Goal: Information Seeking & Learning: Check status

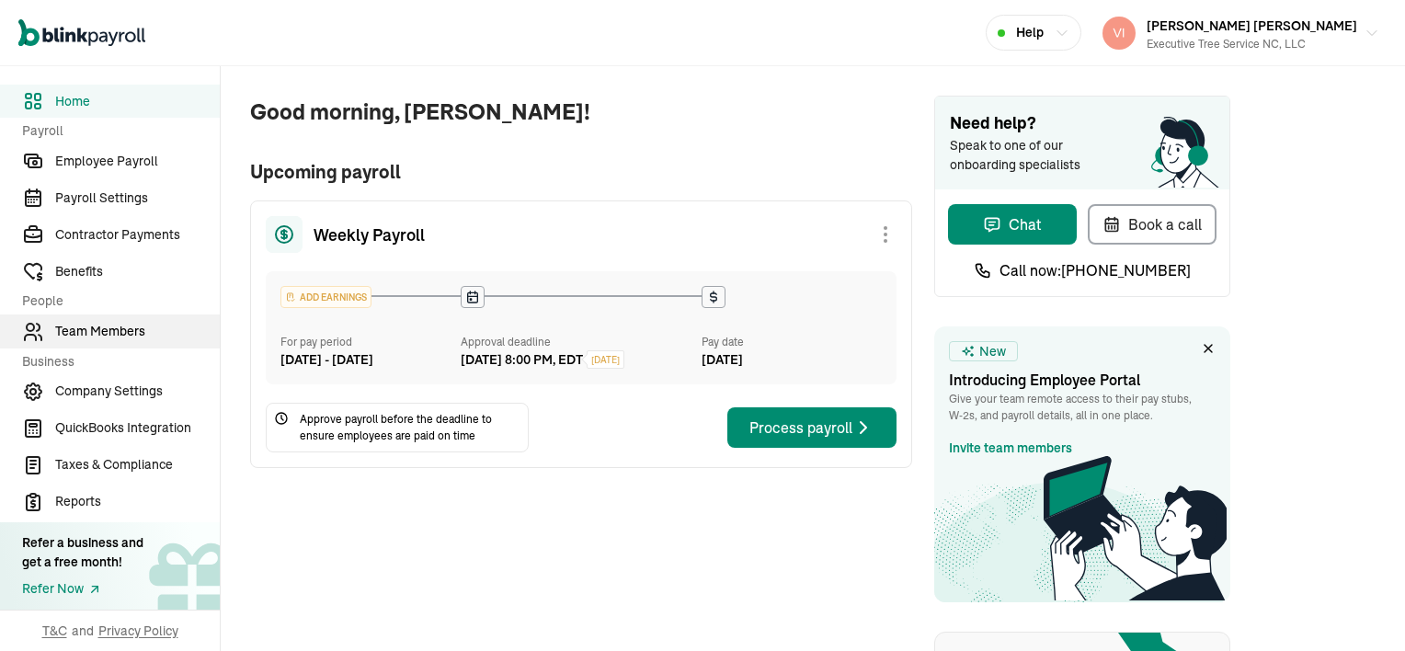
click at [90, 336] on span "Team Members" at bounding box center [137, 331] width 165 height 19
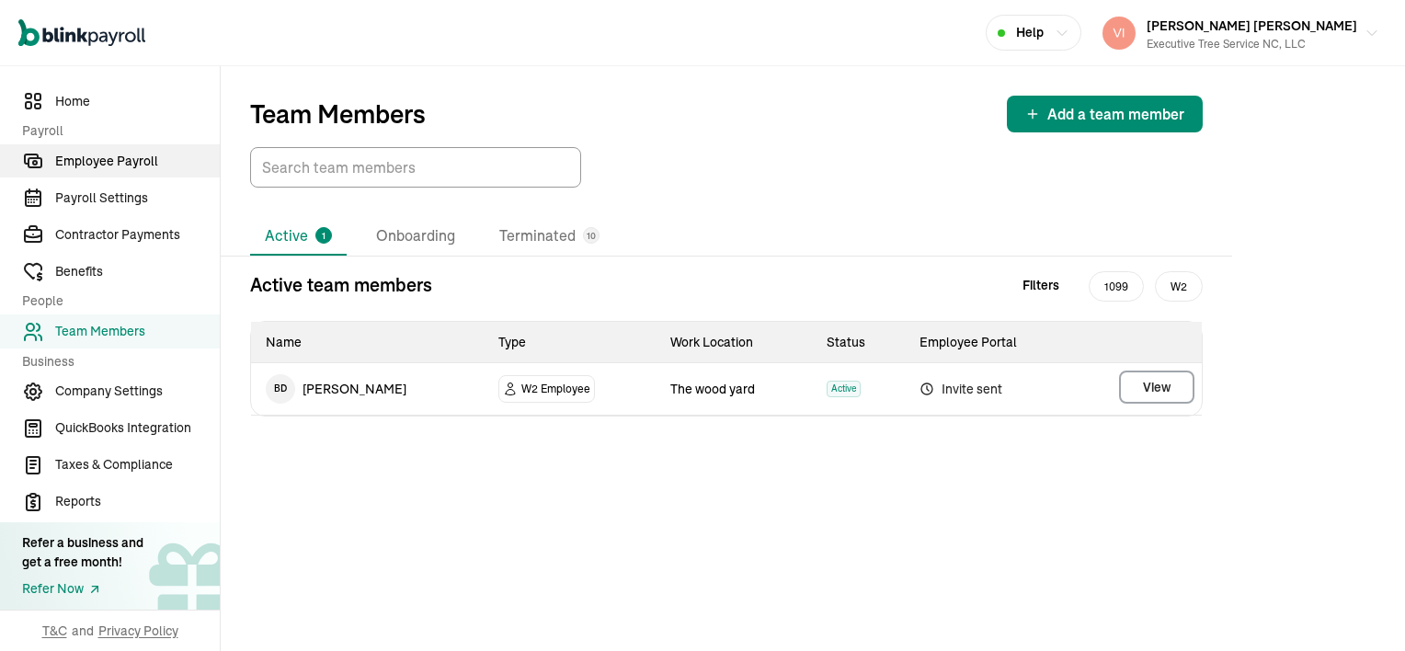
click at [154, 160] on span "Employee Payroll" at bounding box center [137, 161] width 165 height 19
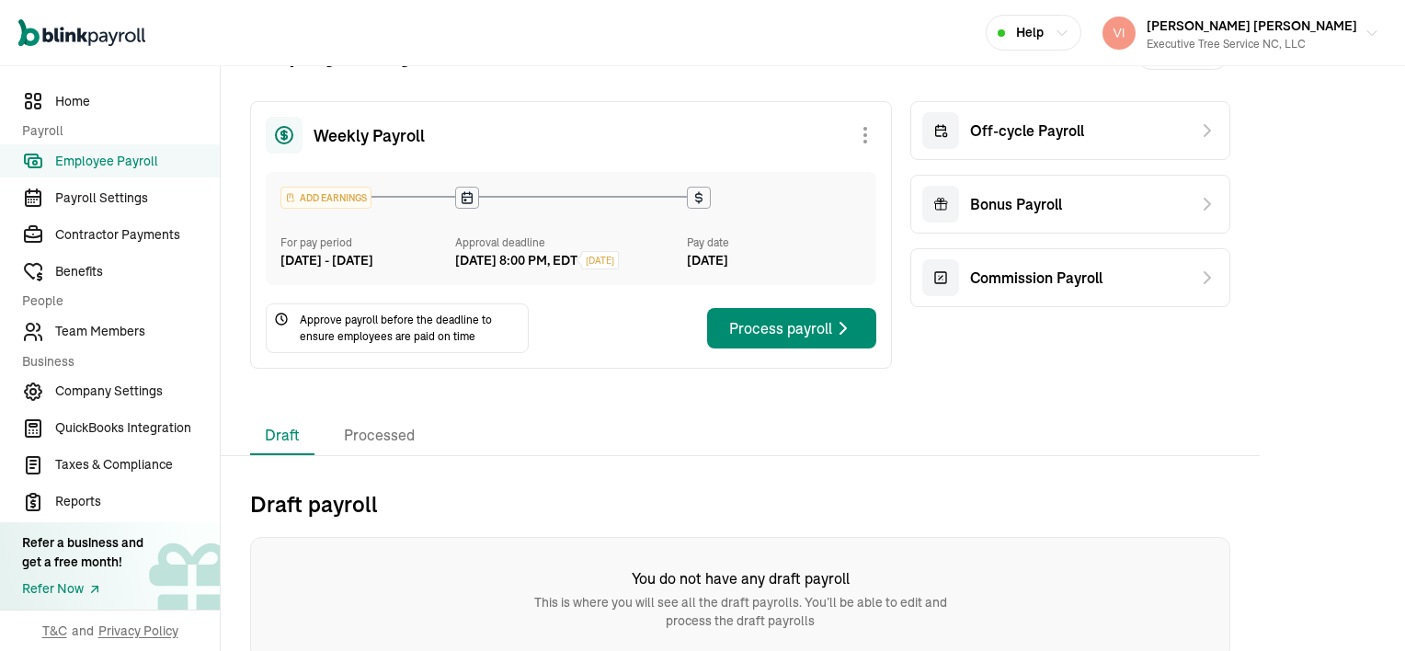
scroll to position [77, 0]
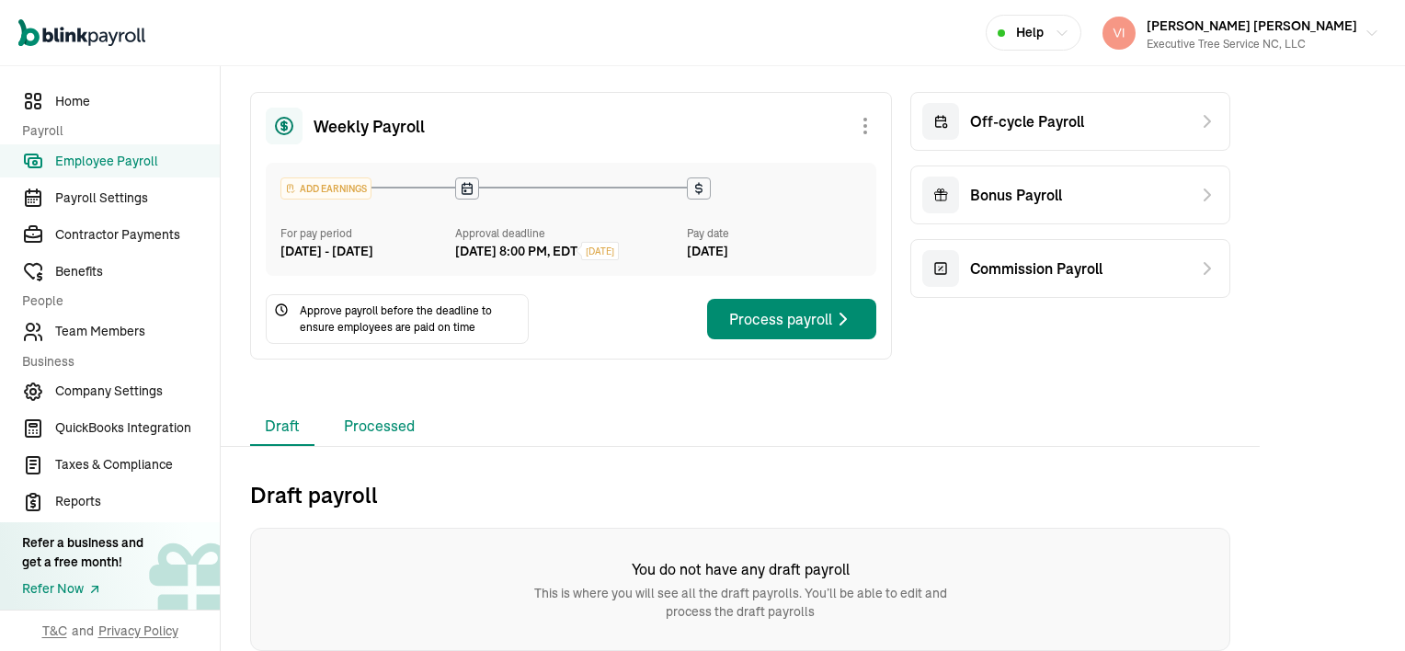
click at [375, 427] on li "Processed" at bounding box center [379, 426] width 100 height 39
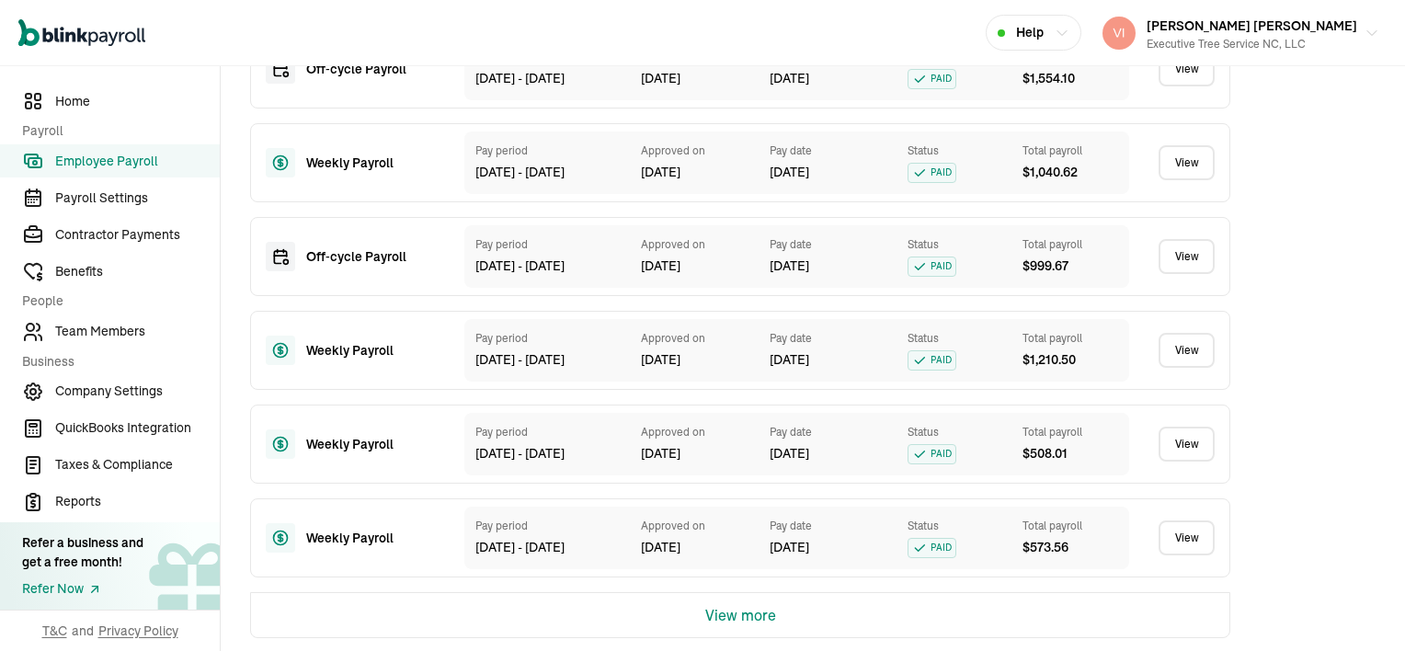
scroll to position [960, 0]
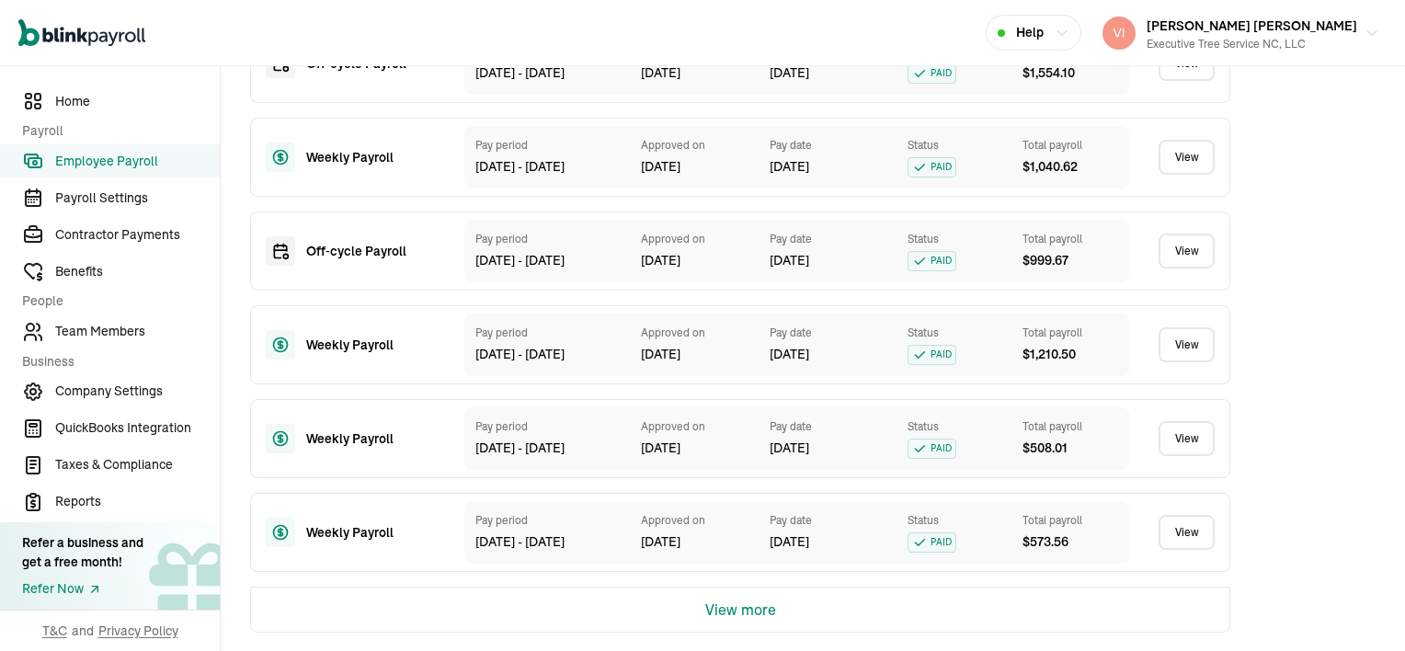
click at [1182, 255] on link "View" at bounding box center [1186, 251] width 56 height 35
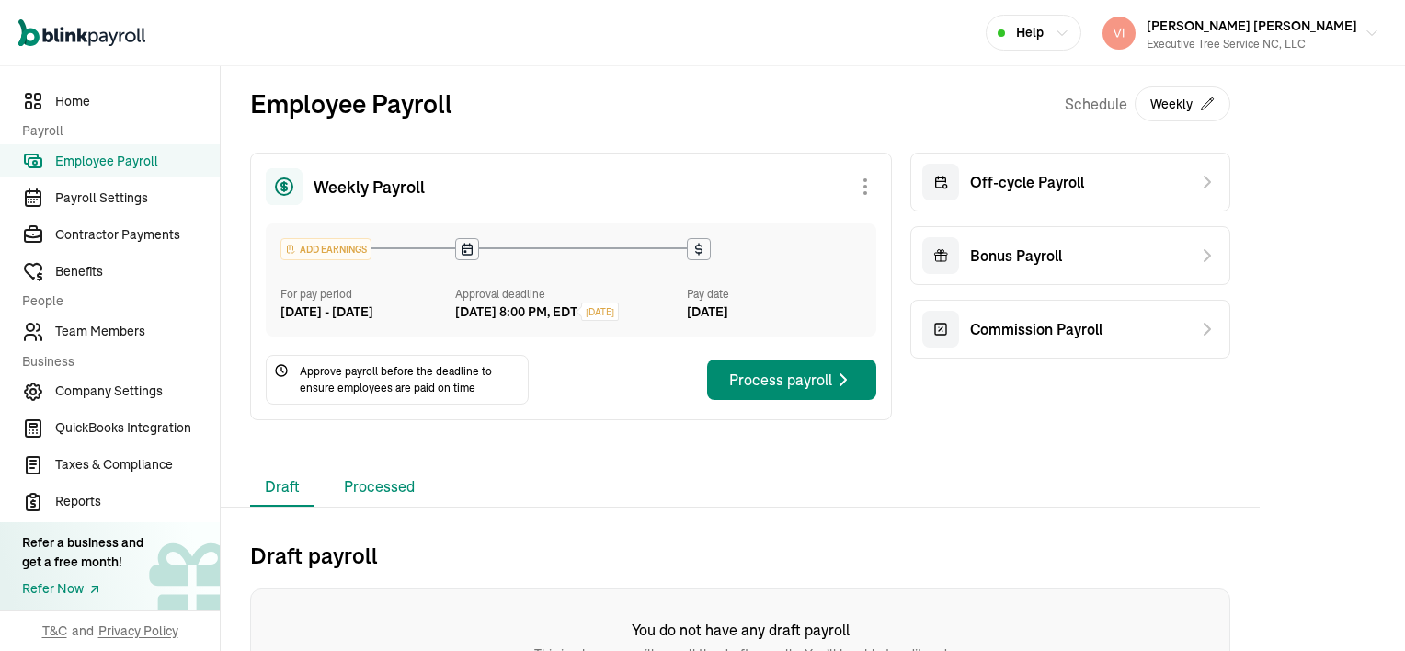
click at [390, 507] on li "Processed" at bounding box center [379, 487] width 100 height 39
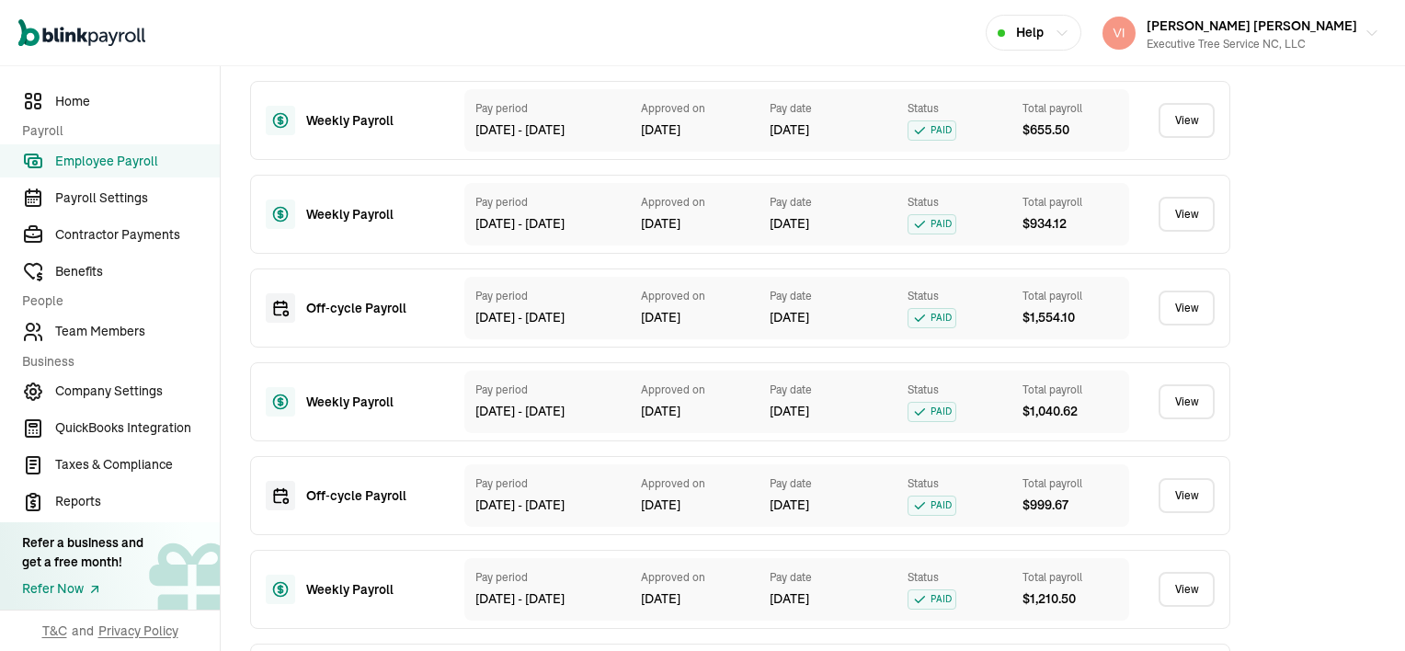
scroll to position [736, 0]
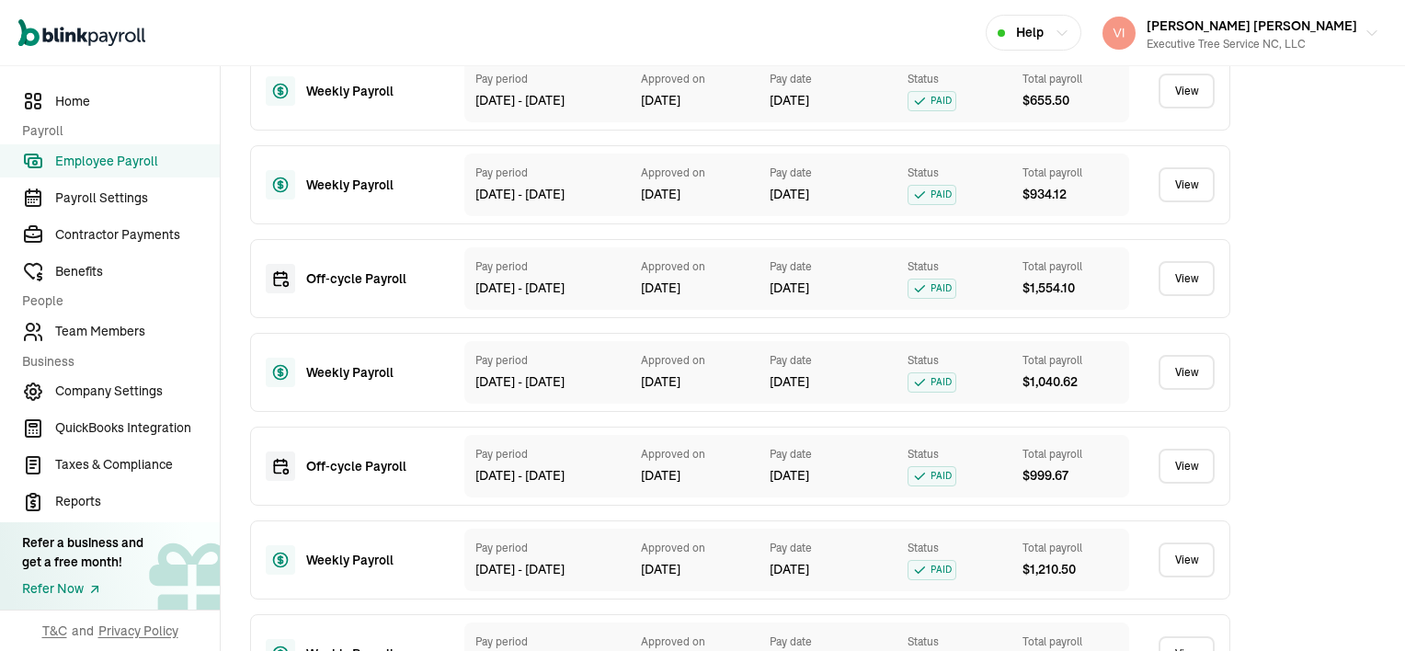
click at [1200, 380] on link "View" at bounding box center [1186, 372] width 56 height 35
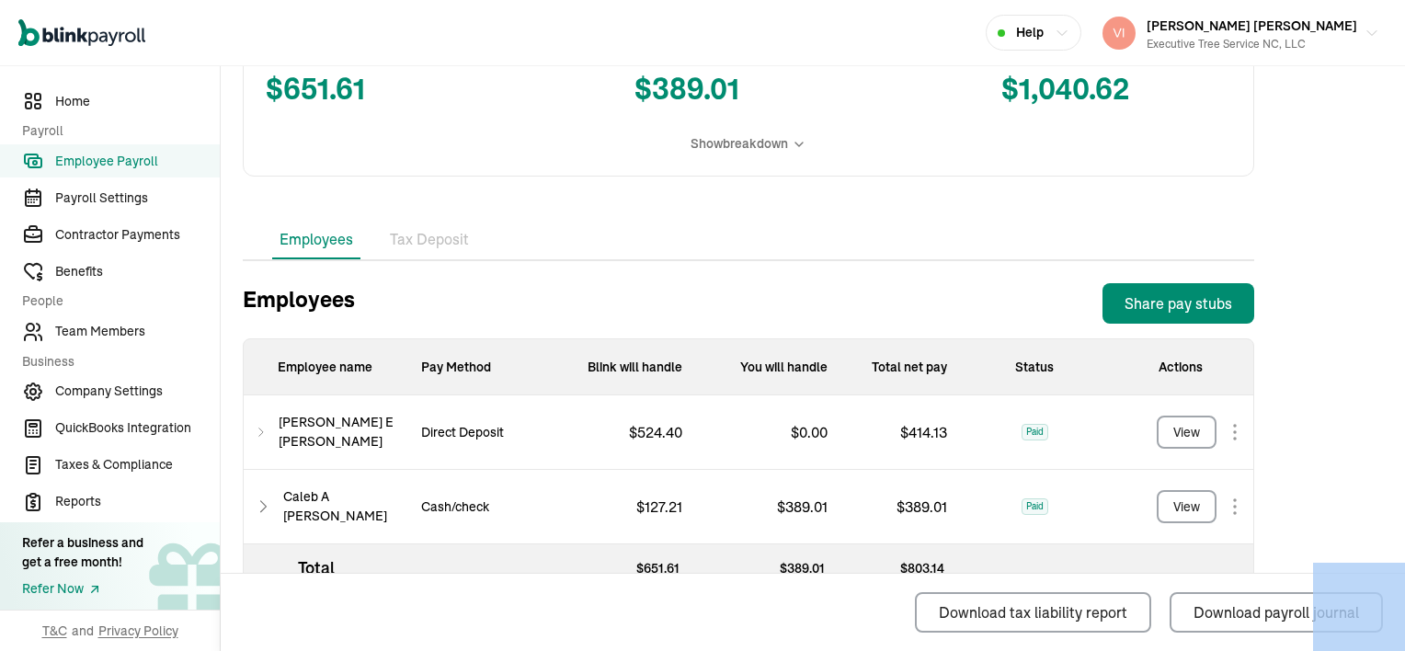
scroll to position [477, 0]
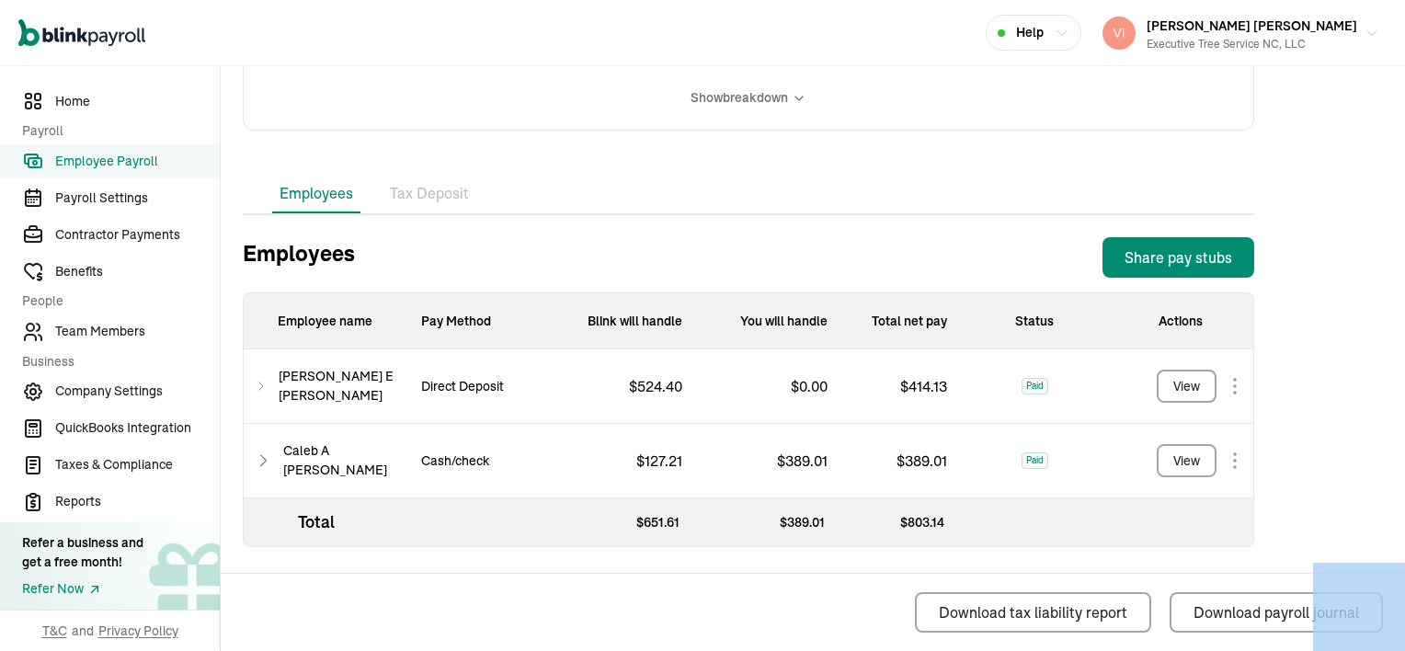
click at [77, 157] on span "Employee Payroll" at bounding box center [137, 161] width 165 height 19
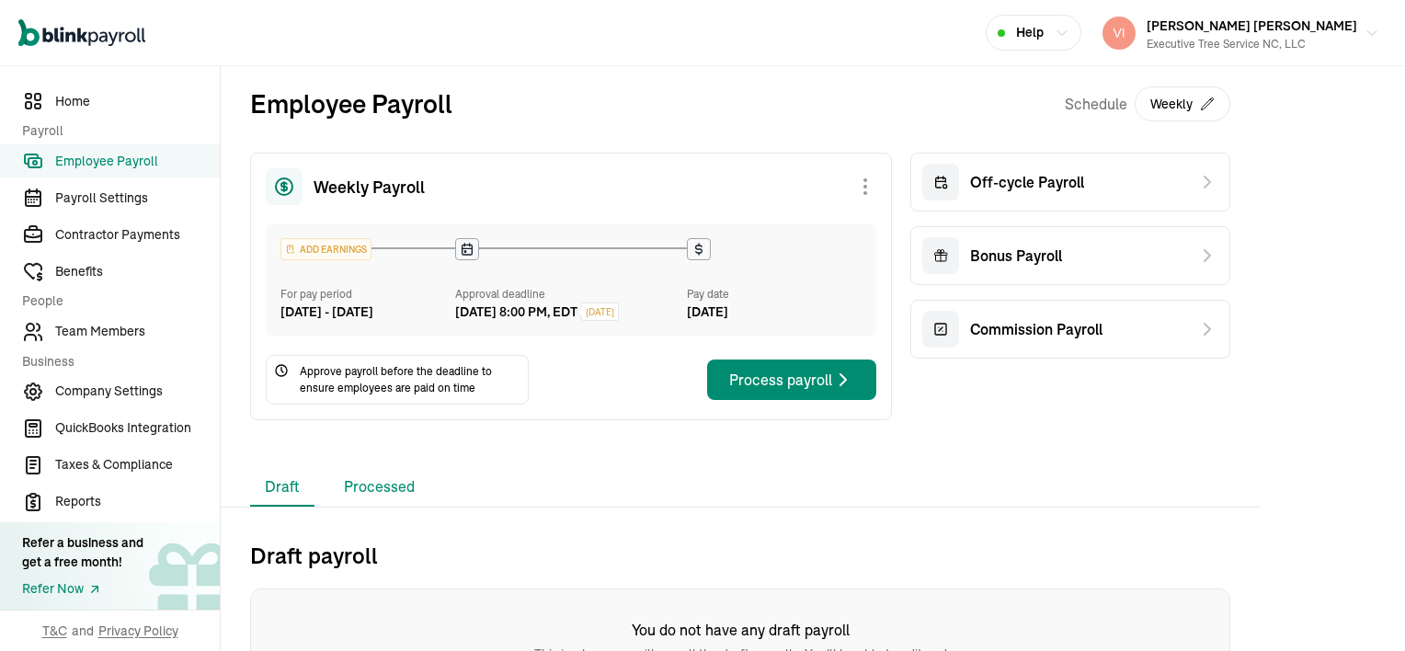
click at [386, 507] on li "Processed" at bounding box center [379, 487] width 100 height 39
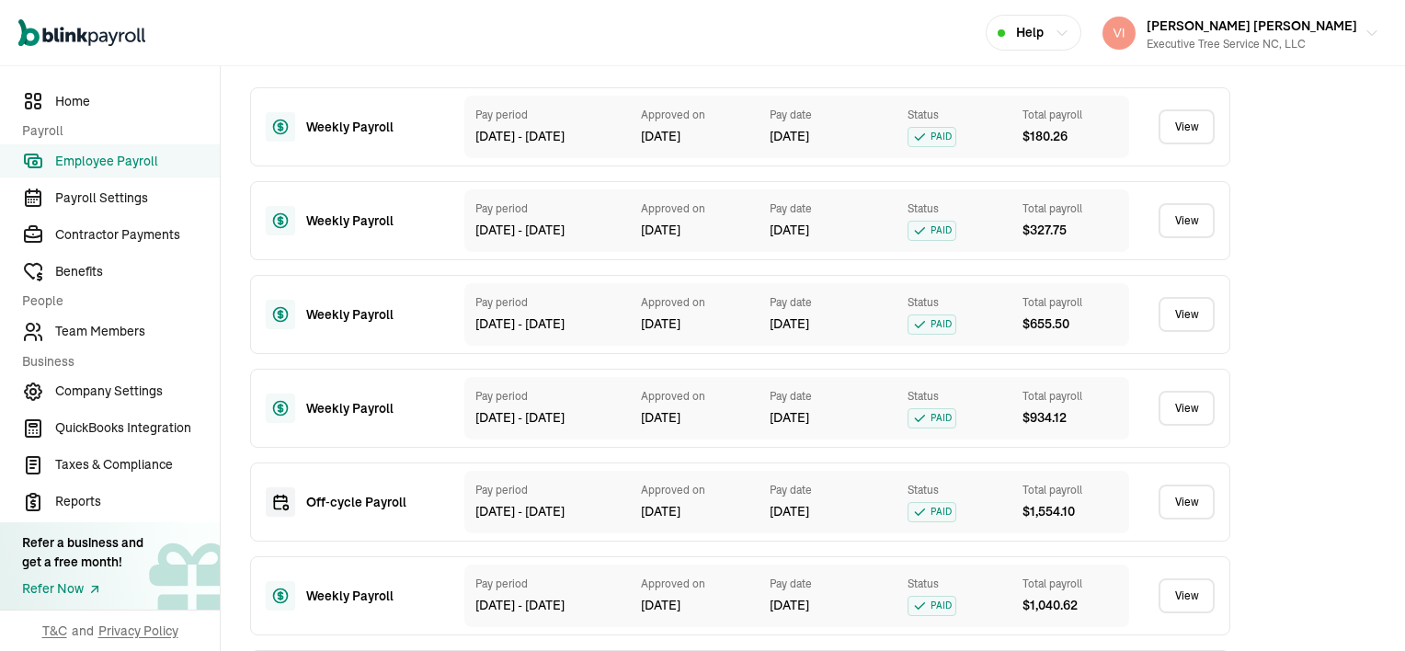
scroll to position [500, 0]
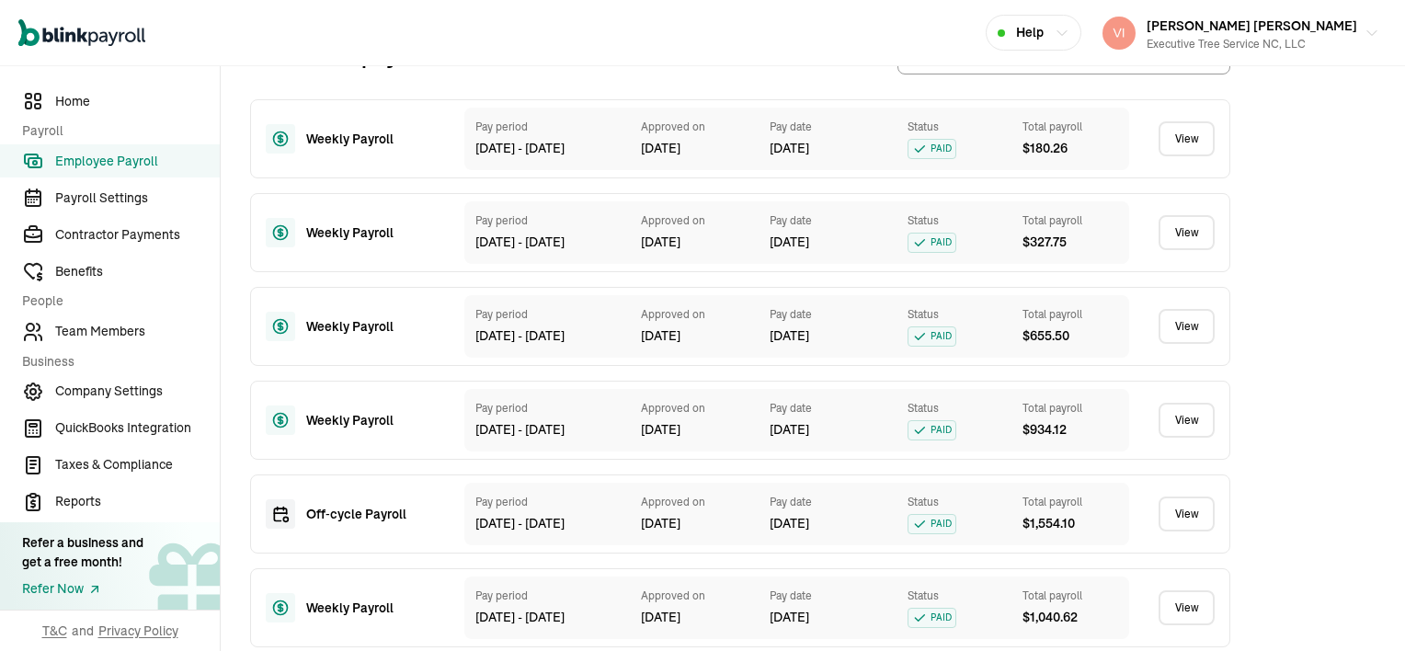
click at [1199, 250] on link "View" at bounding box center [1186, 232] width 56 height 35
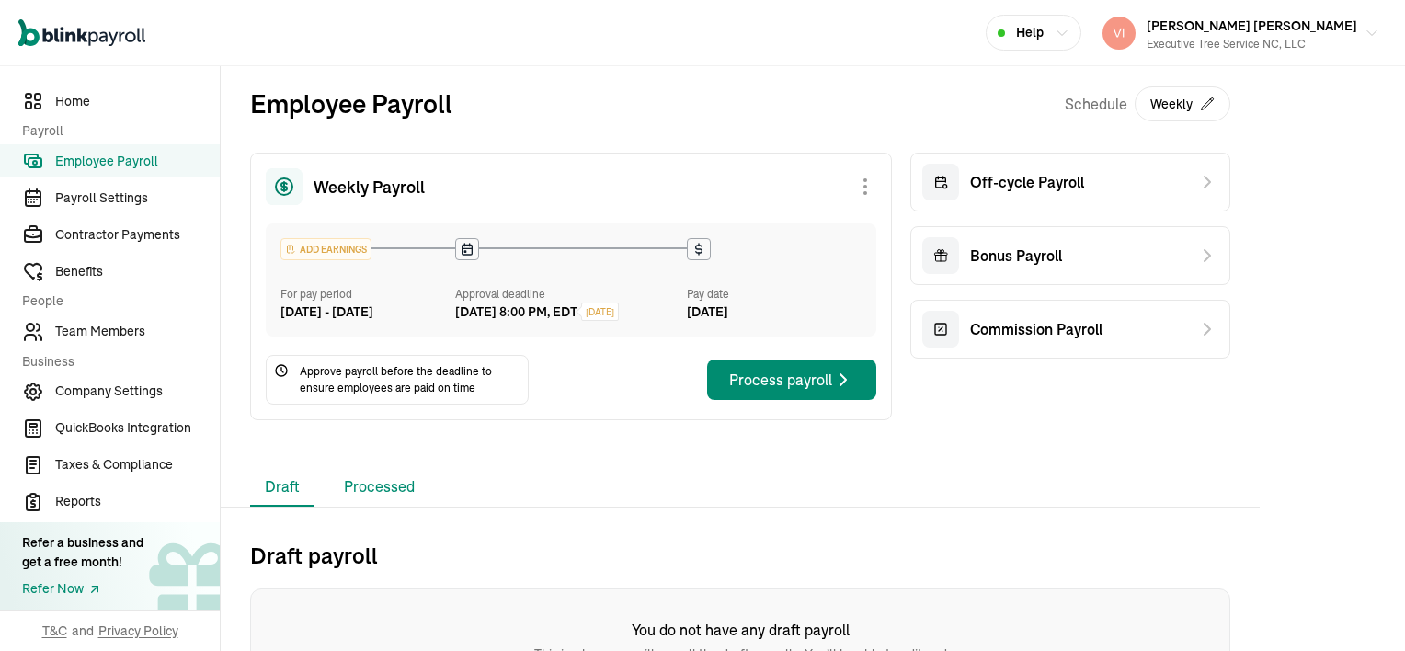
click at [394, 507] on li "Processed" at bounding box center [379, 487] width 100 height 39
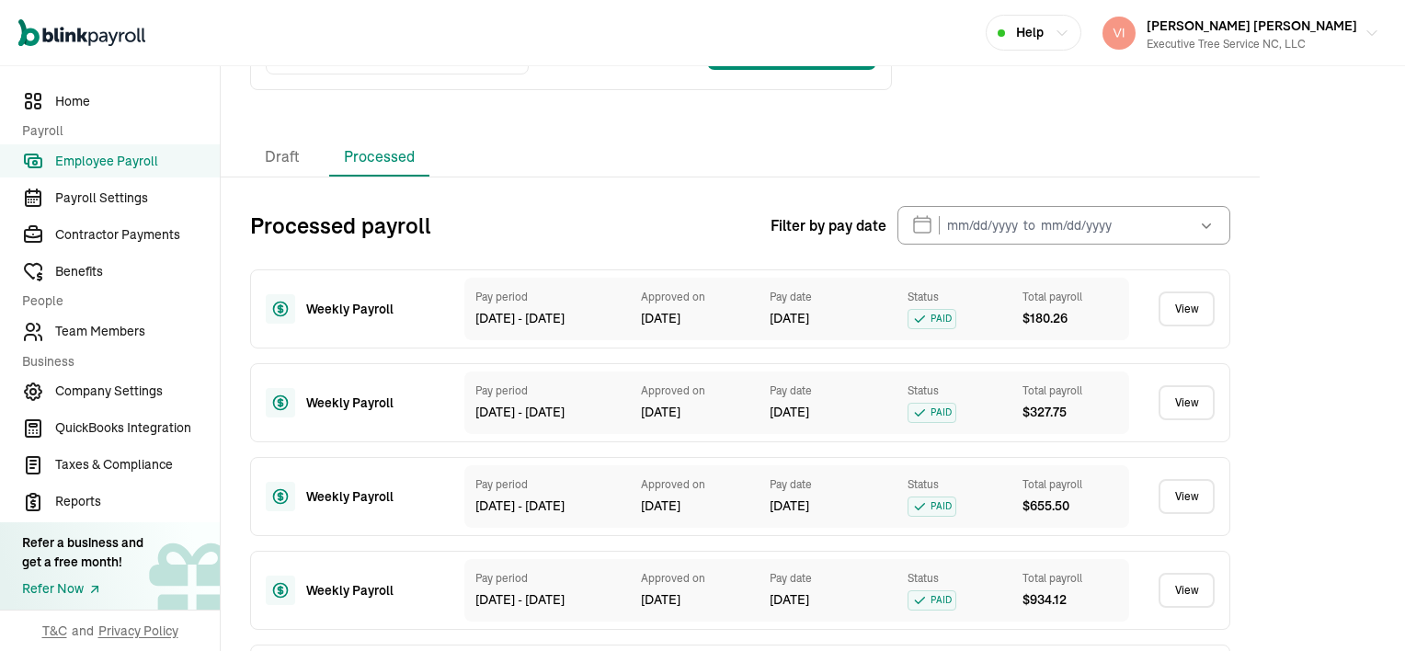
scroll to position [368, 0]
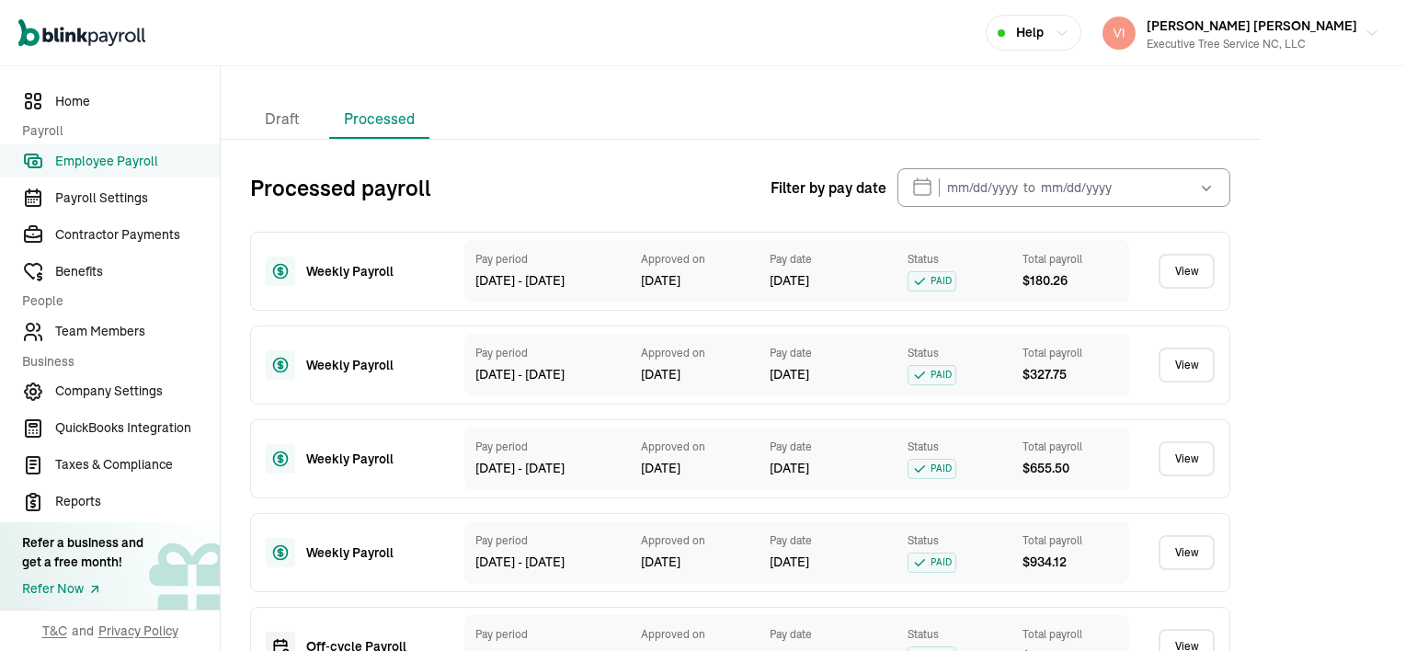
click at [1190, 476] on link "View" at bounding box center [1186, 458] width 56 height 35
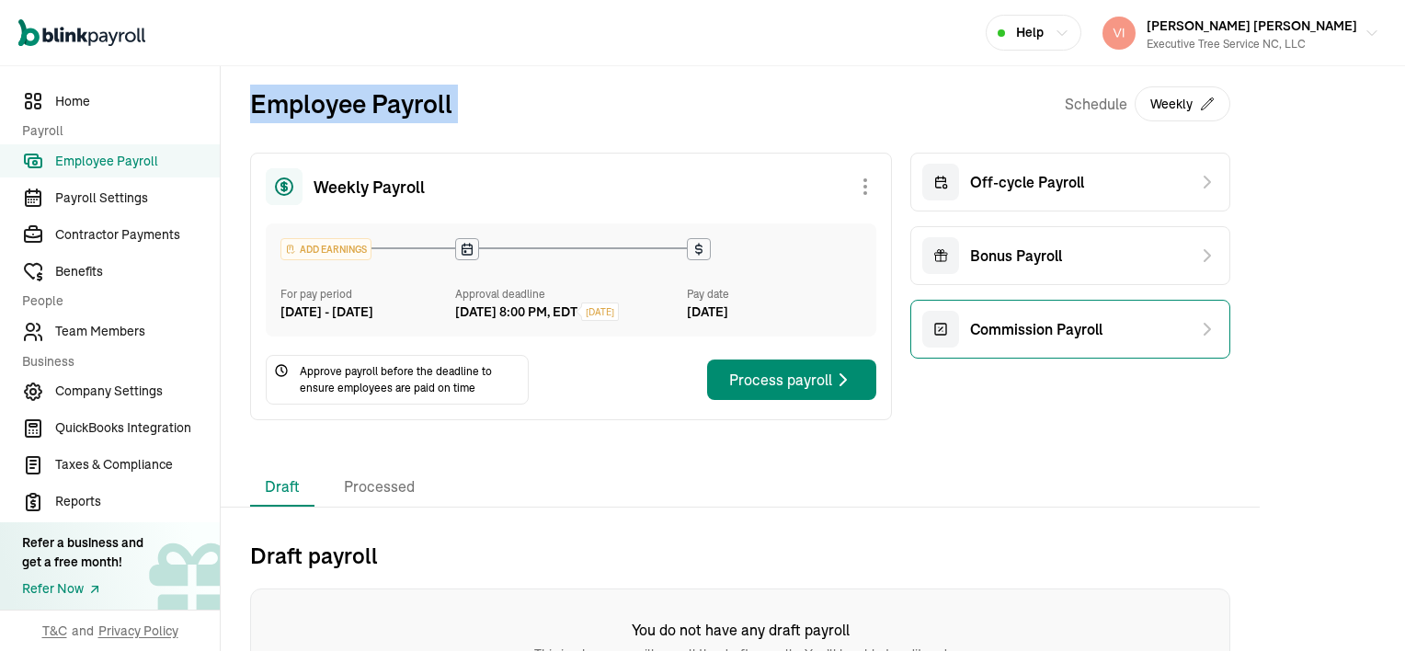
scroll to position [77, 0]
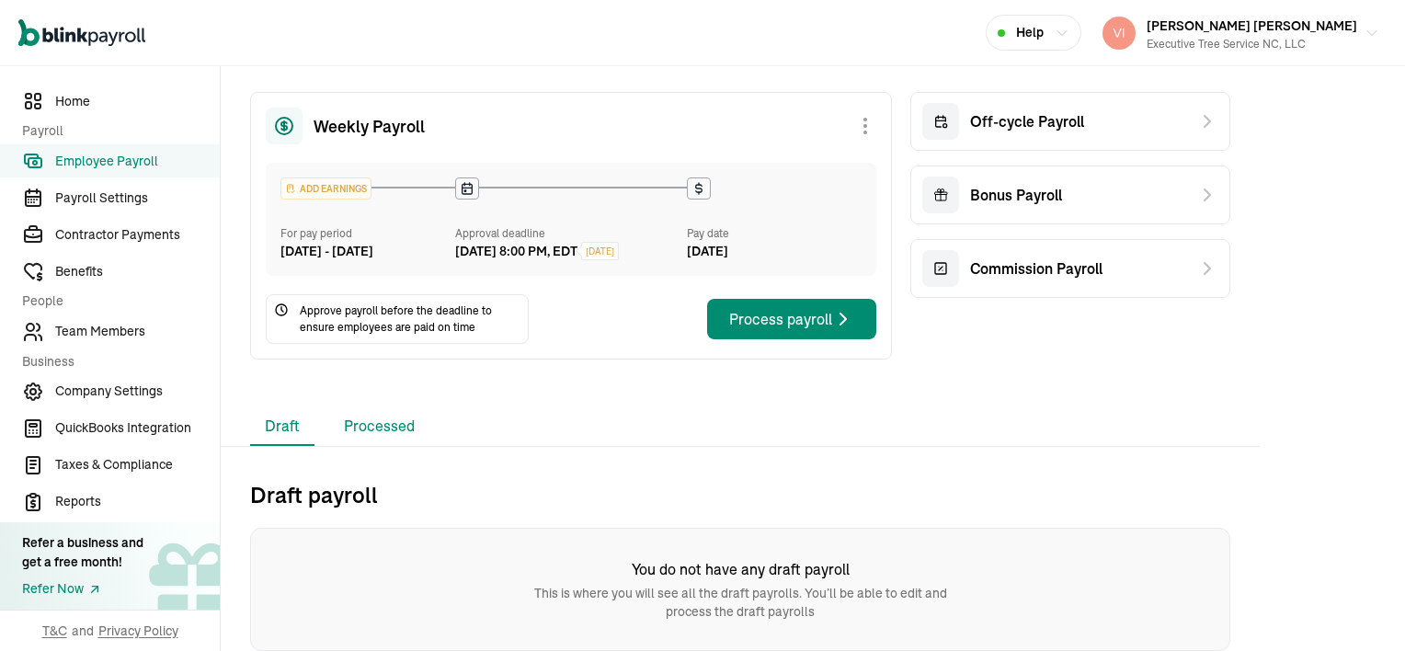
click at [389, 425] on li "Processed" at bounding box center [379, 426] width 100 height 39
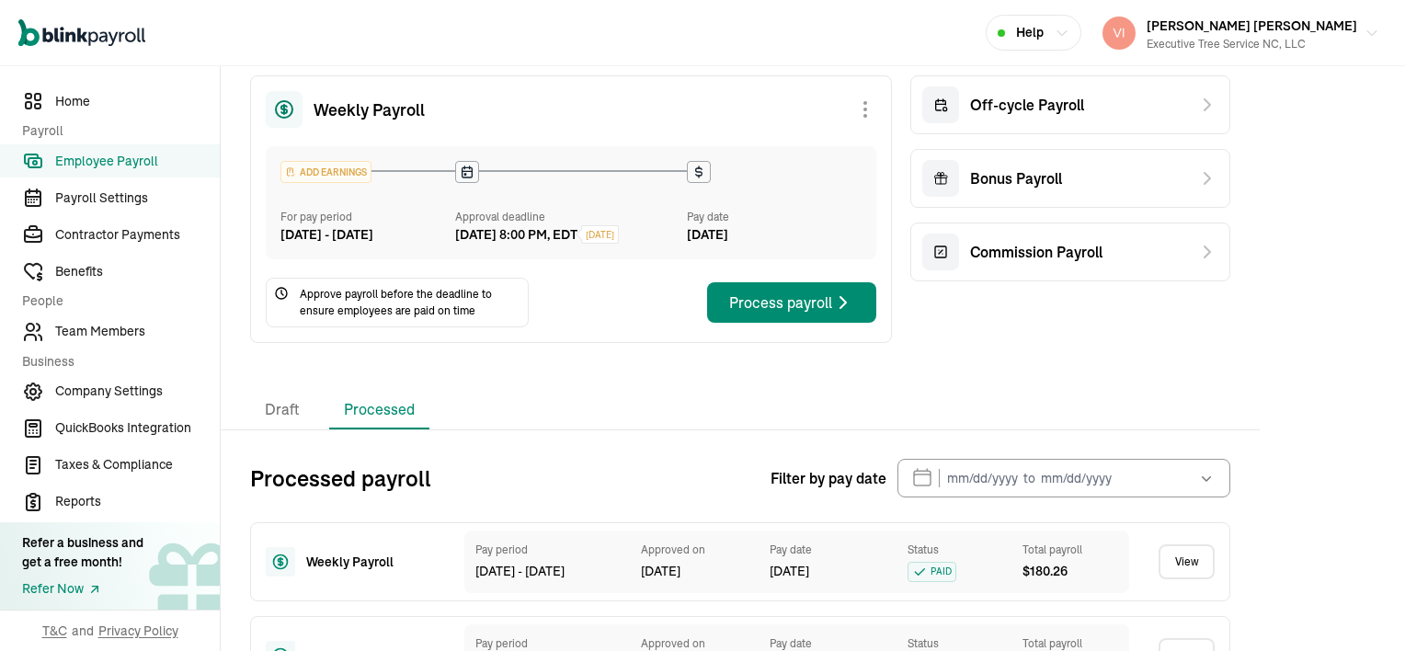
click at [389, 425] on li "Processed" at bounding box center [379, 410] width 100 height 39
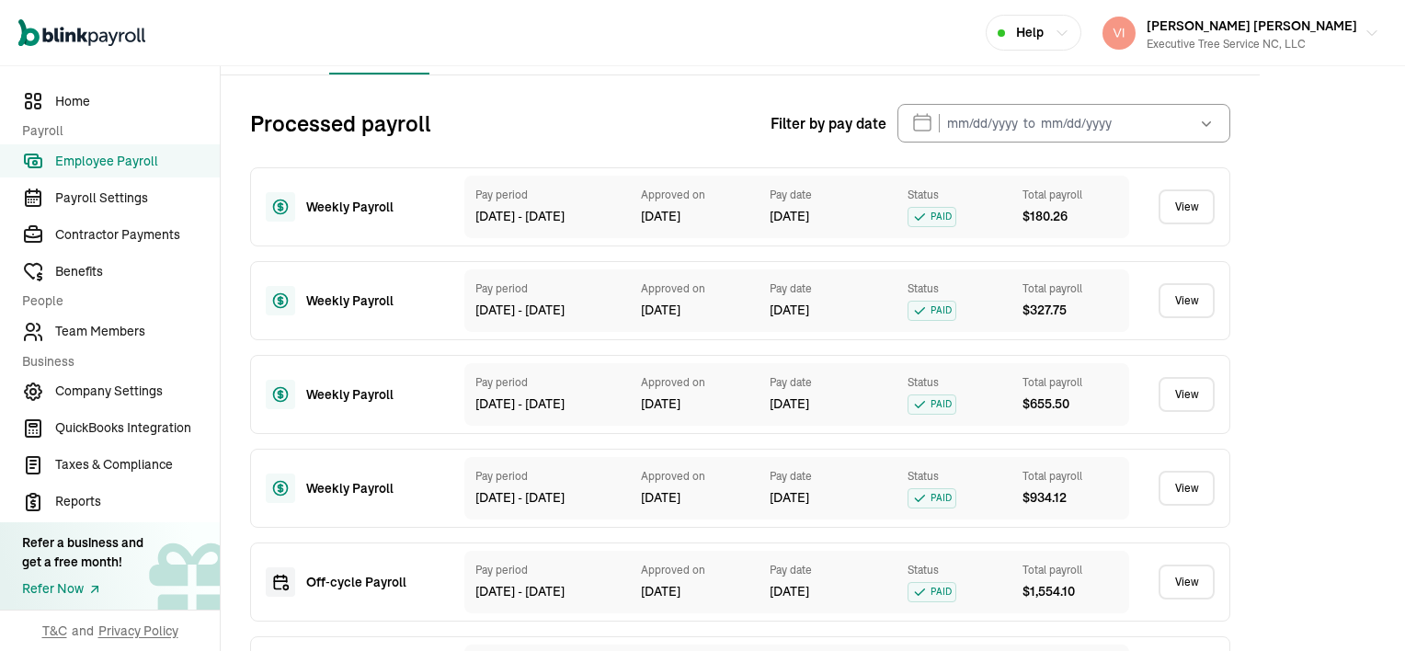
scroll to position [445, 0]
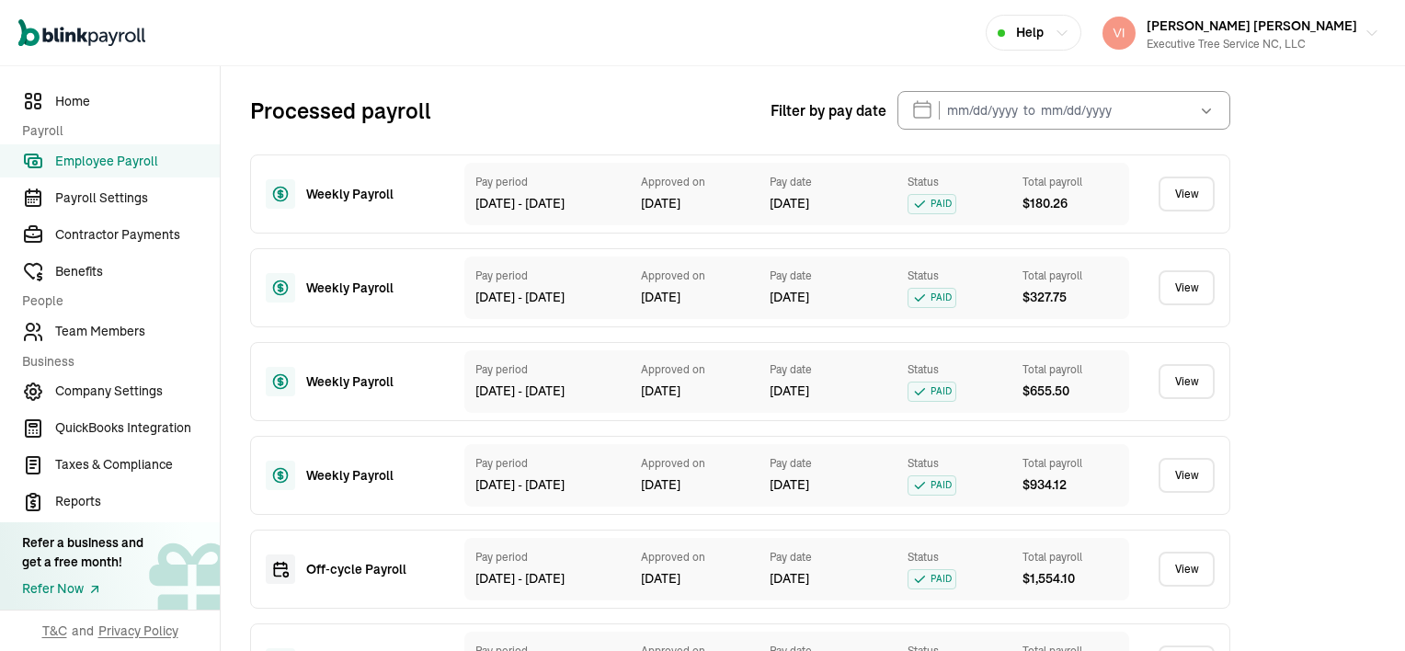
click at [1198, 489] on link "View" at bounding box center [1186, 475] width 56 height 35
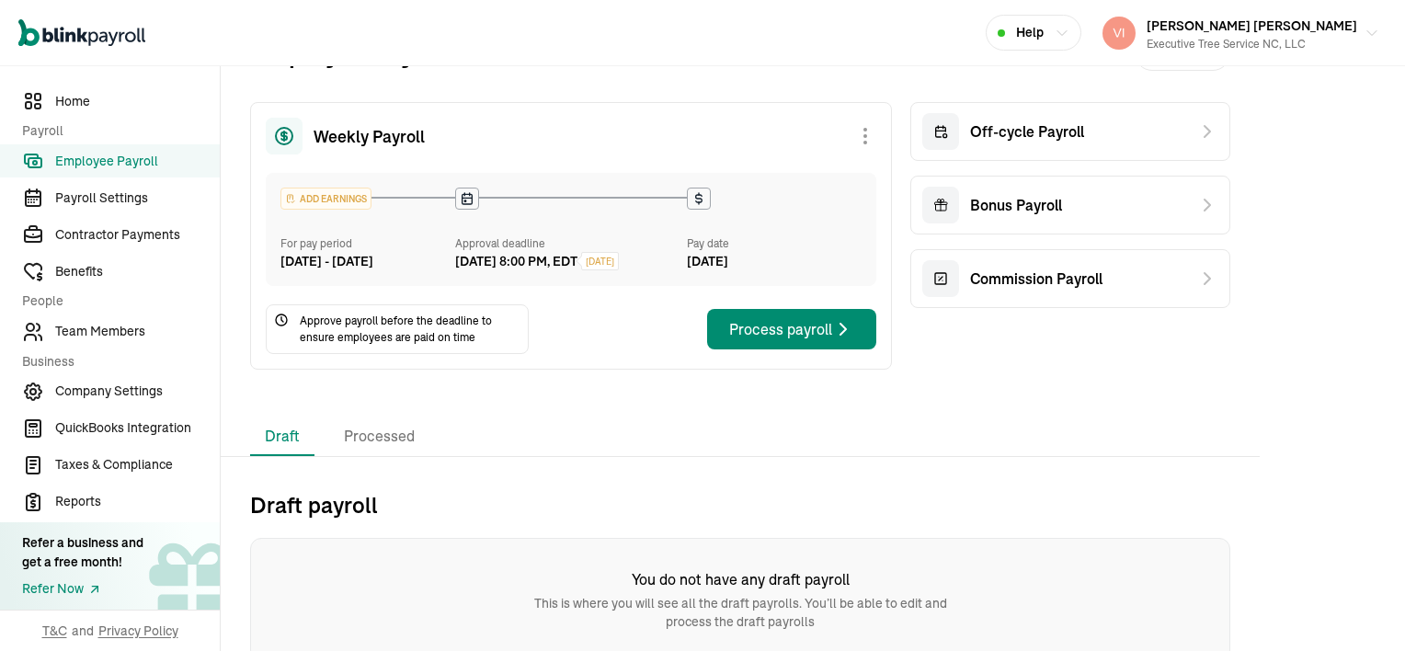
scroll to position [77, 0]
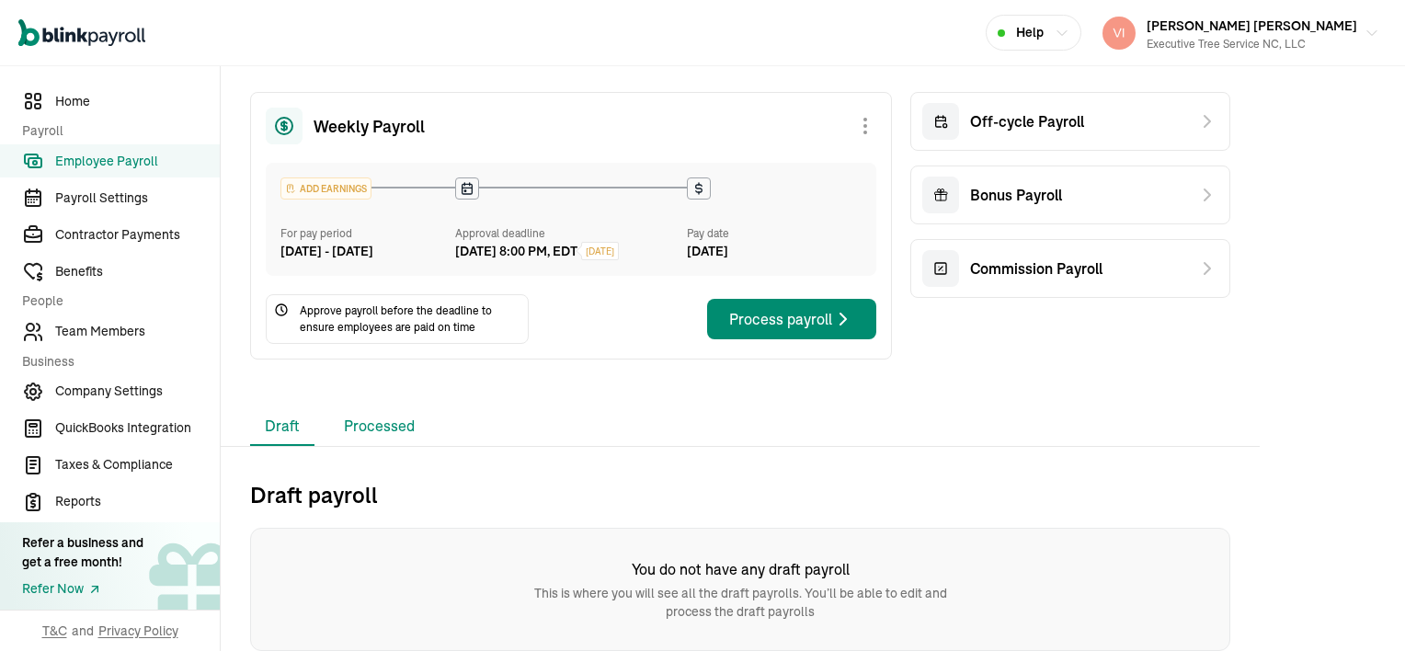
click at [392, 423] on li "Processed" at bounding box center [379, 426] width 100 height 39
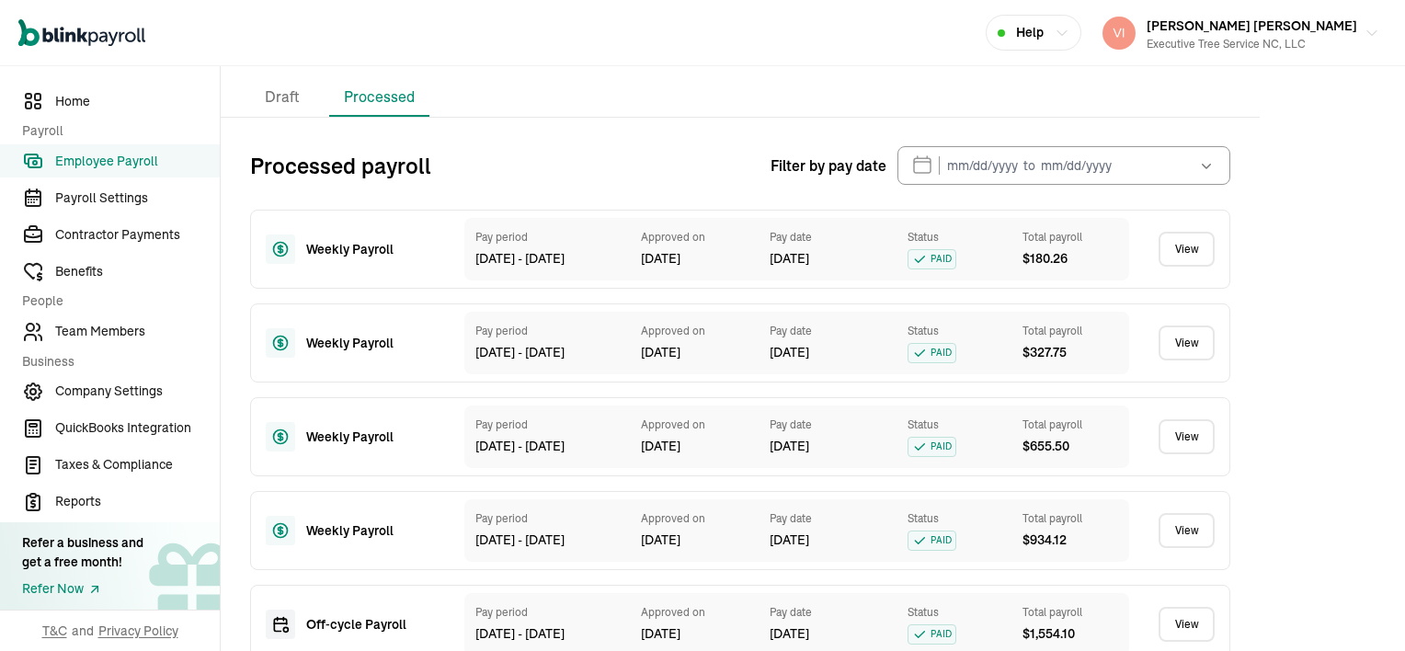
scroll to position [445, 0]
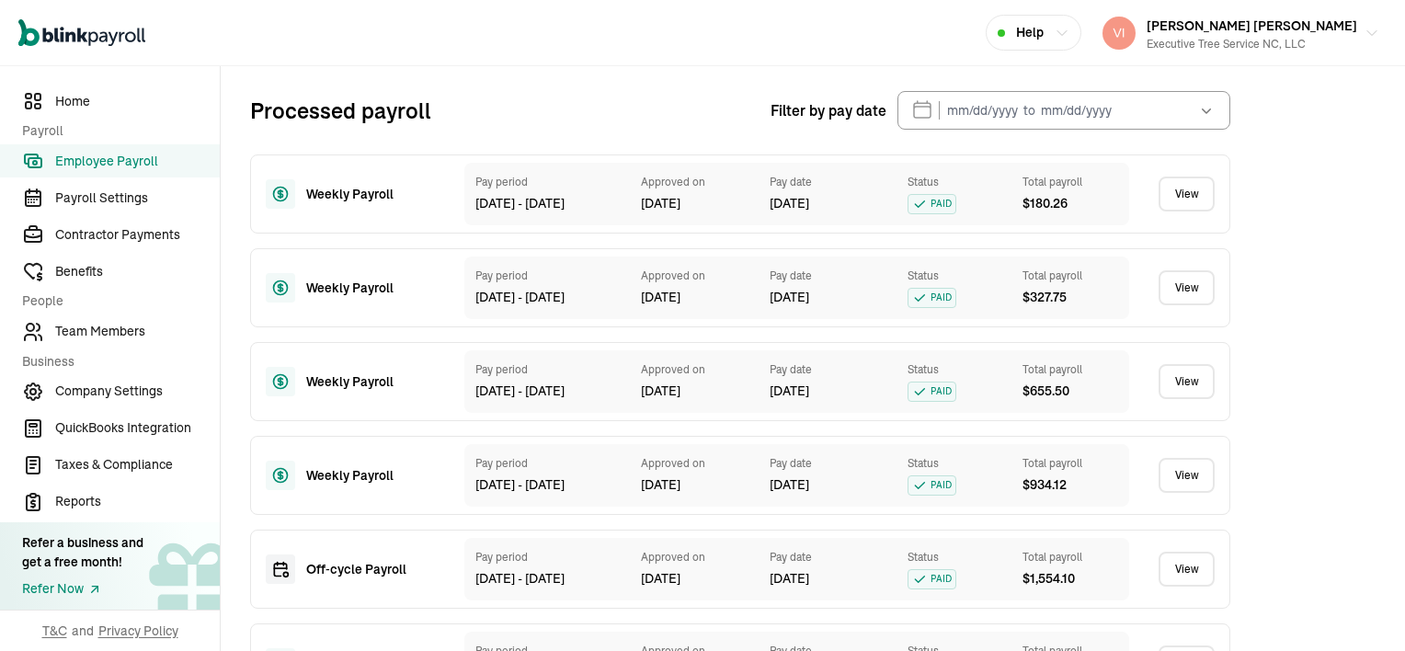
click at [1192, 493] on link "View" at bounding box center [1186, 475] width 56 height 35
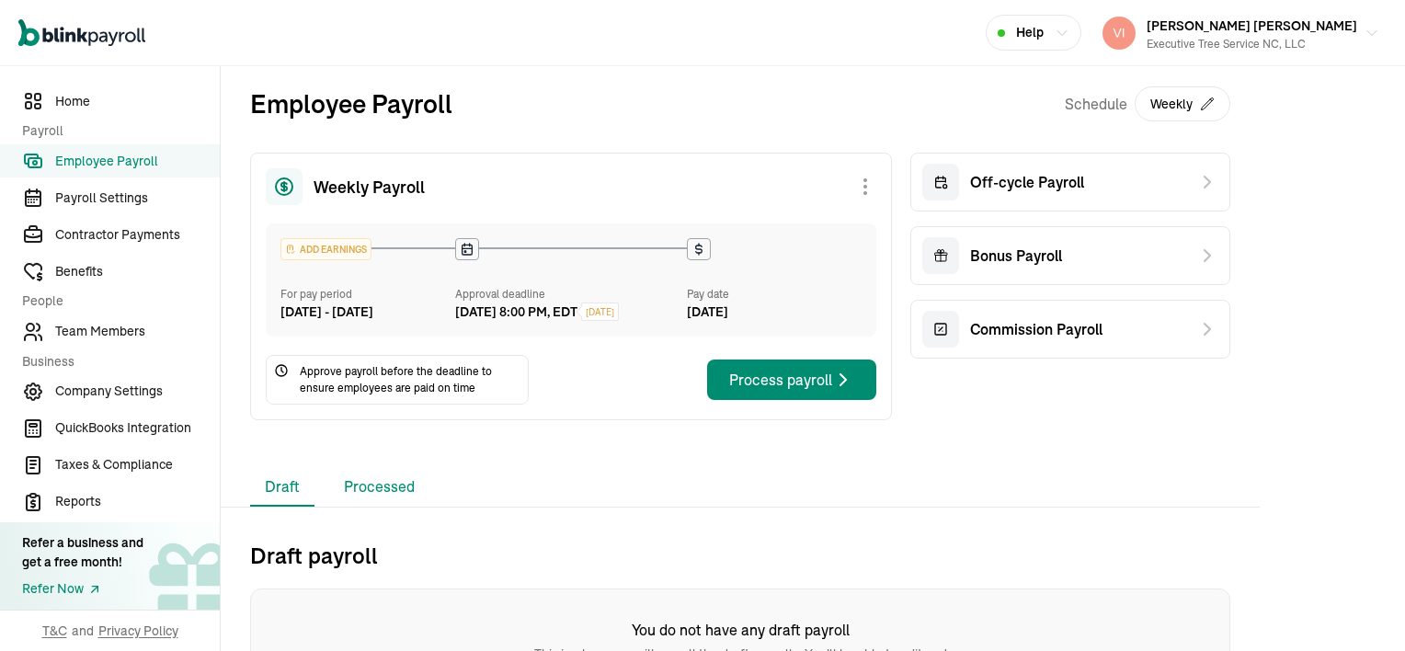
click at [364, 506] on li "Processed" at bounding box center [379, 487] width 100 height 39
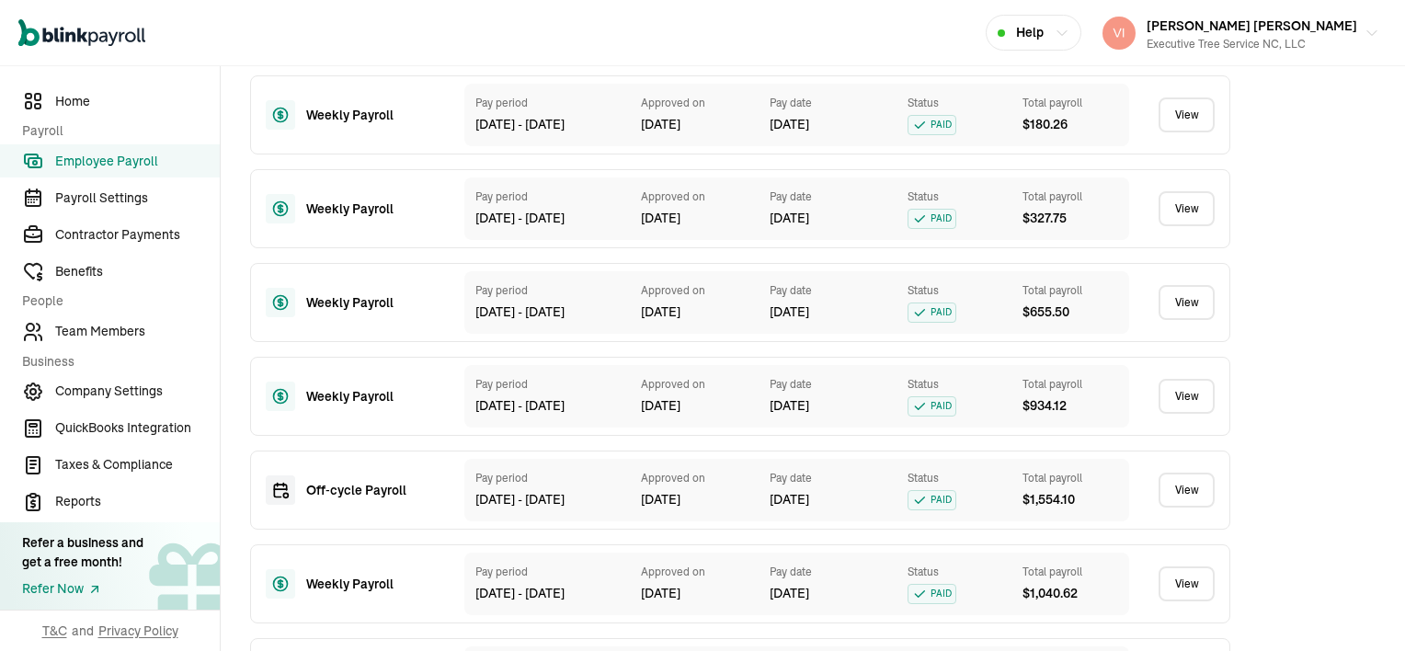
scroll to position [552, 0]
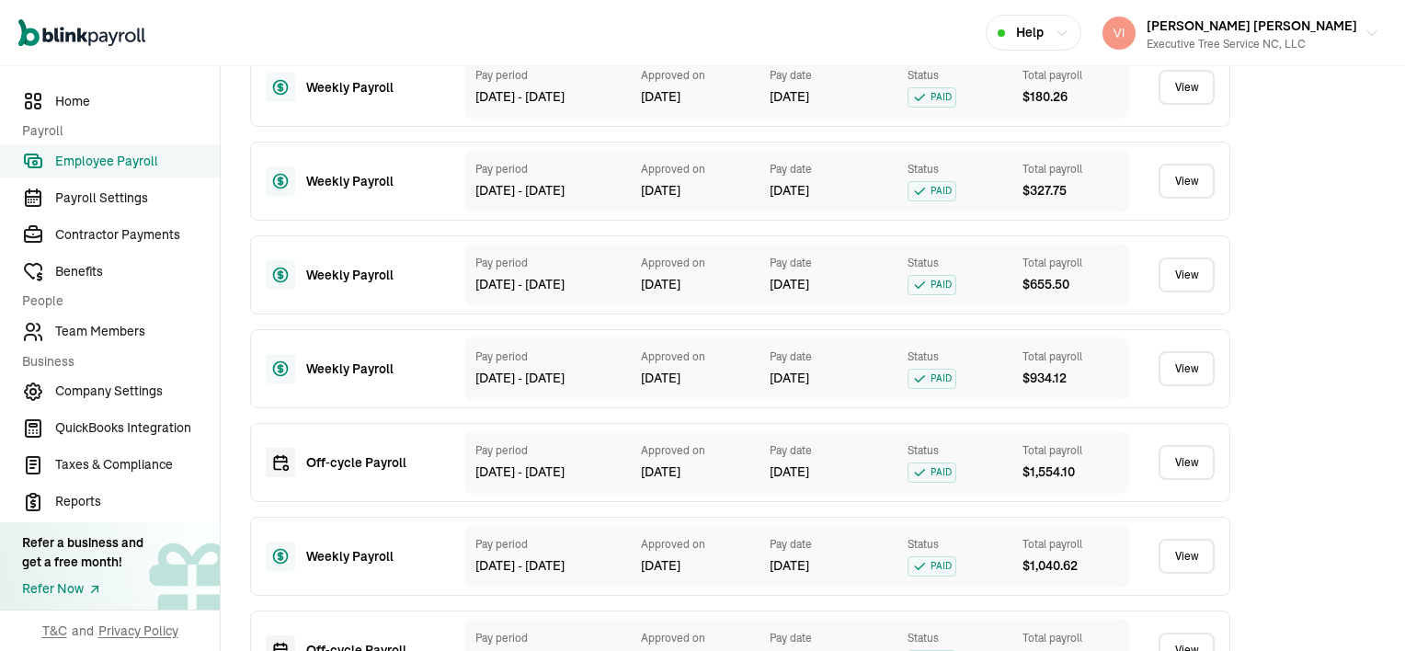
click at [1200, 574] on link "View" at bounding box center [1186, 556] width 56 height 35
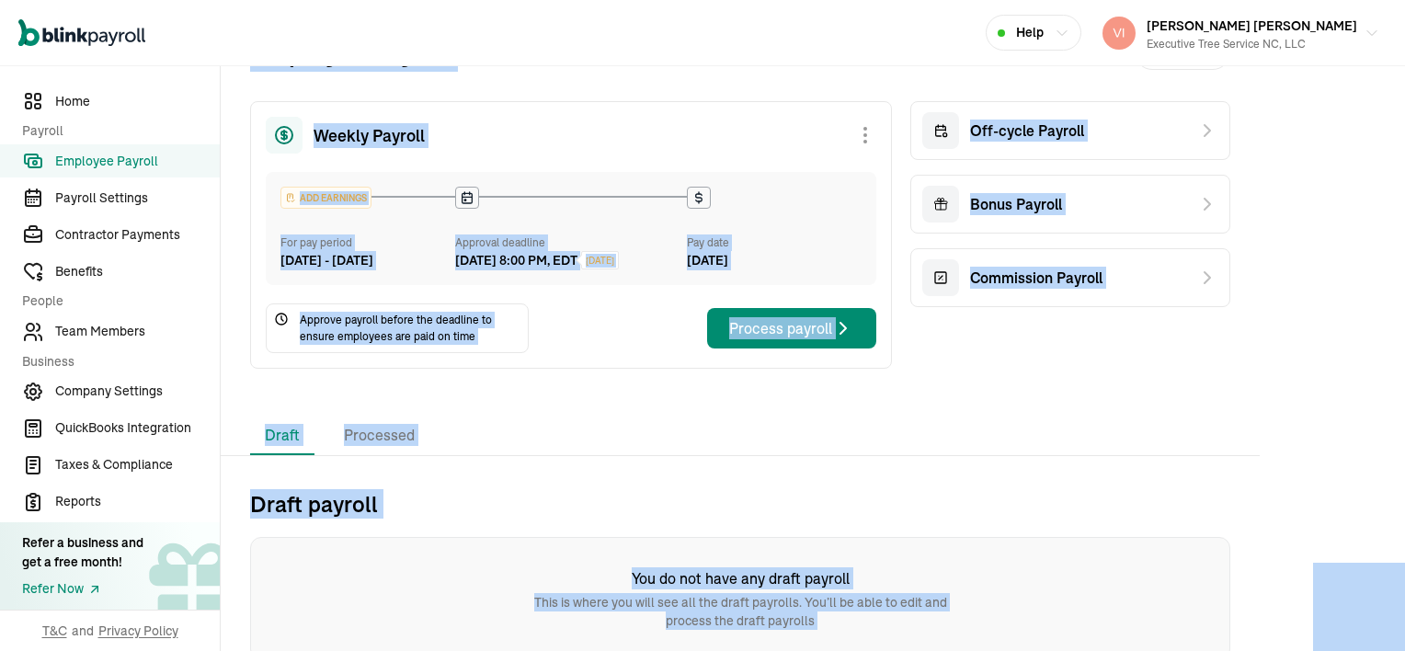
scroll to position [77, 0]
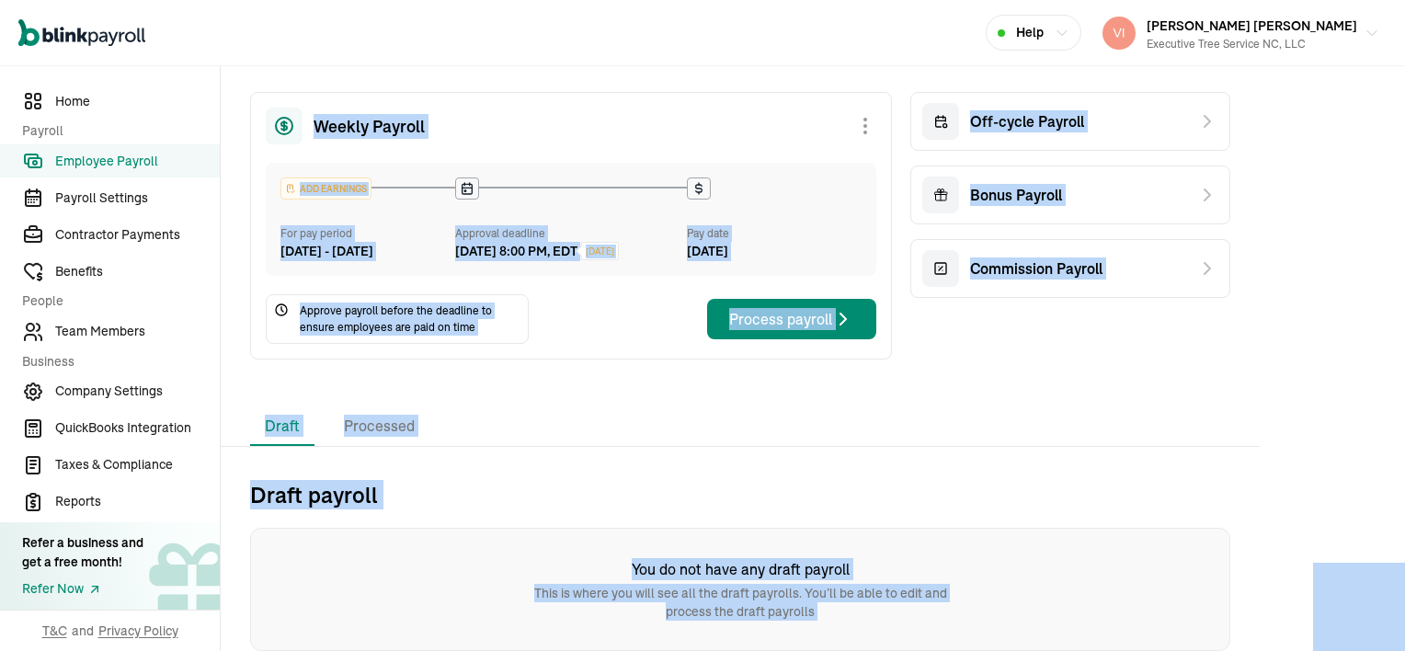
click at [576, 462] on div "Draft payroll You do not have any draft payroll This is where you will see all …" at bounding box center [740, 556] width 1039 height 189
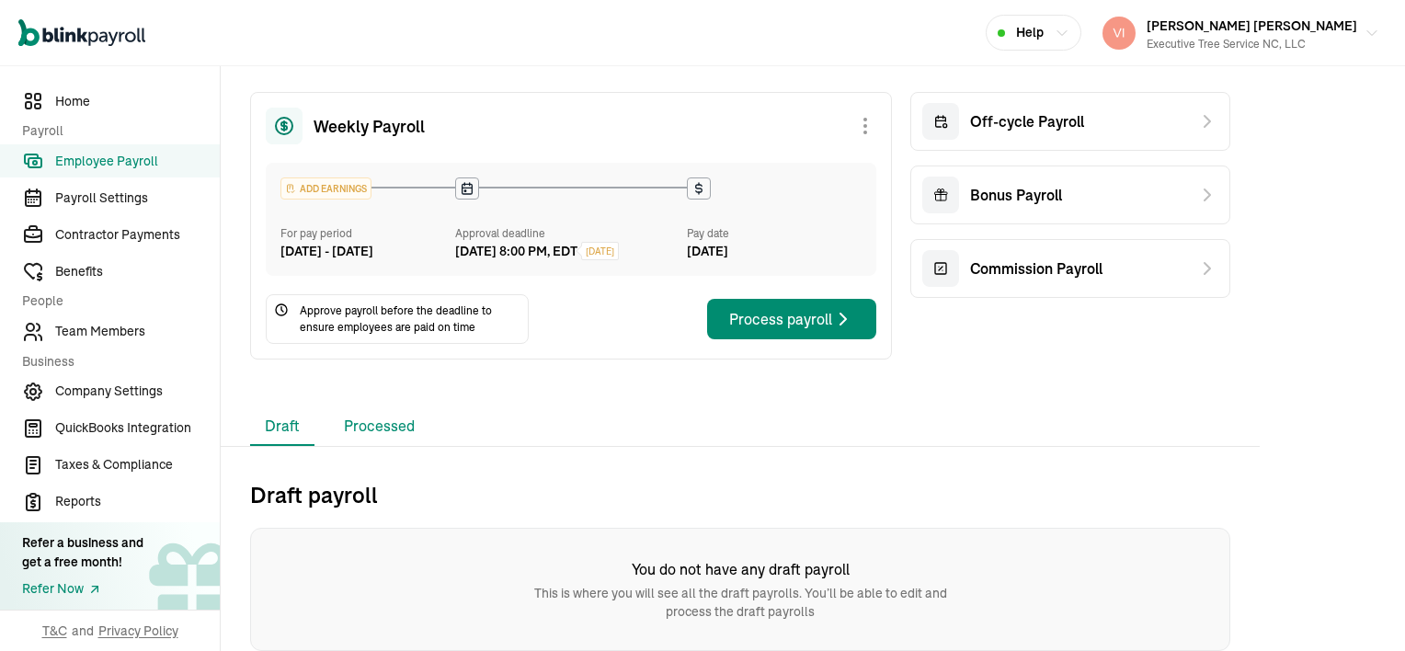
click at [413, 426] on li "Processed" at bounding box center [379, 426] width 100 height 39
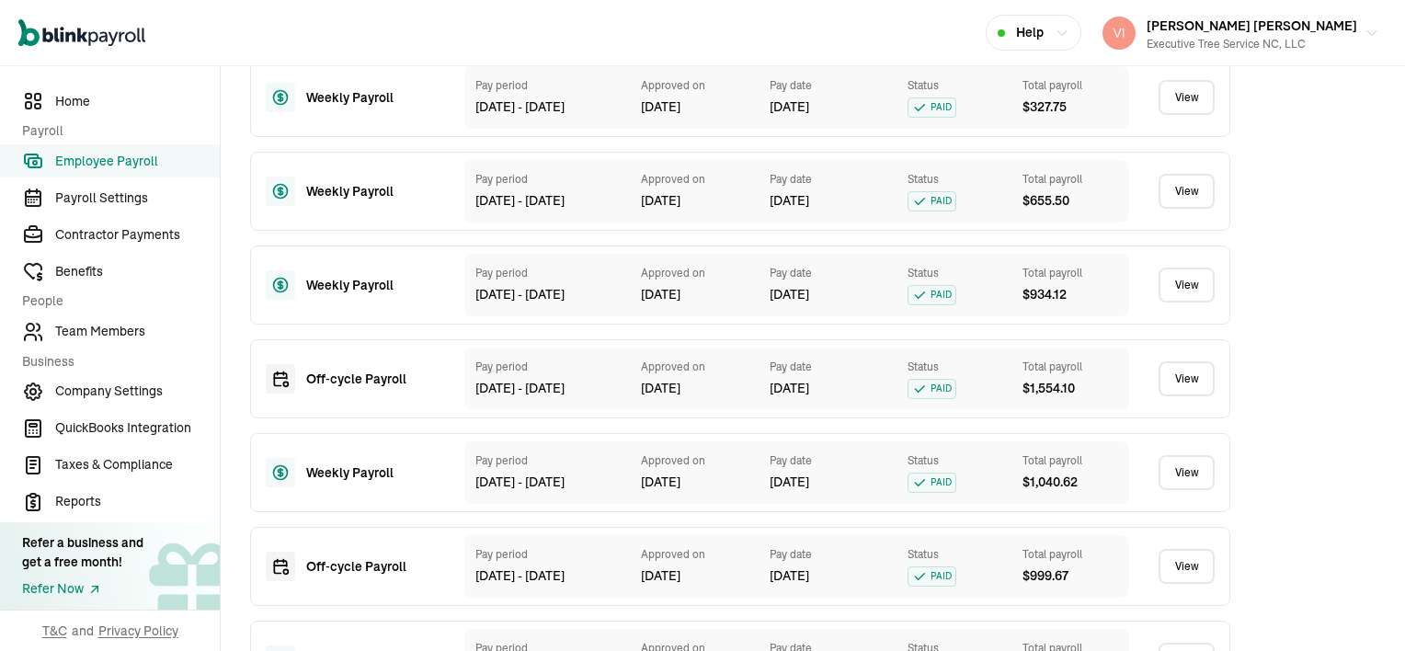
scroll to position [721, 0]
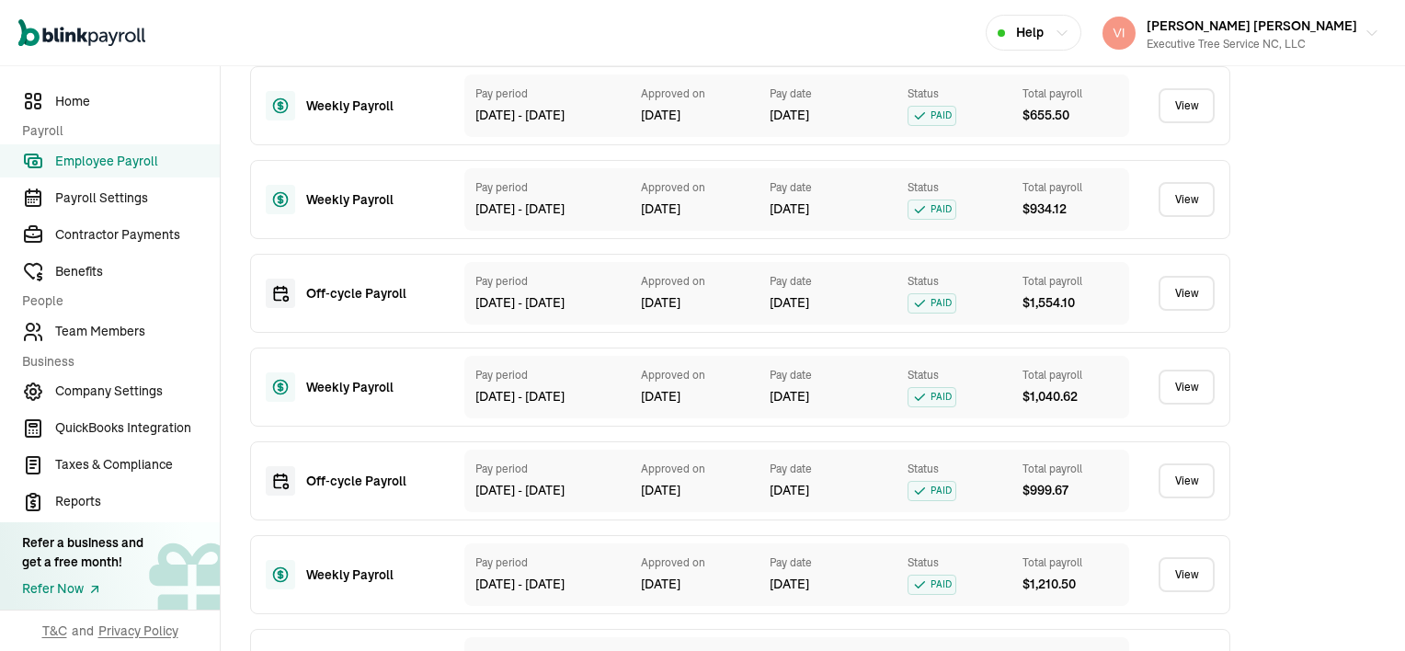
click at [1174, 497] on link "View" at bounding box center [1186, 480] width 56 height 35
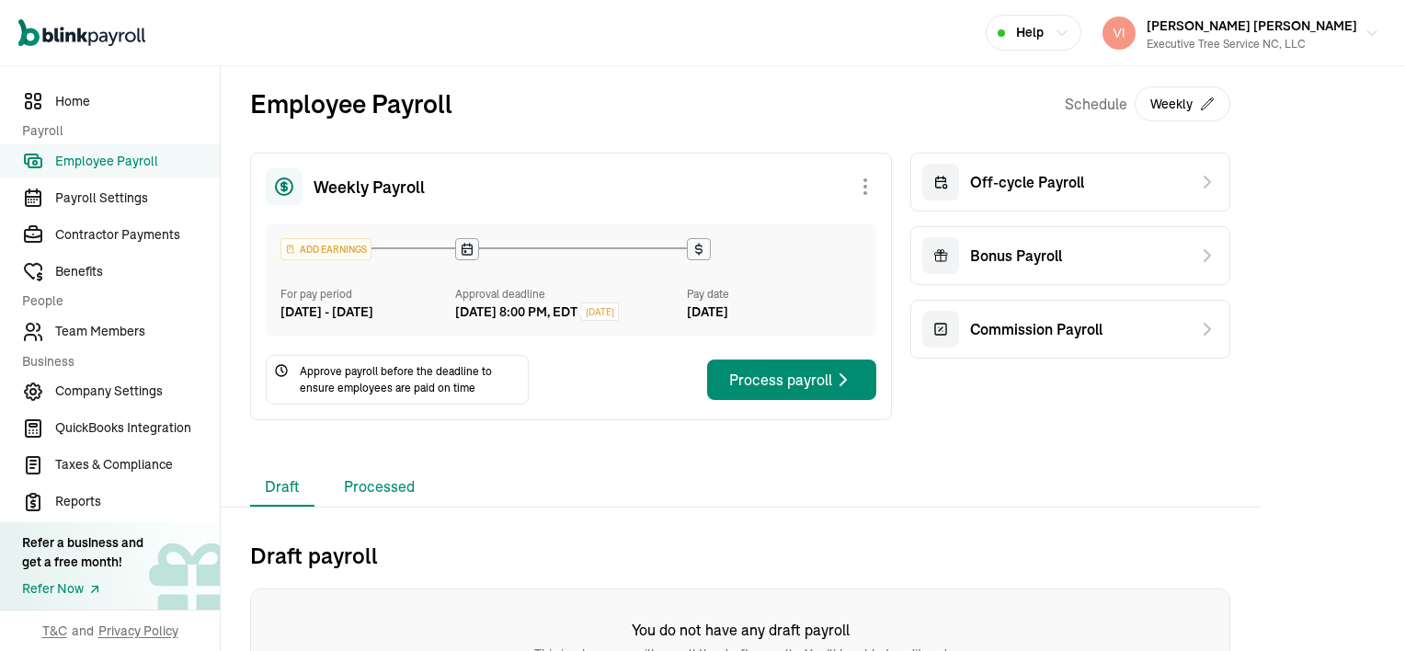
click at [382, 503] on li "Processed" at bounding box center [379, 487] width 100 height 39
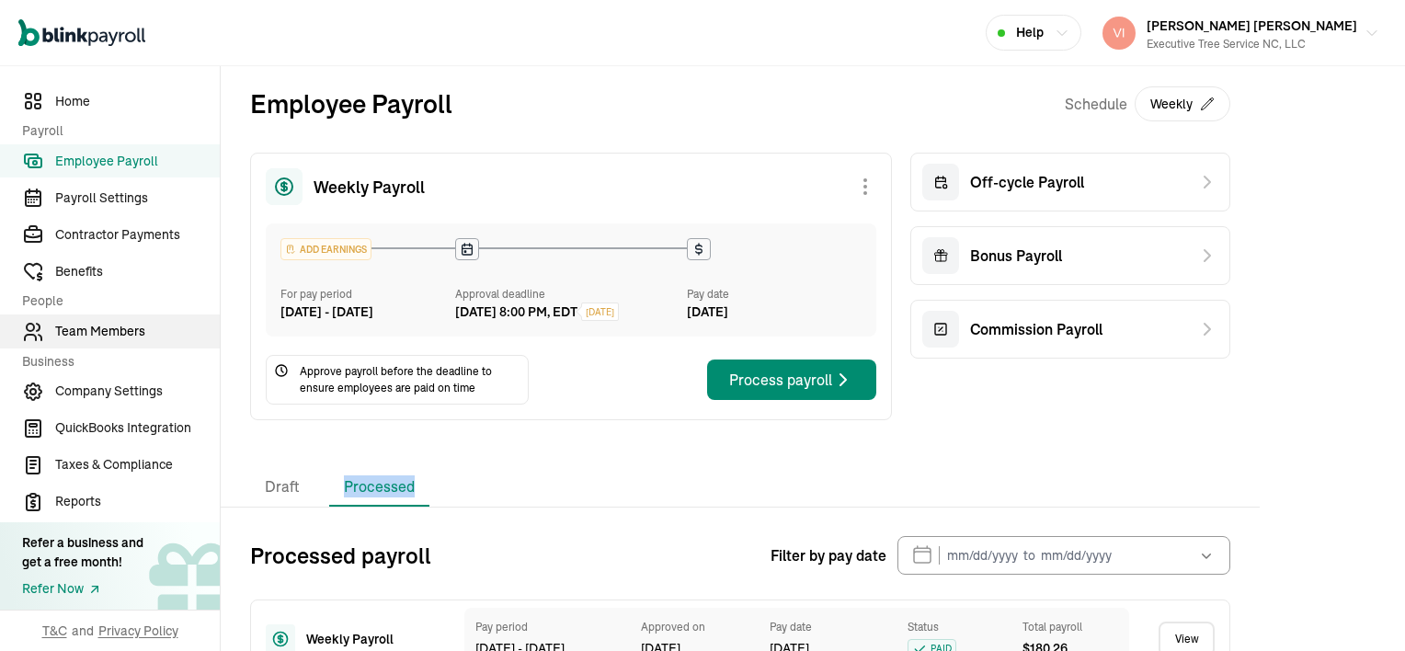
click at [88, 330] on span "Team Members" at bounding box center [137, 331] width 165 height 19
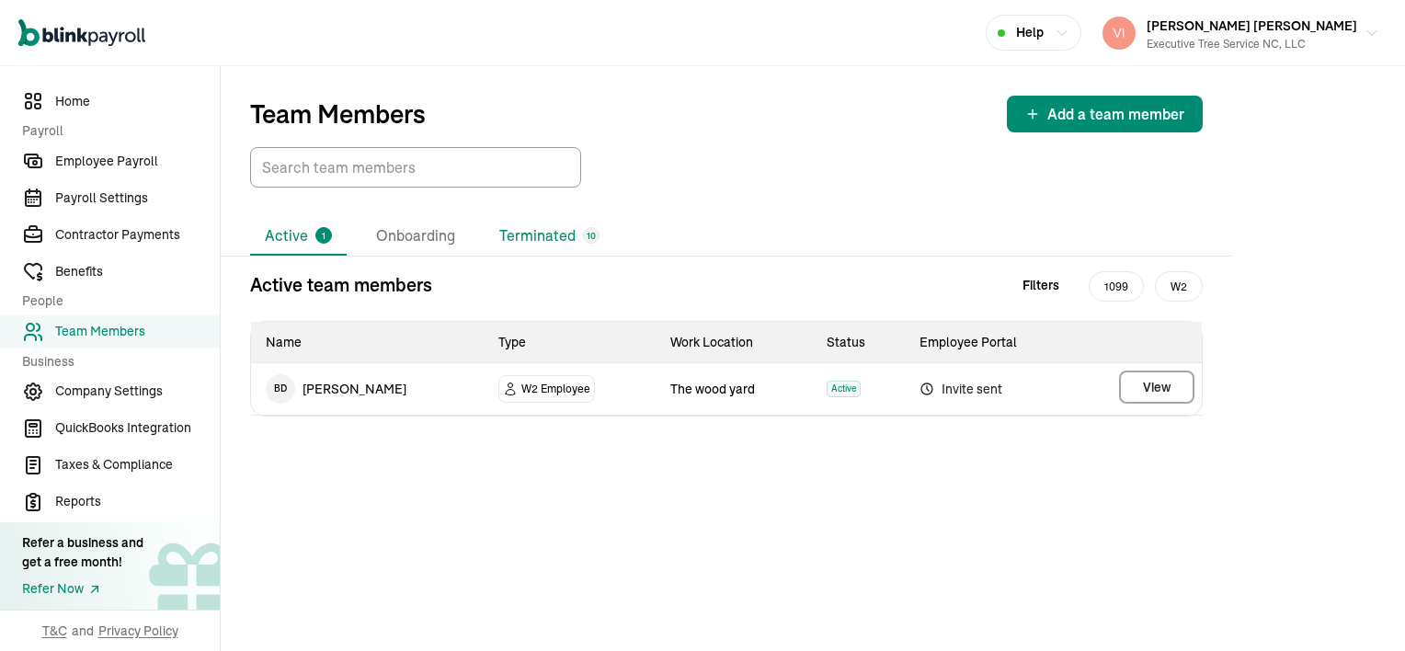
click at [533, 235] on li "Terminated 10" at bounding box center [550, 236] width 130 height 39
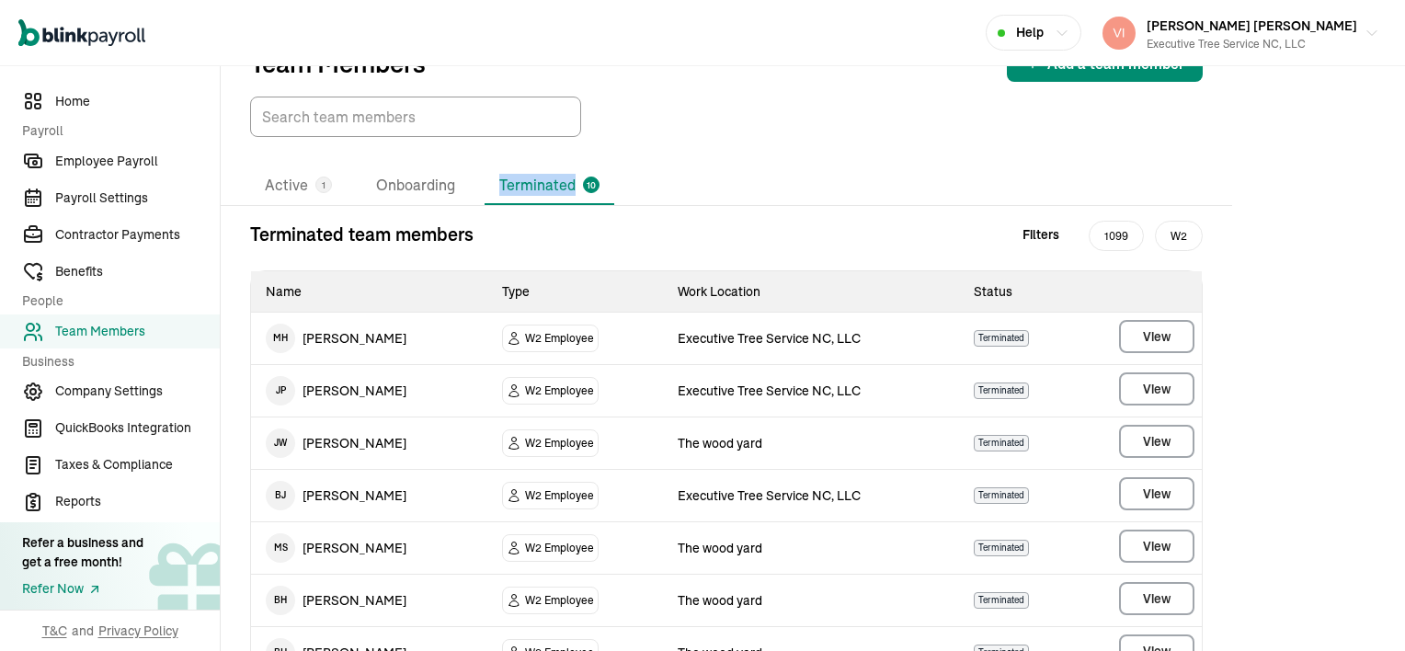
scroll to position [92, 0]
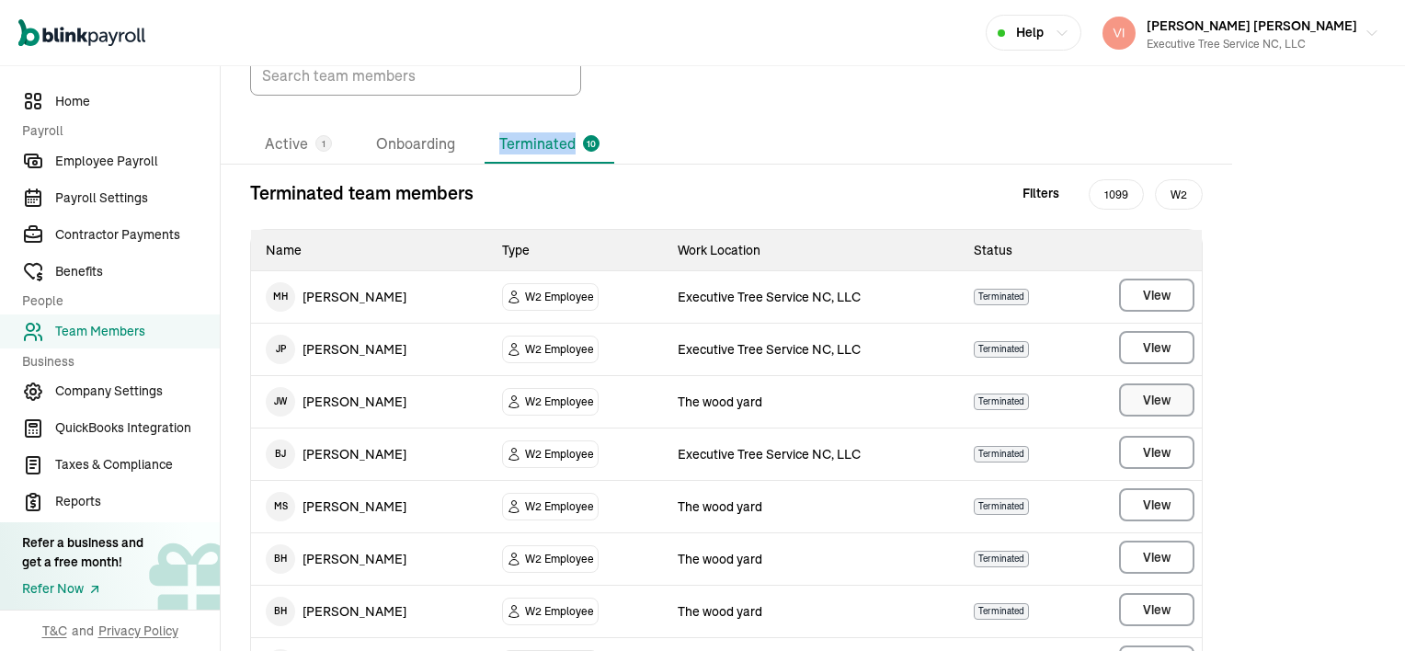
click at [1158, 397] on span "View" at bounding box center [1157, 400] width 28 height 18
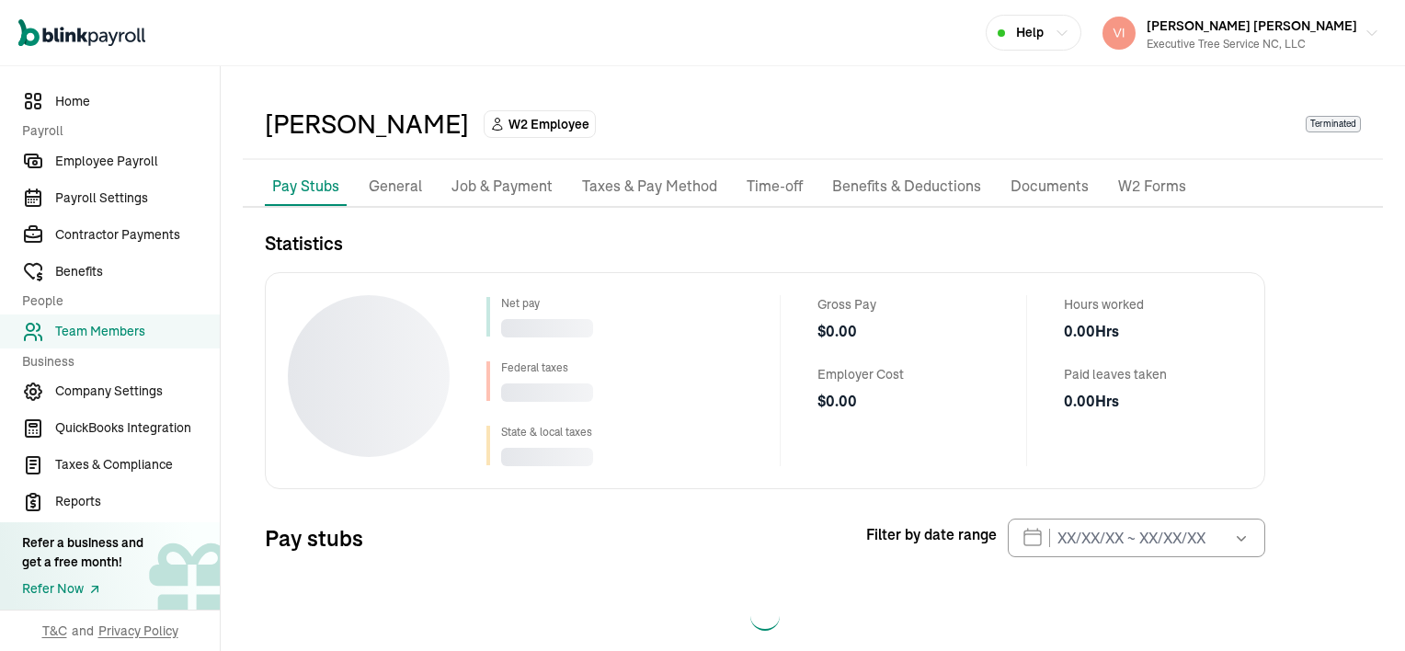
scroll to position [83, 0]
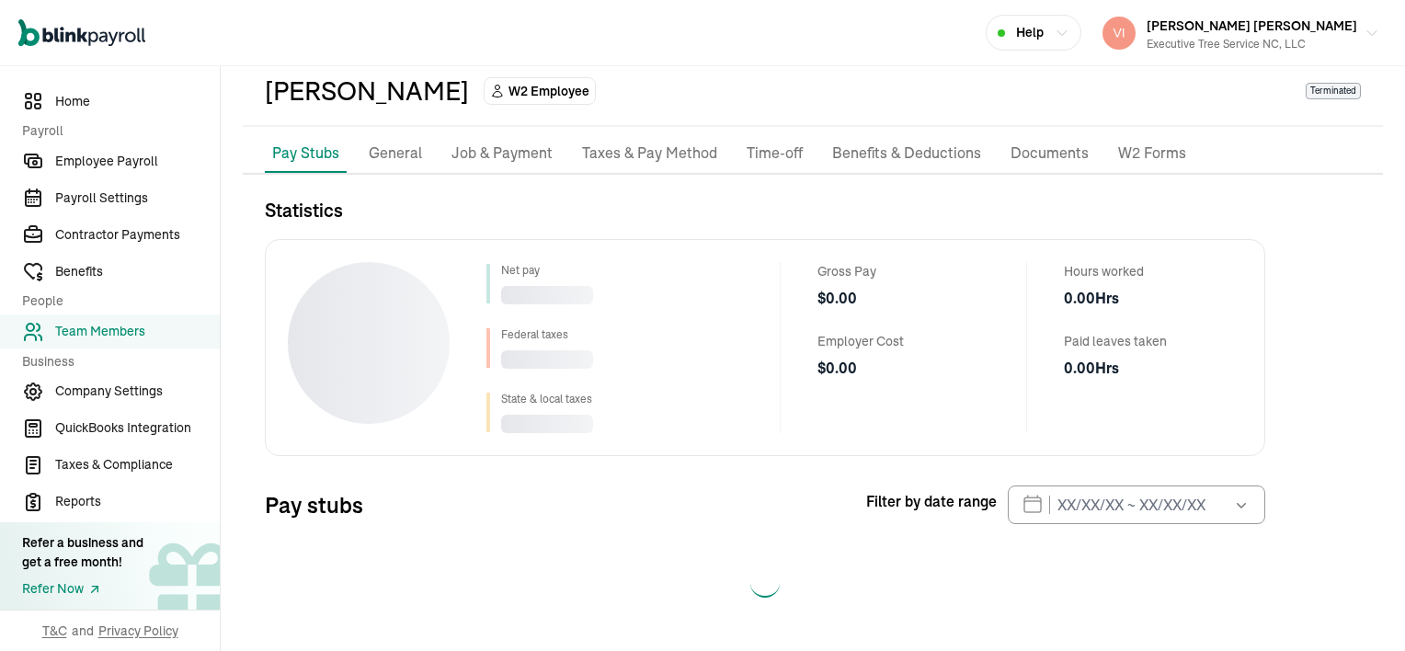
select select "2025"
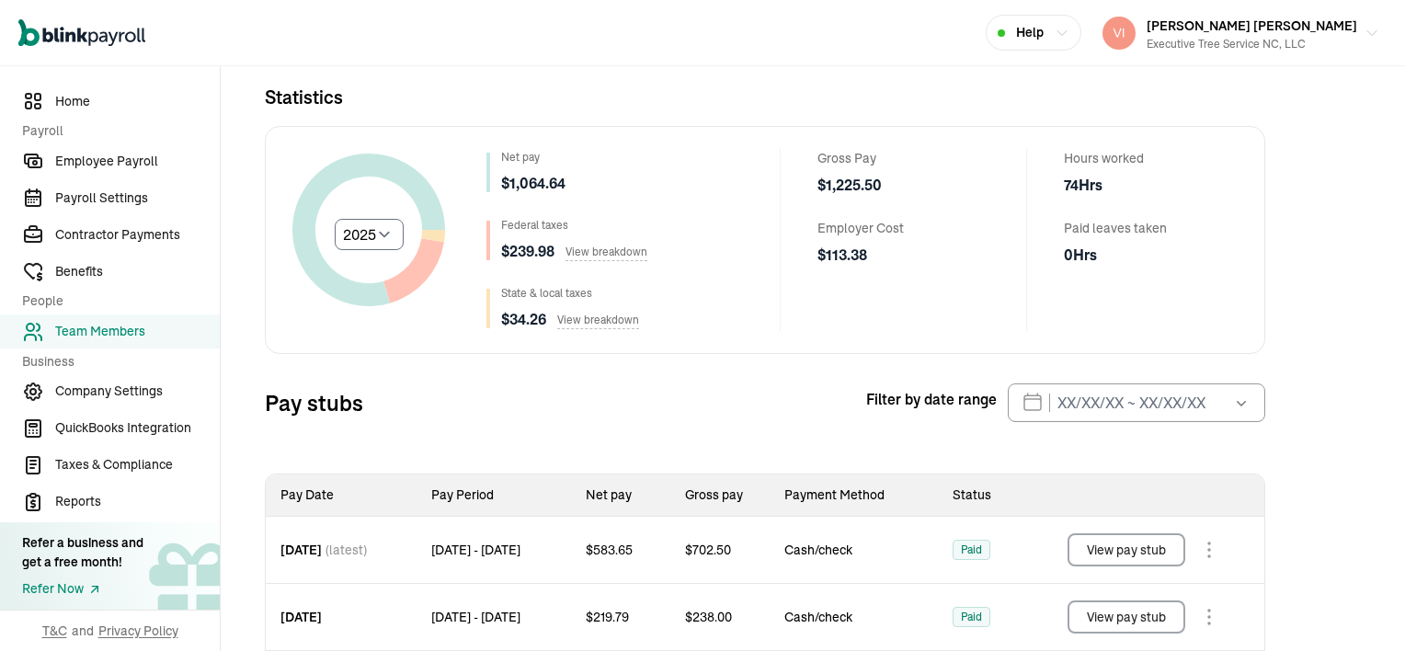
scroll to position [301, 0]
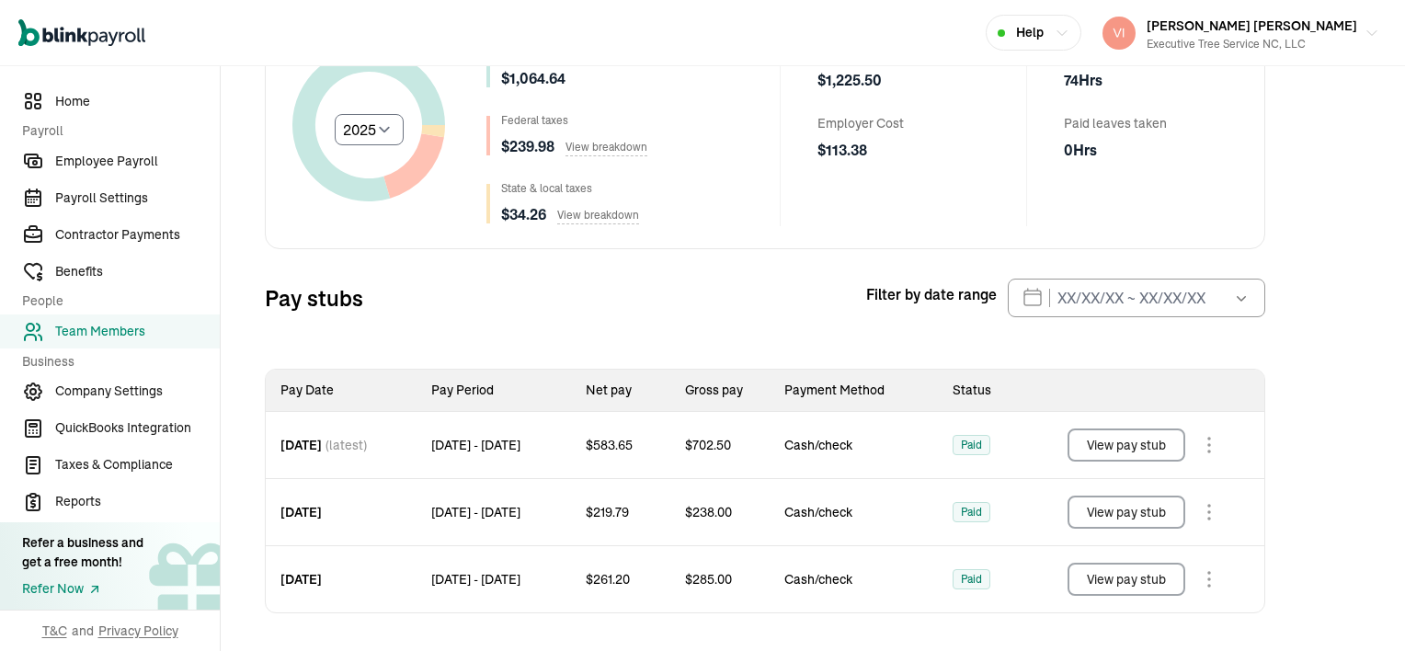
click at [1136, 446] on button "View pay stub" at bounding box center [1126, 444] width 118 height 33
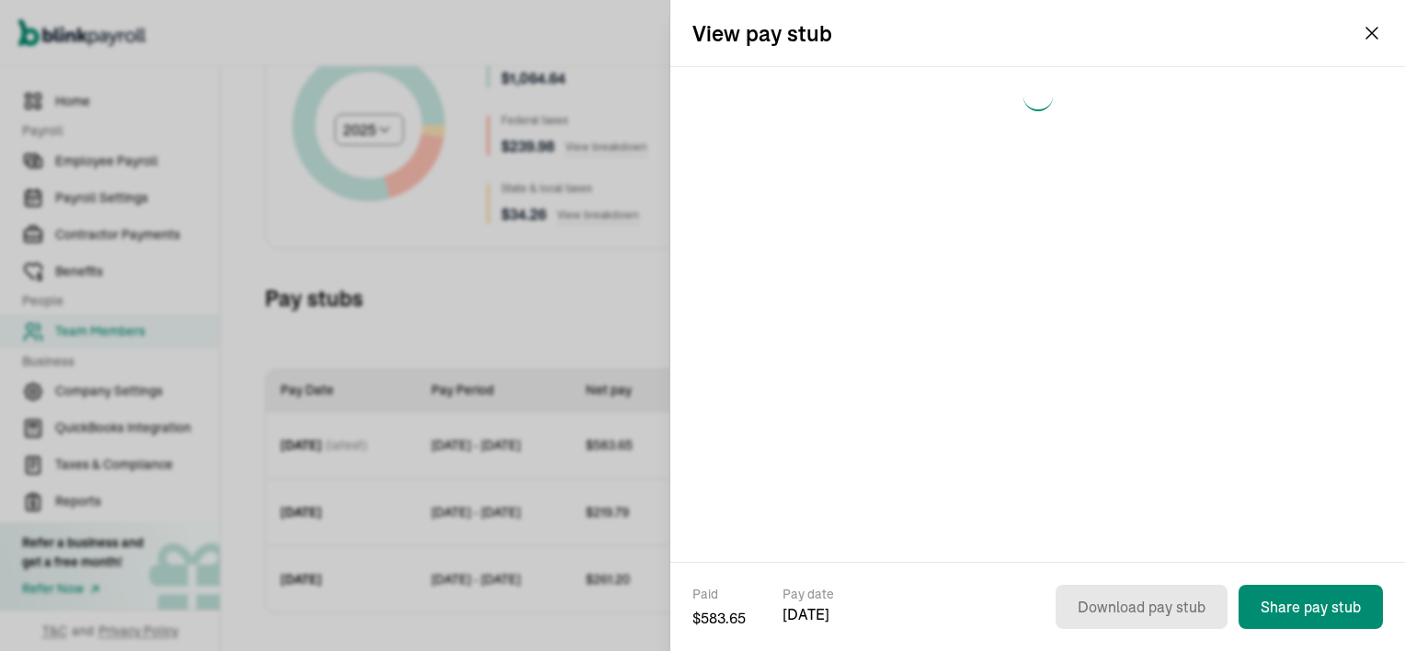
click at [1136, 446] on div at bounding box center [1037, 314] width 735 height 495
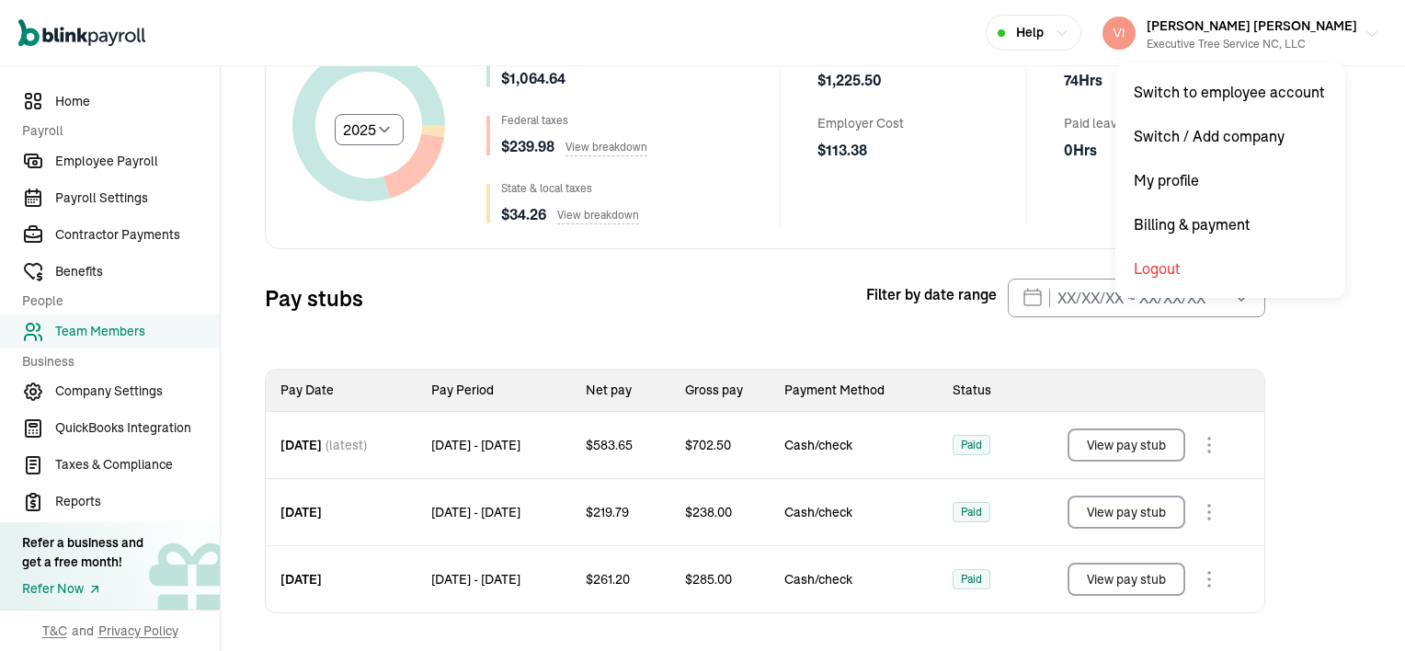
click at [1372, 33] on button "[PERSON_NAME] [PERSON_NAME] Executive Tree Service NC, LLC" at bounding box center [1240, 33] width 291 height 46
click at [264, 158] on div "Statistics Select year [DATE] 2024 2023 2022 2021 Net pay $ 1,064.64 Federal ta…" at bounding box center [765, 296] width 1044 height 634
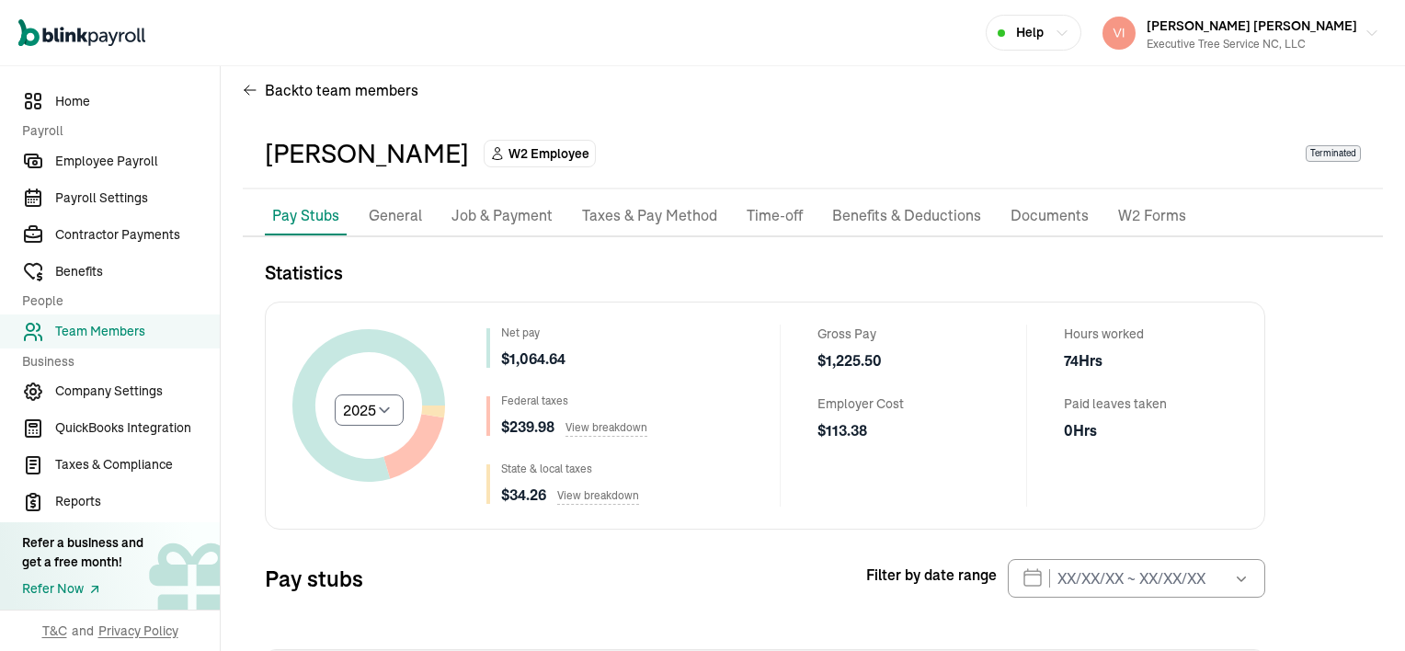
scroll to position [0, 0]
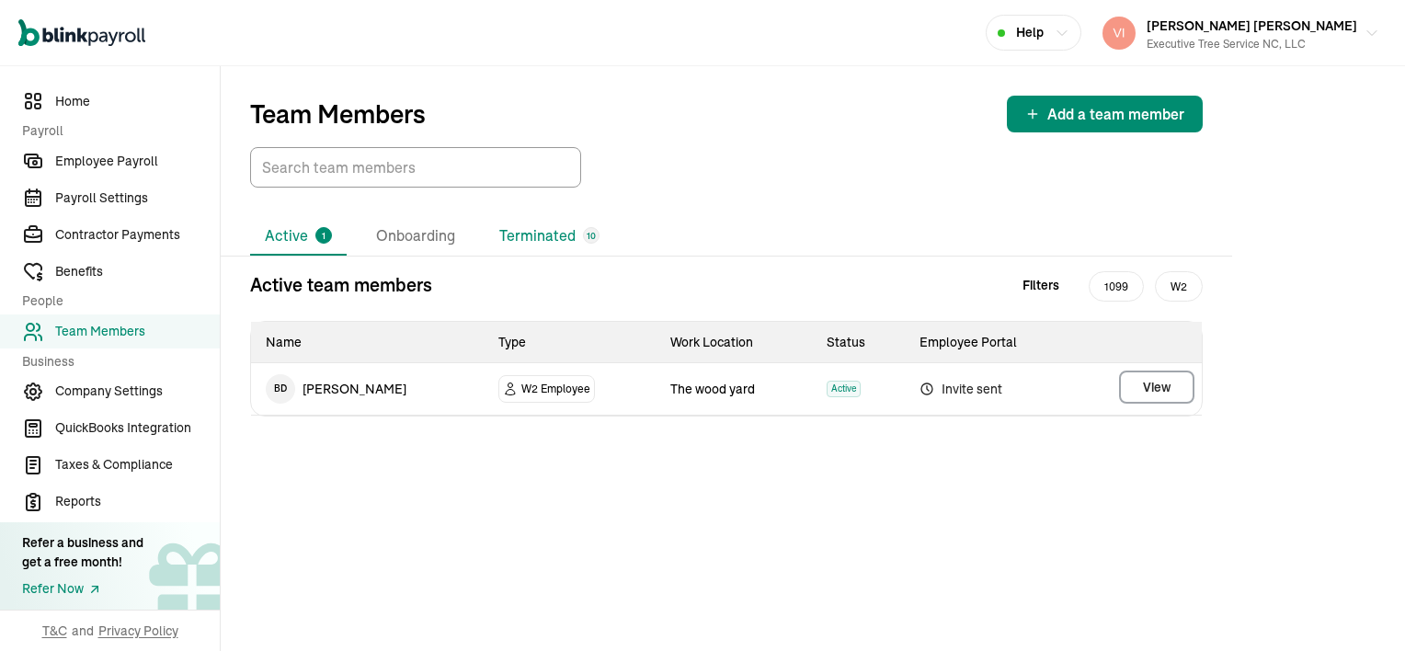
drag, startPoint x: 372, startPoint y: 108, endPoint x: 564, endPoint y: 235, distance: 229.5
click at [564, 235] on li "Terminated 10" at bounding box center [550, 236] width 130 height 39
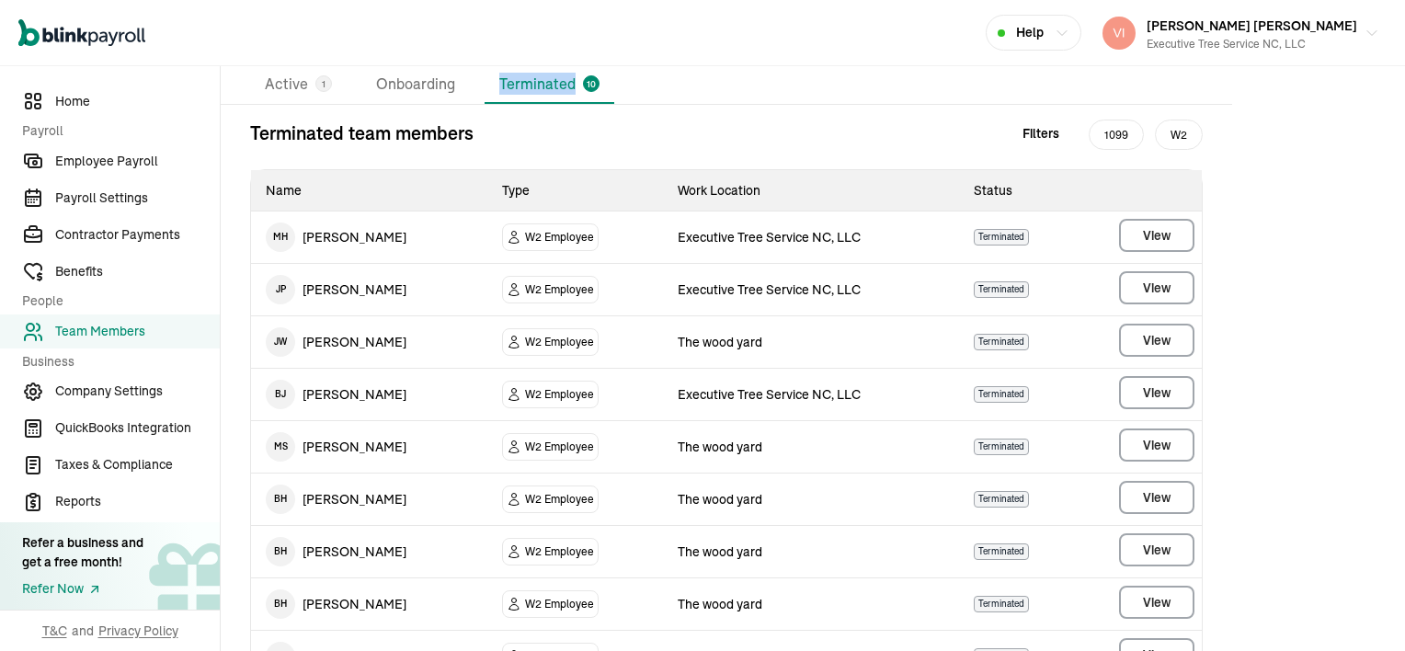
scroll to position [184, 0]
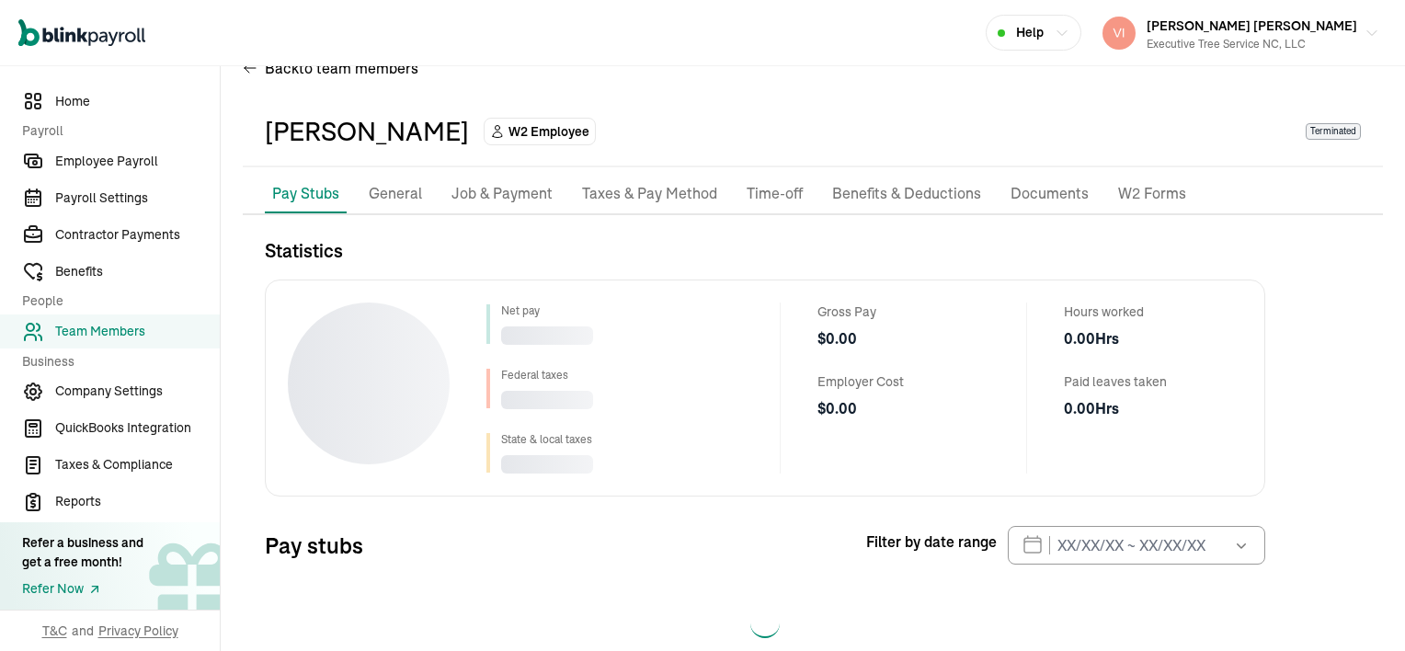
scroll to position [83, 0]
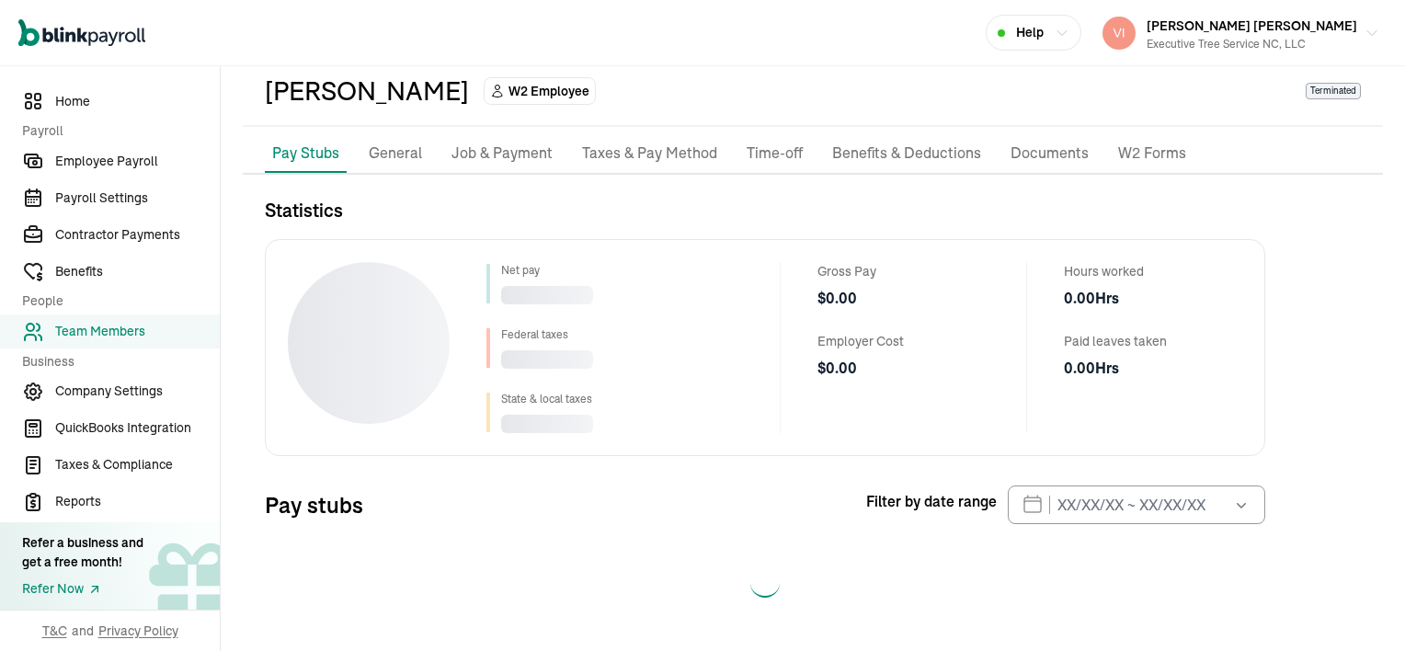
select select "2025"
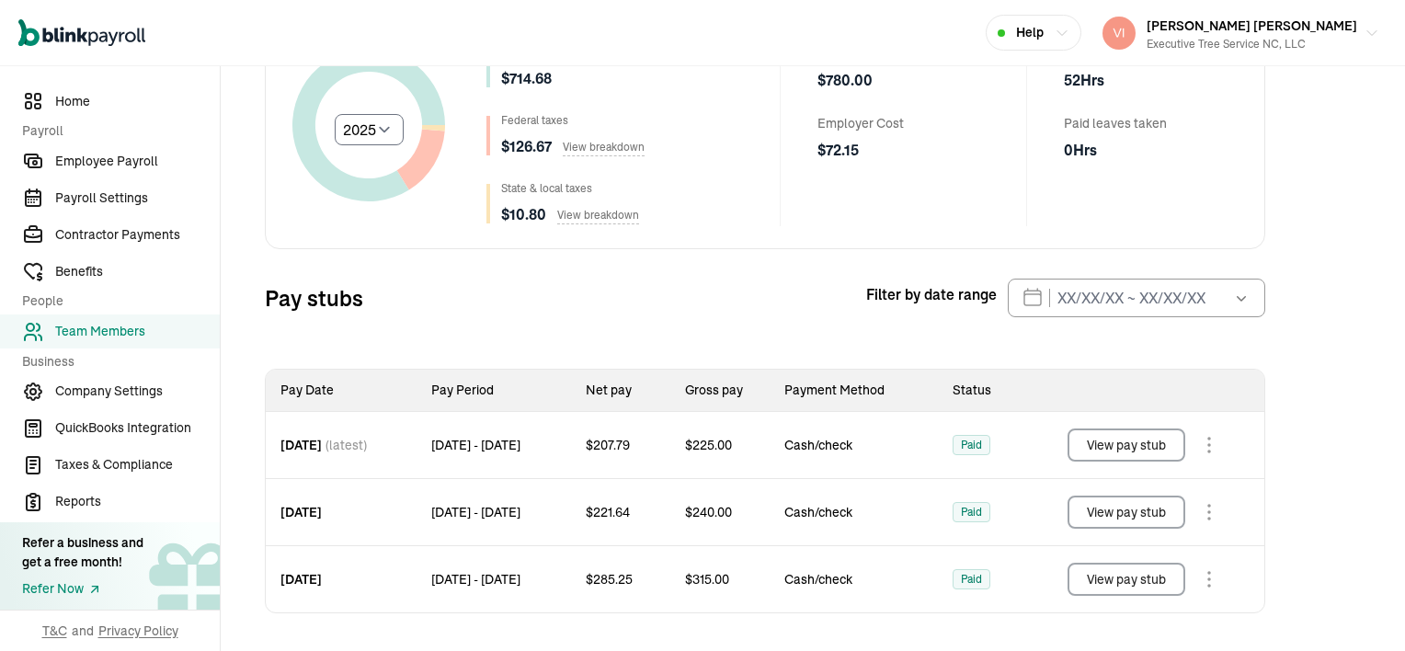
scroll to position [0, 0]
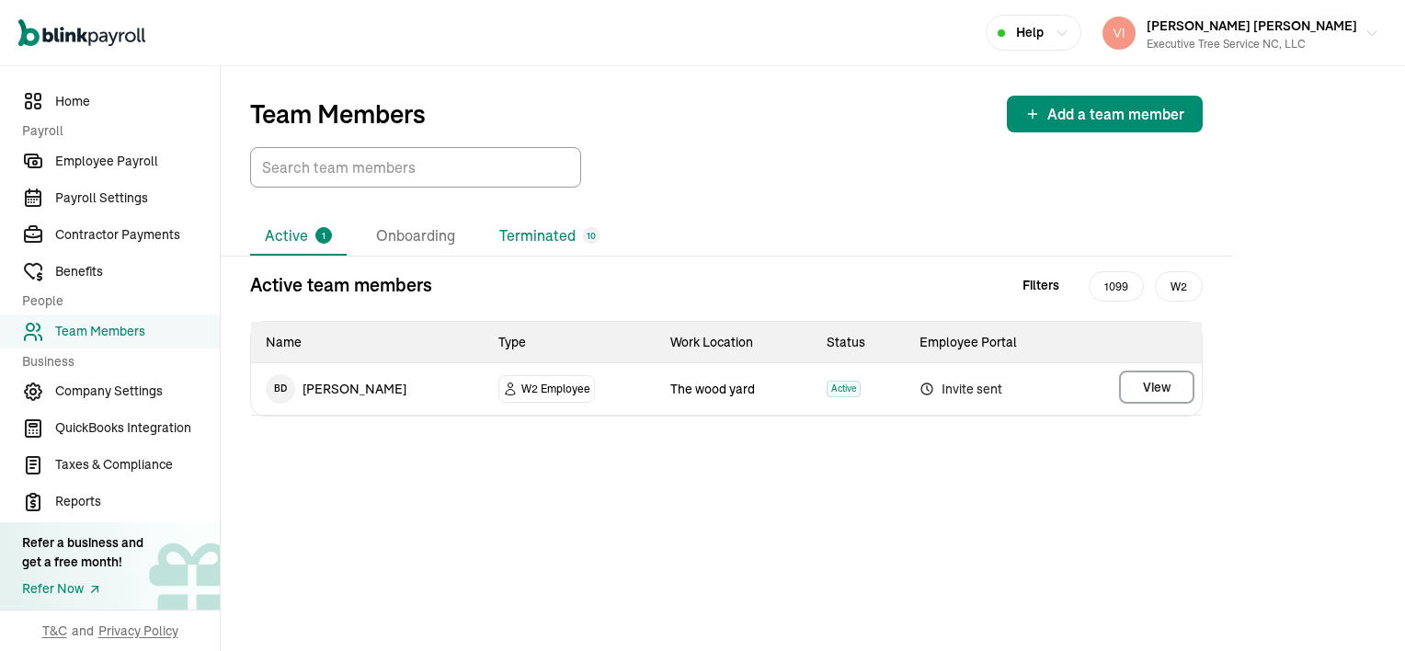
click at [549, 231] on li "Terminated 10" at bounding box center [550, 236] width 130 height 39
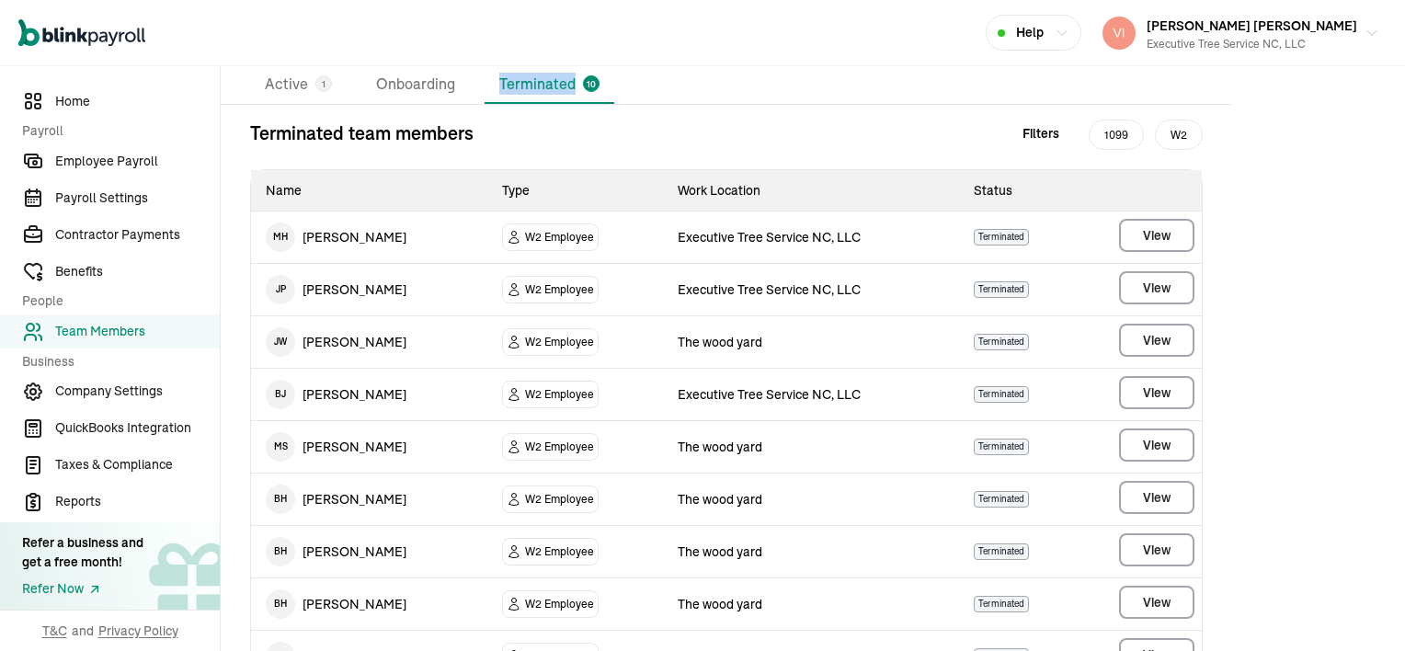
scroll to position [184, 0]
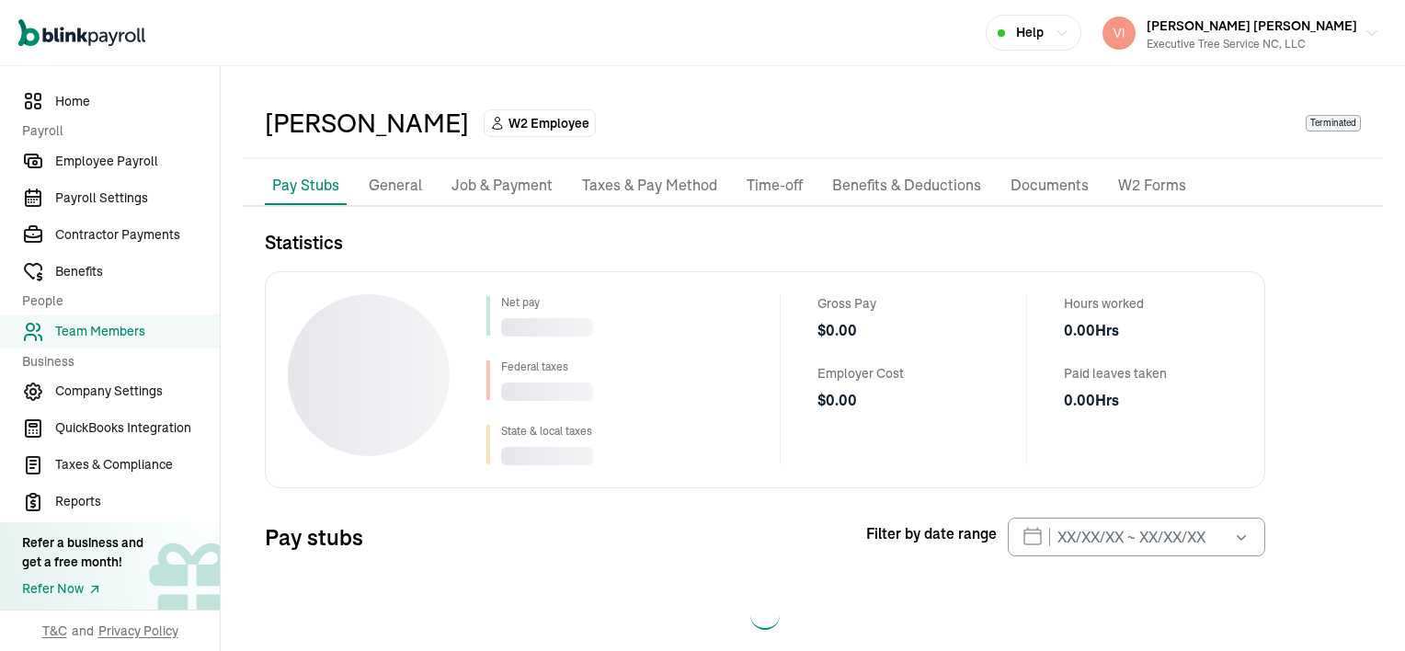
scroll to position [83, 0]
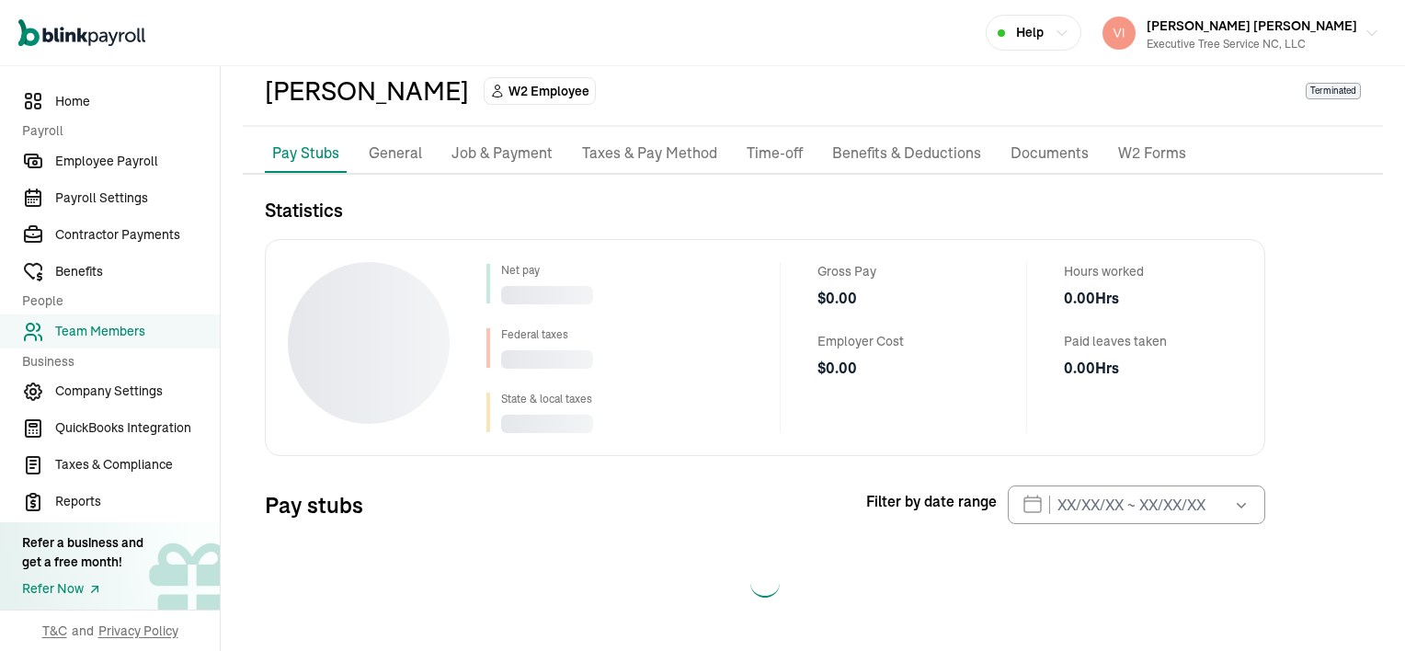
select select "2025"
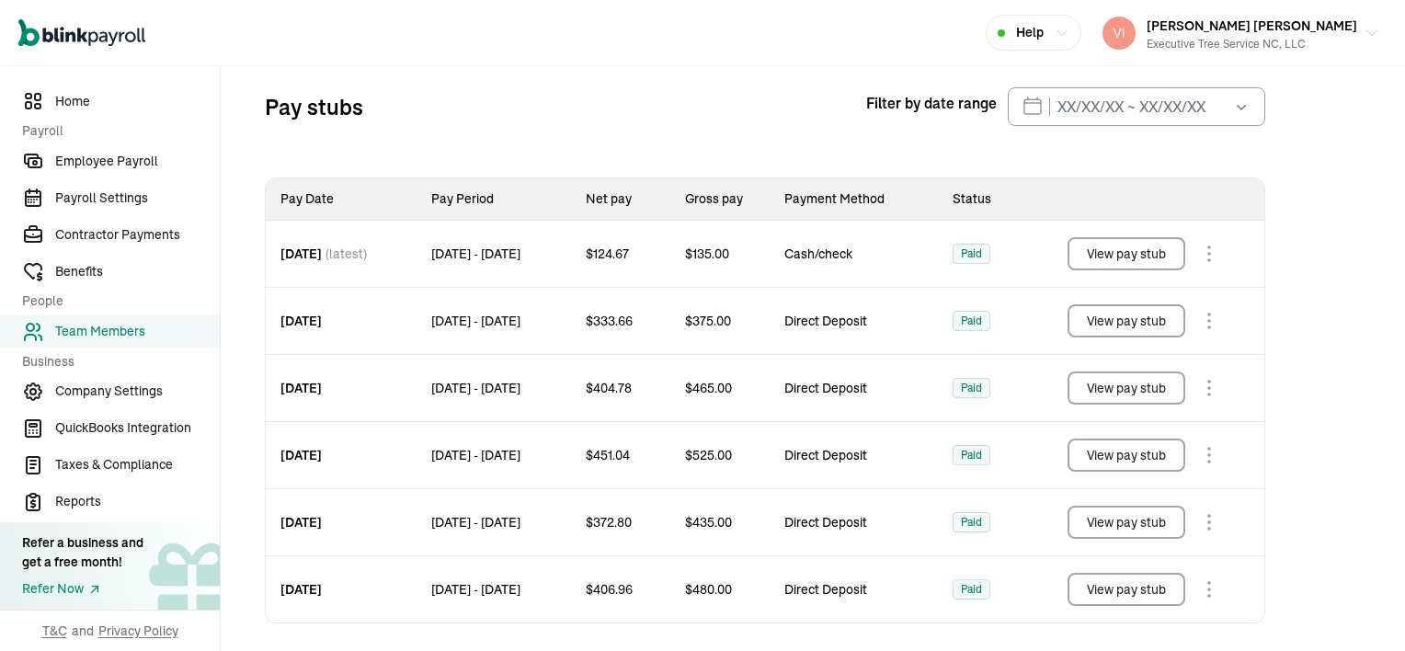
scroll to position [501, 0]
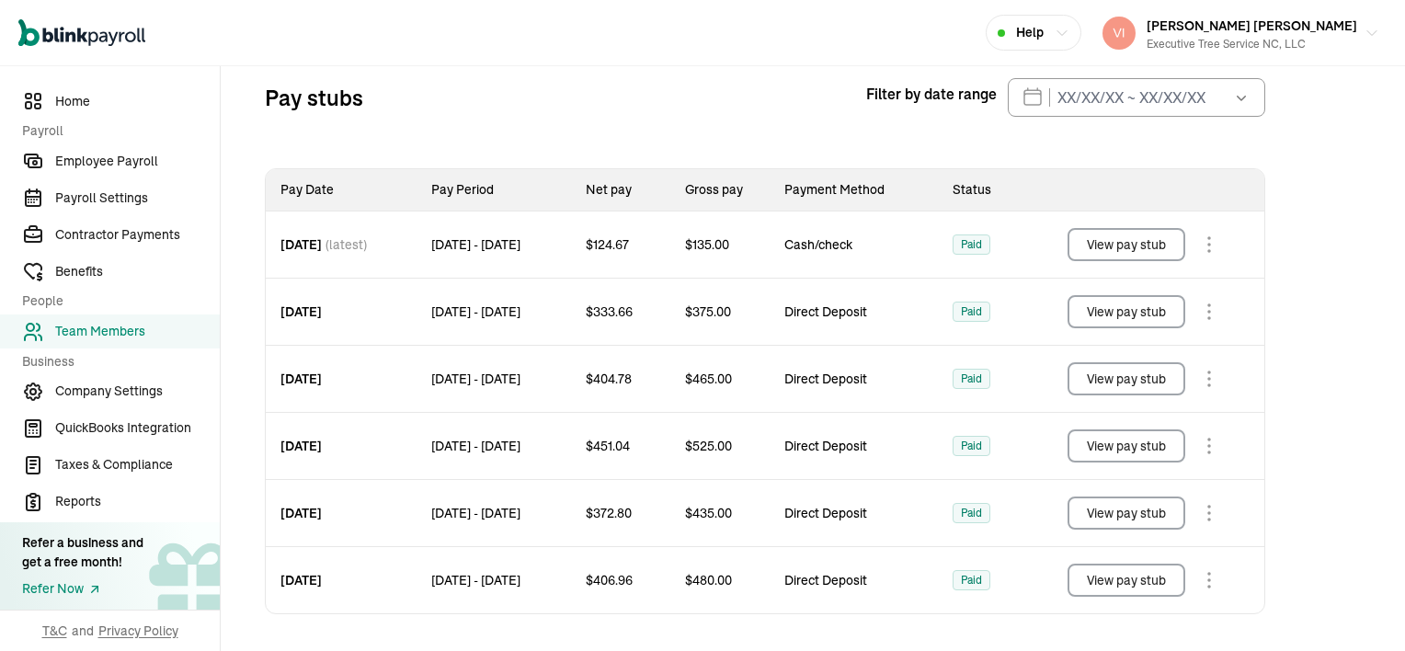
click at [1142, 236] on button "View pay stub" at bounding box center [1126, 244] width 118 height 33
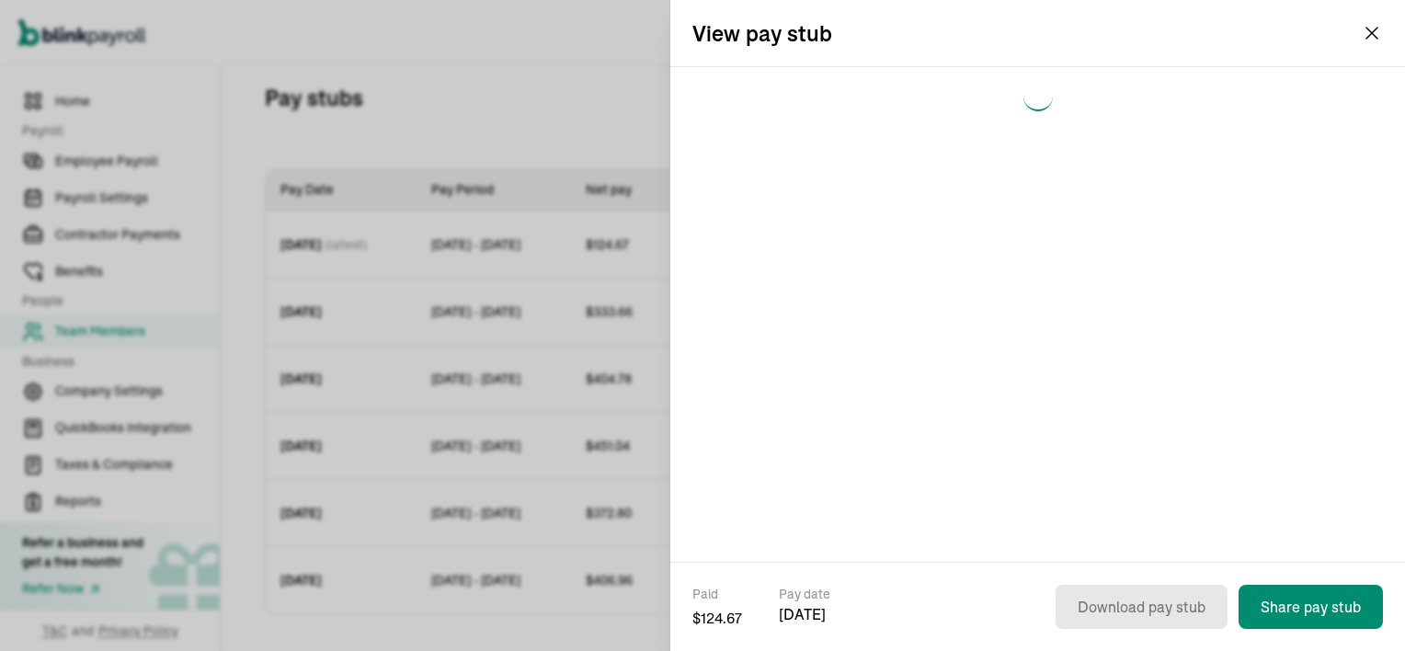
click at [1142, 236] on div at bounding box center [1037, 314] width 735 height 495
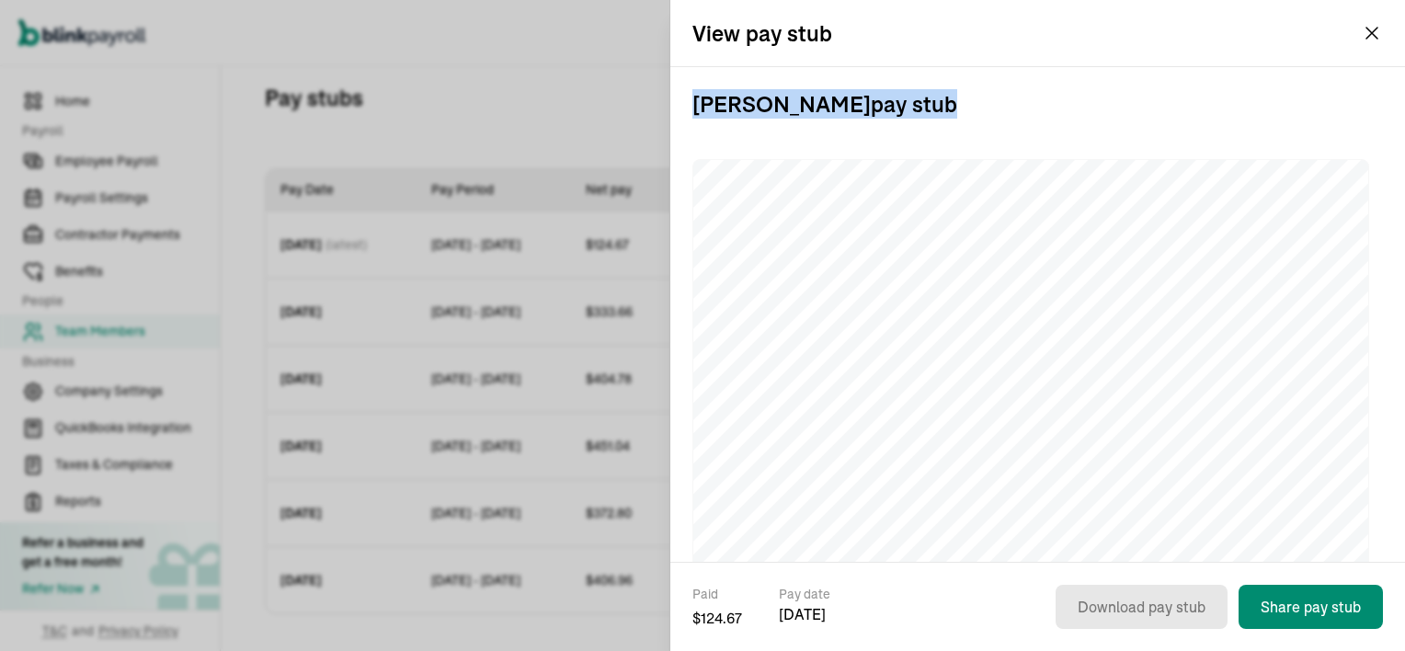
scroll to position [92, 0]
click at [1374, 32] on div "Open main menu Help [PERSON_NAME] [PERSON_NAME] Executive Tree Service NC, LLC" at bounding box center [702, 33] width 1405 height 66
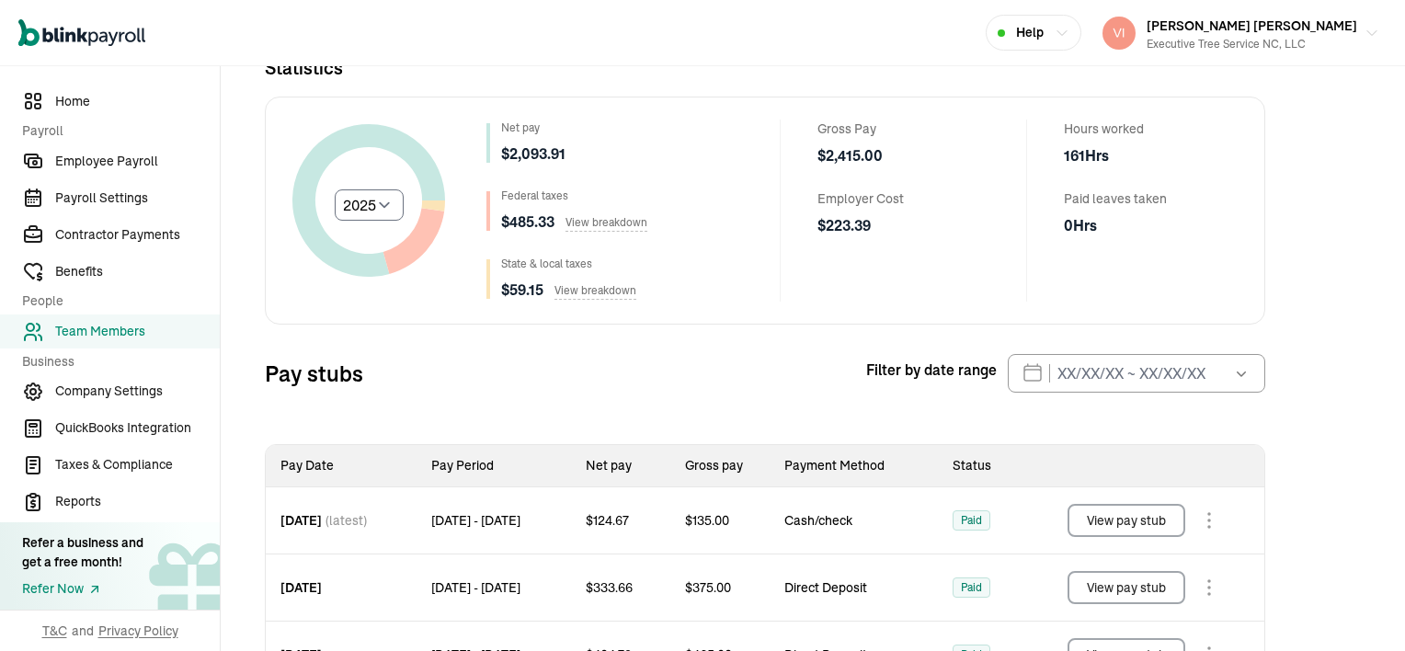
scroll to position [41, 0]
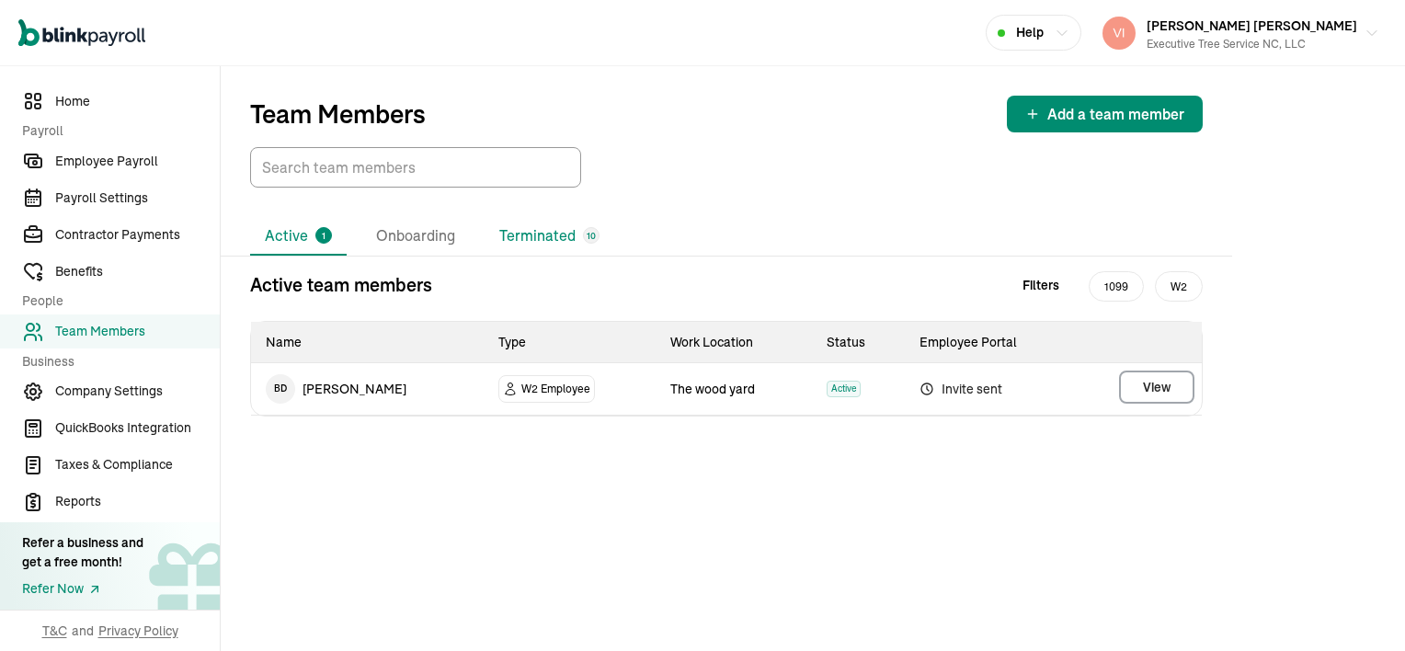
click at [522, 234] on li "Terminated 10" at bounding box center [550, 236] width 130 height 39
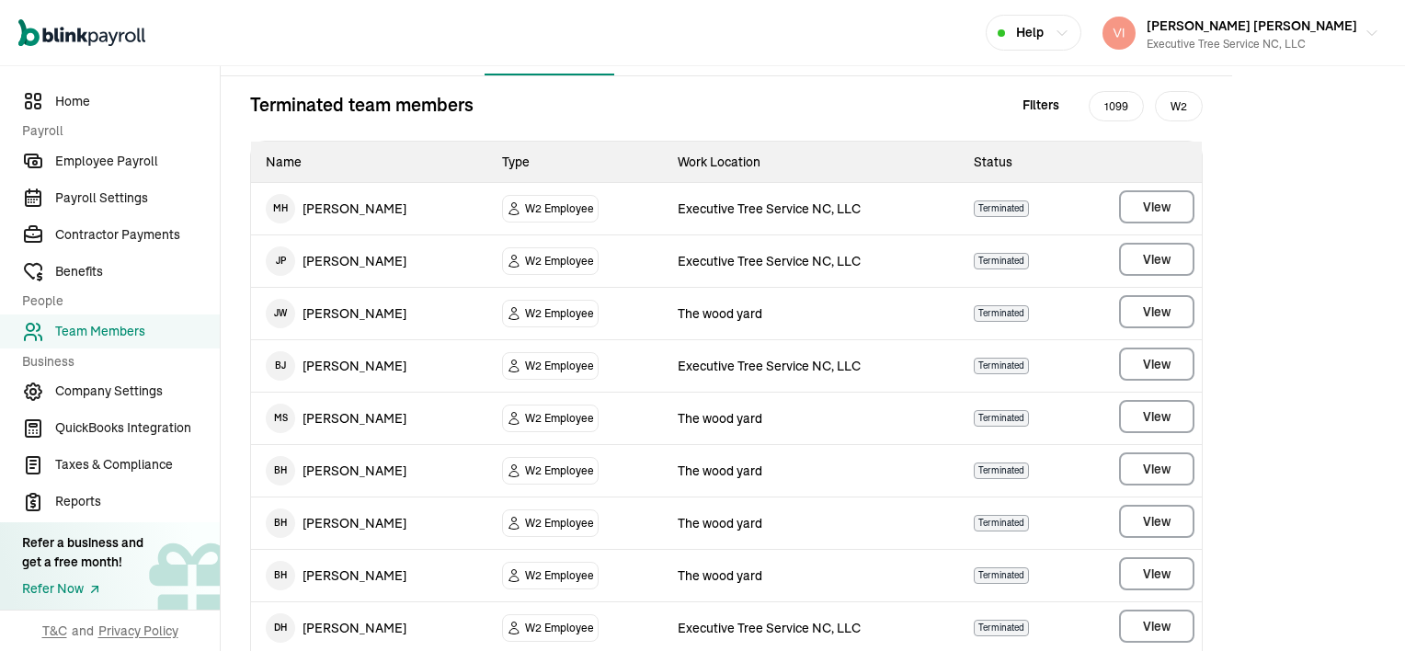
scroll to position [184, 0]
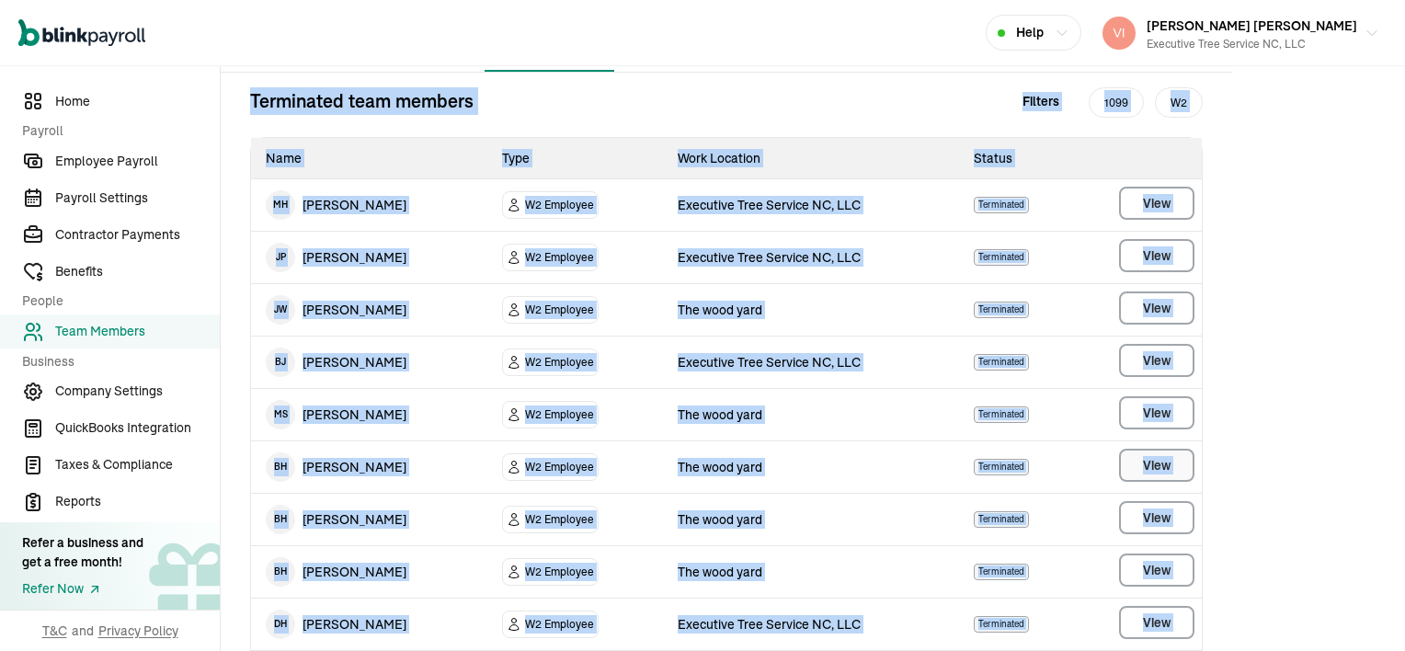
click at [1138, 476] on main "Team Members Add a team member Active 1 Onboarding Terminated 10 Terminated tea…" at bounding box center [813, 322] width 1184 height 881
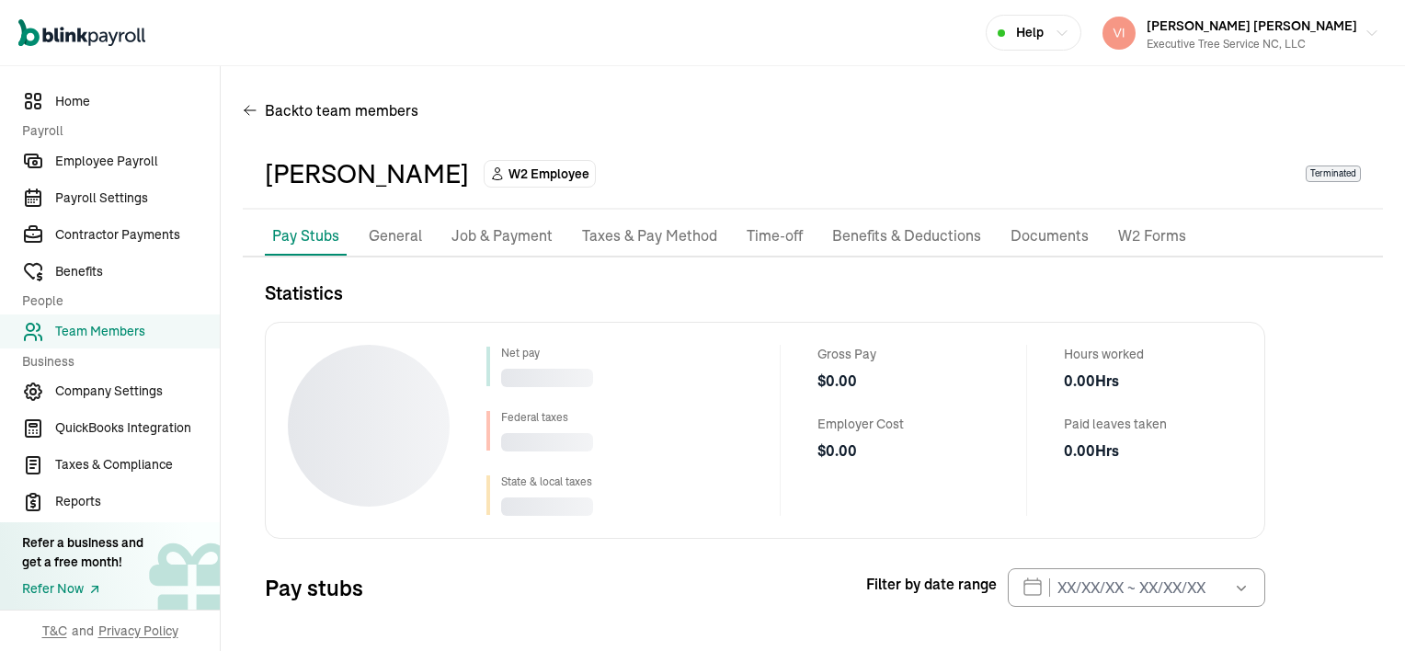
scroll to position [83, 0]
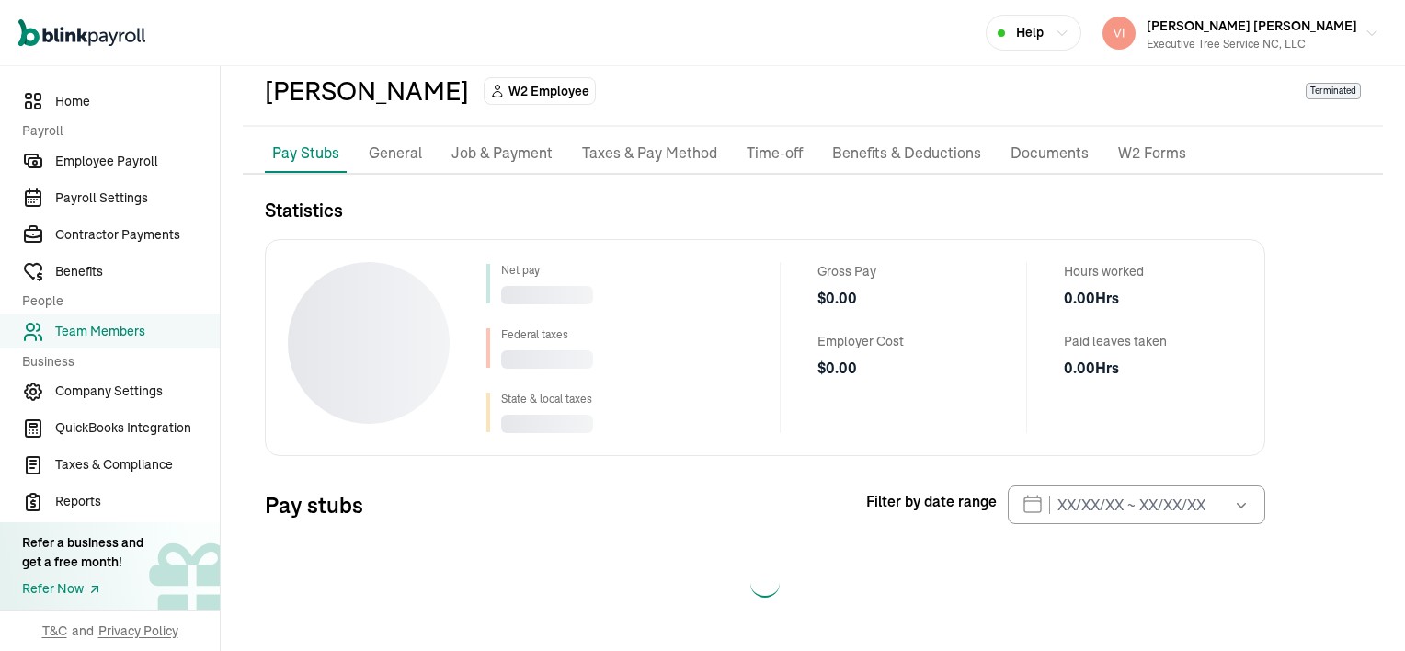
select select "2025"
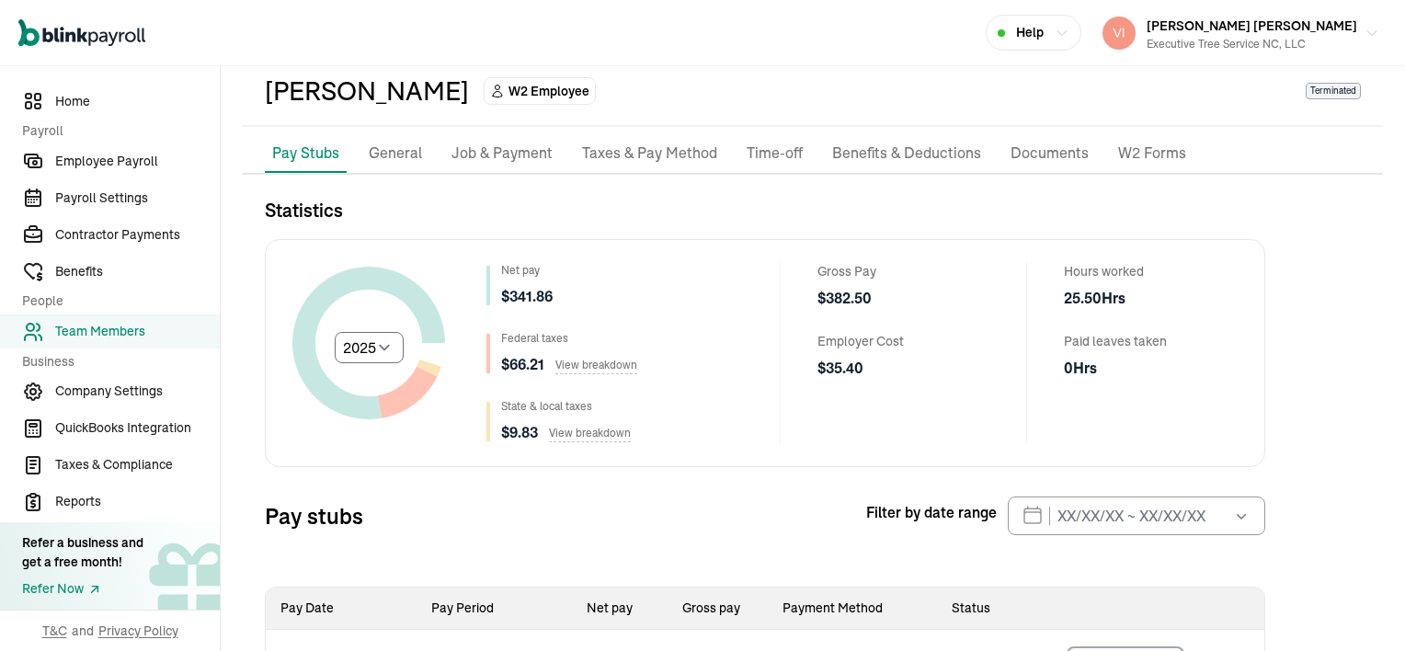
click at [787, 435] on div "Gross Pay $ 382.50 Employer Cost $ 35.40" at bounding box center [888, 353] width 217 height 182
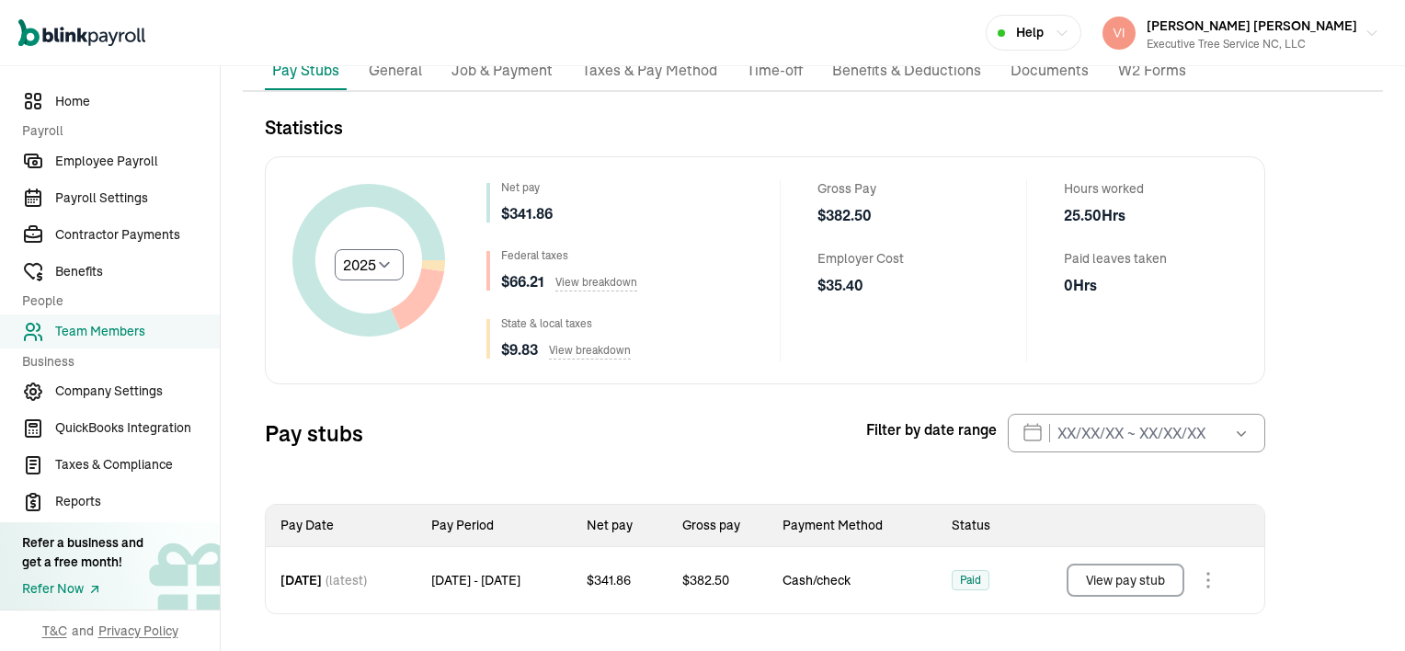
scroll to position [166, 0]
click at [1142, 576] on button "View pay stub" at bounding box center [1126, 579] width 118 height 33
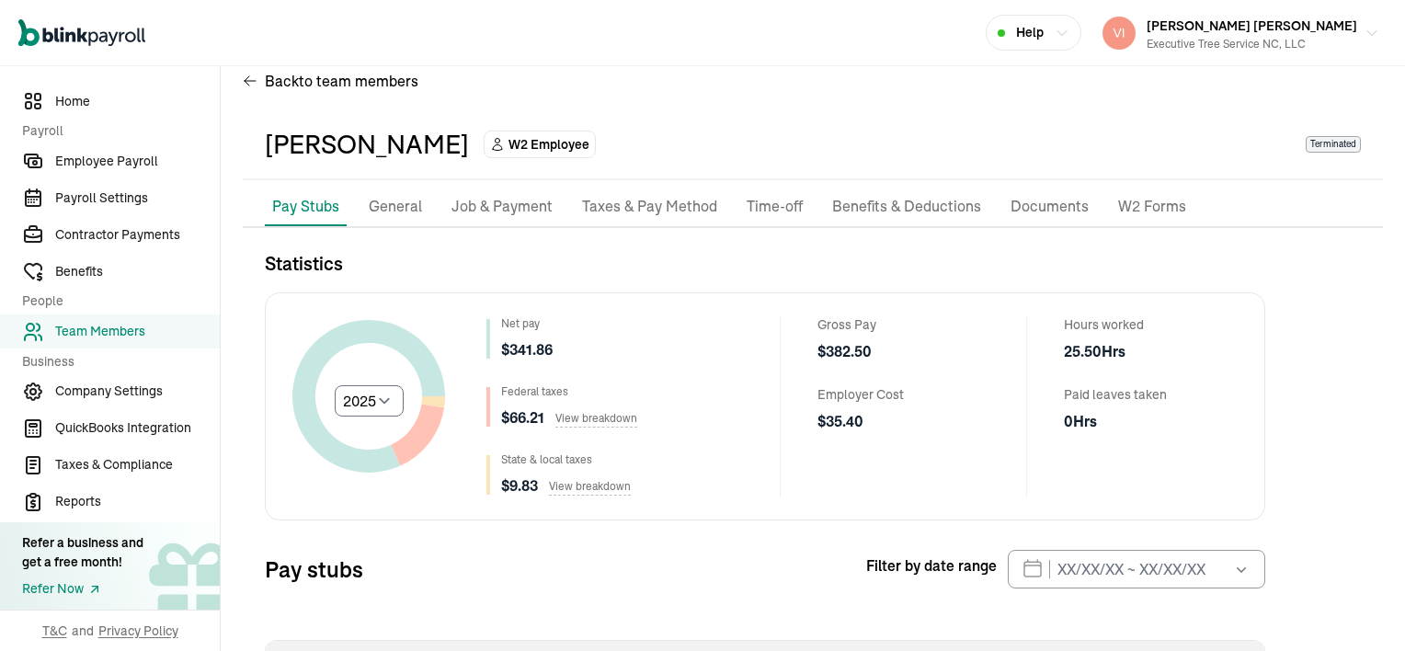
scroll to position [0, 0]
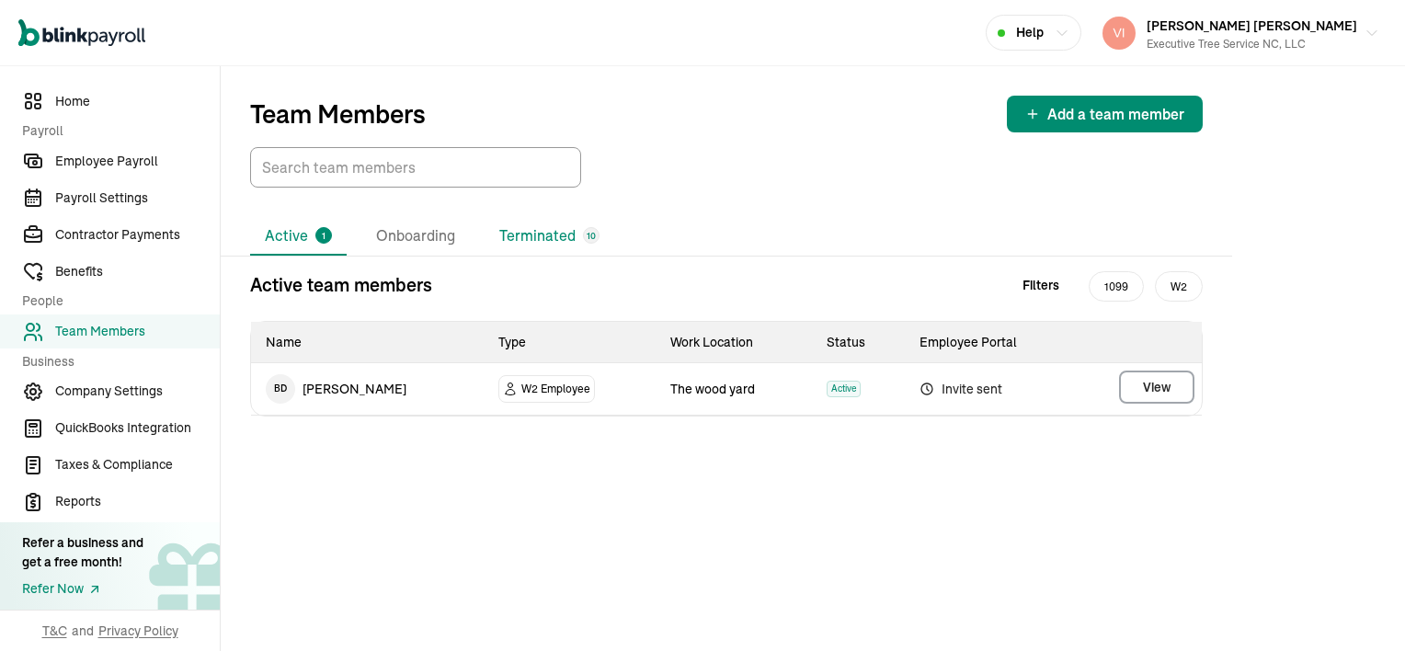
click at [522, 234] on li "Terminated 10" at bounding box center [550, 236] width 130 height 39
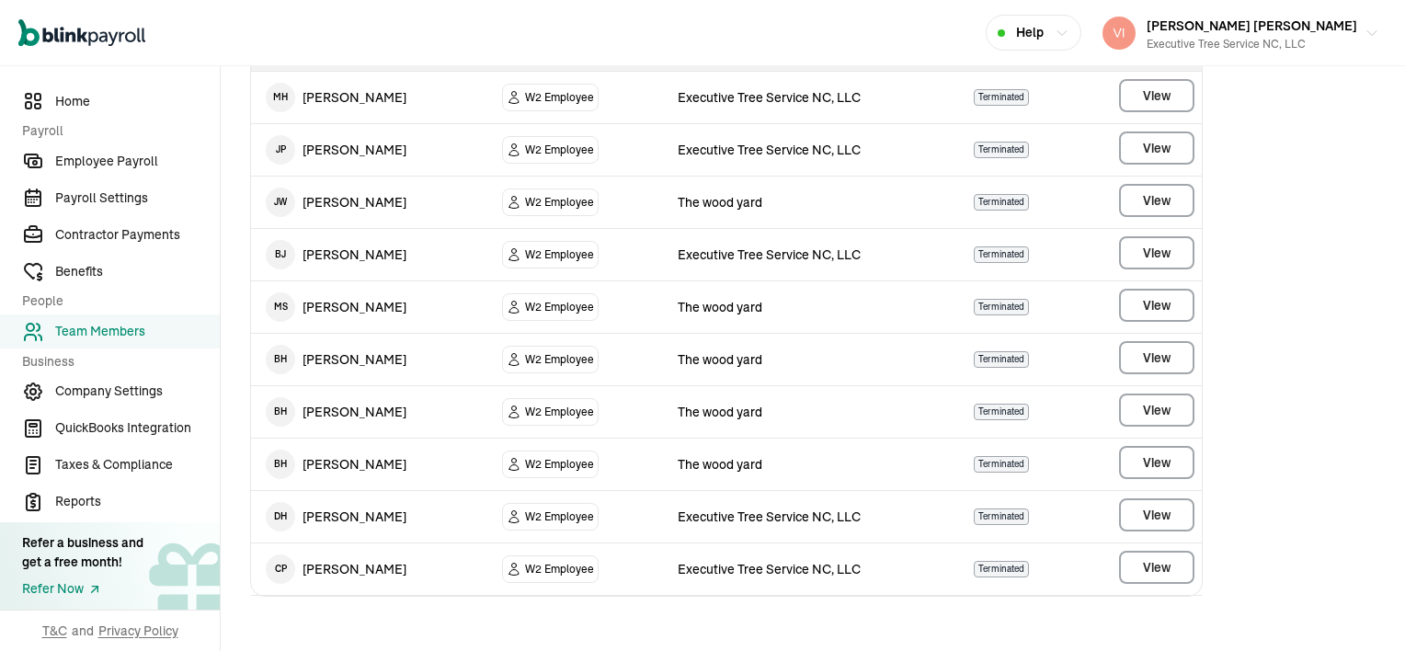
scroll to position [293, 0]
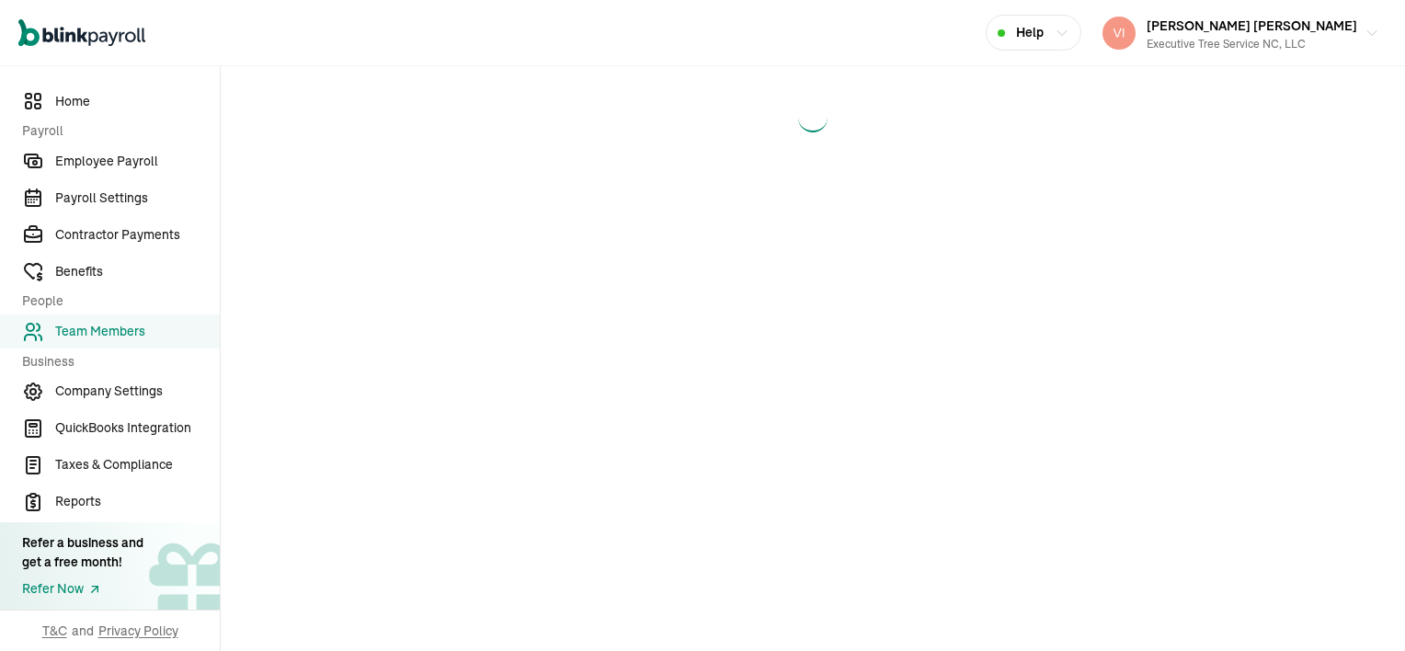
click at [1151, 518] on main at bounding box center [813, 358] width 1184 height 585
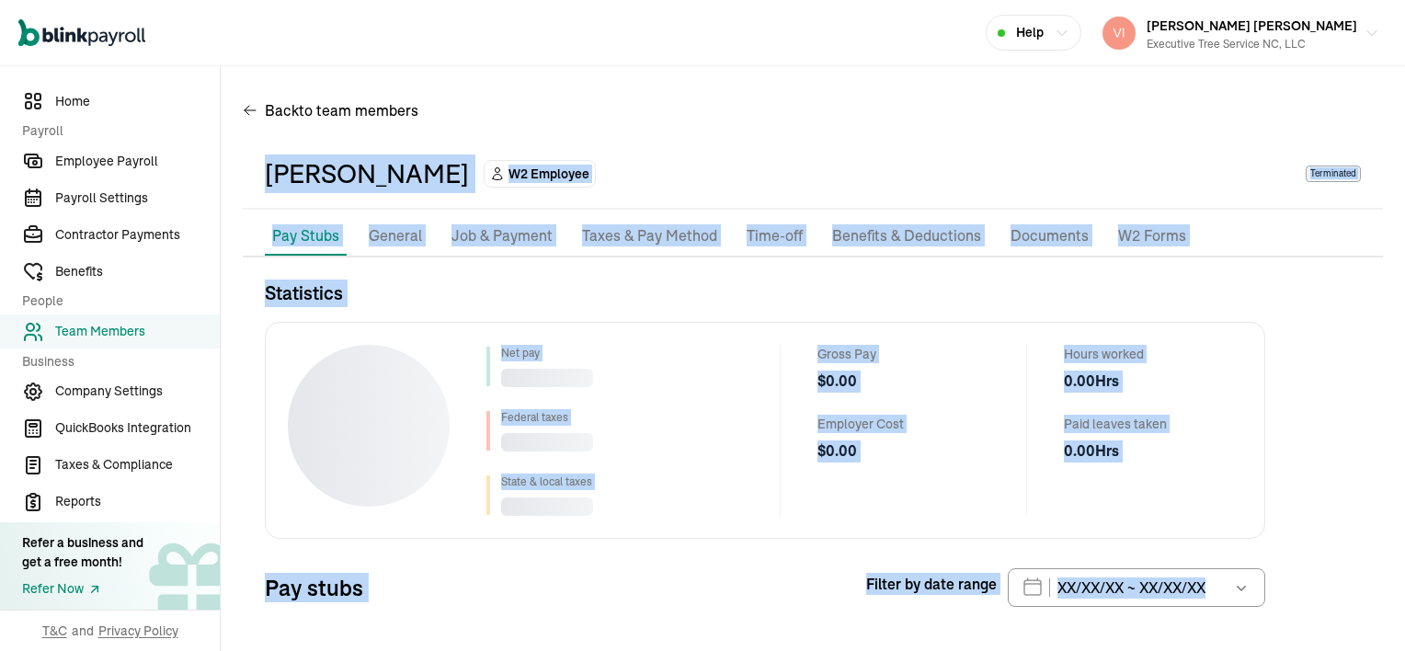
scroll to position [83, 0]
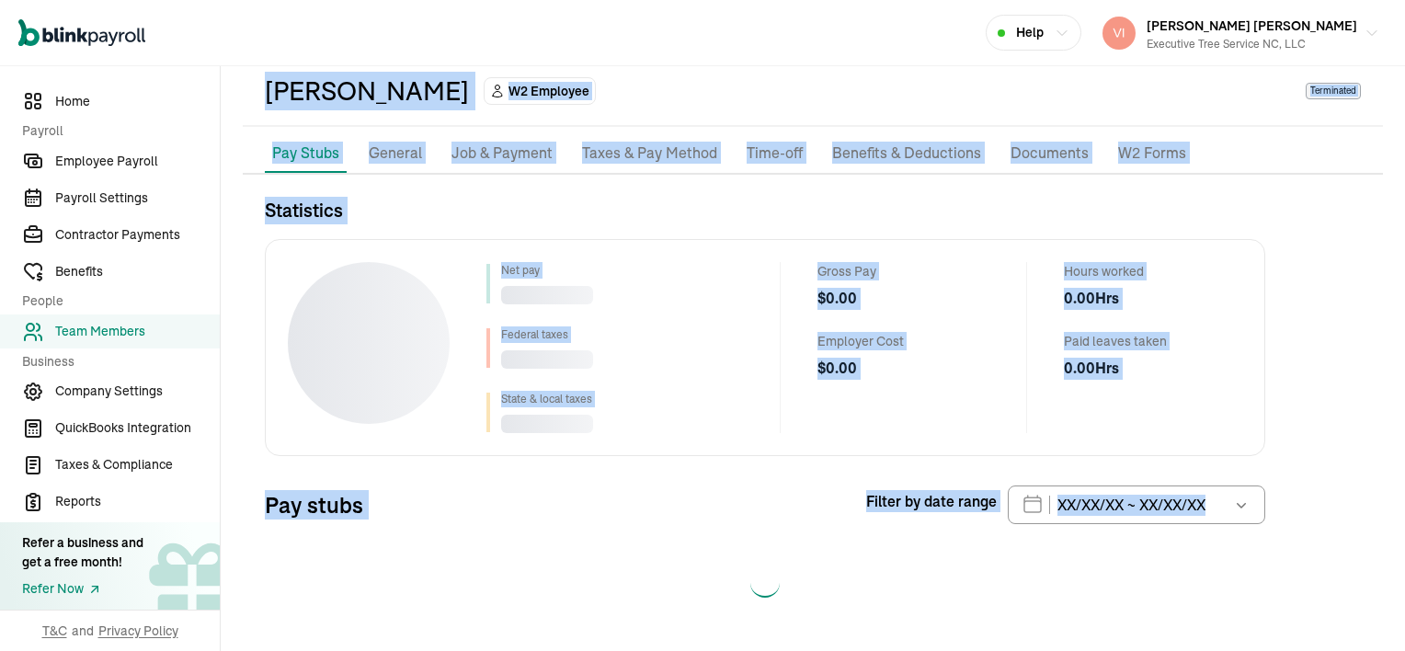
select select "2025"
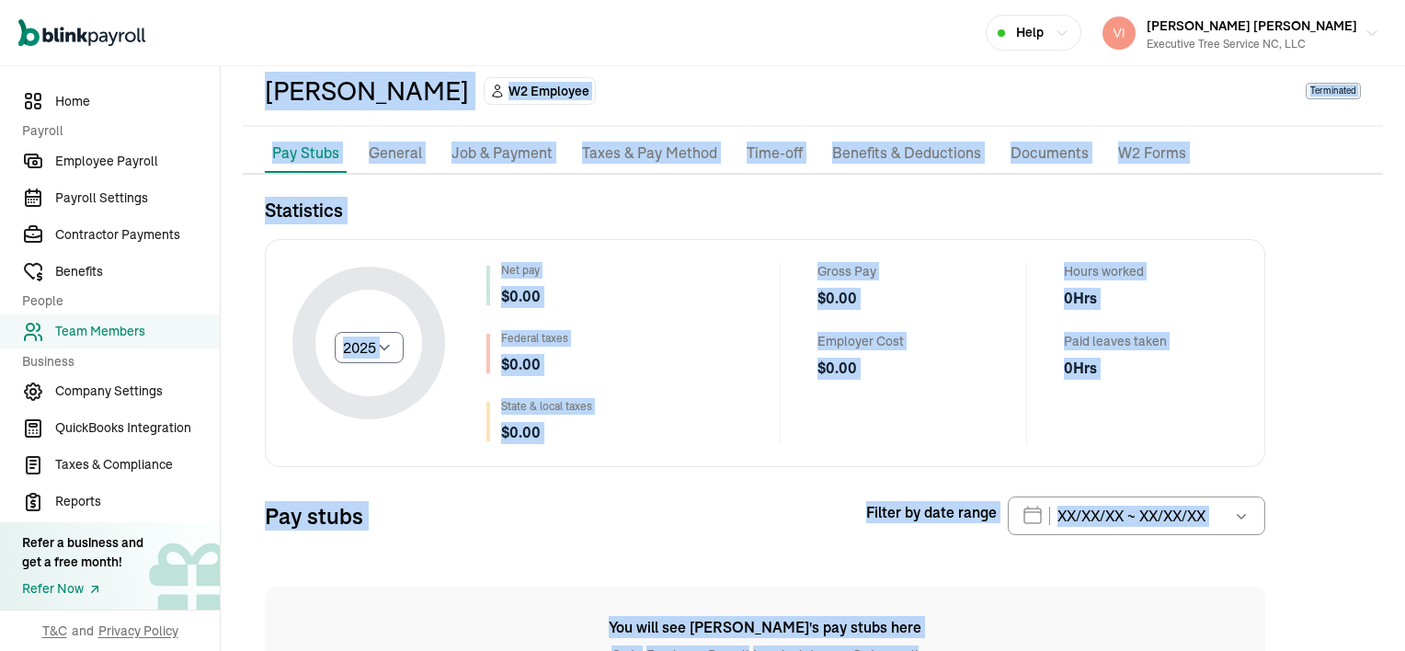
click at [757, 445] on div "Select year [DATE] 2024 2023 2022 2021 Net pay $ 0.00 Federal taxes $ 0.00 Stat…" at bounding box center [765, 353] width 1000 height 228
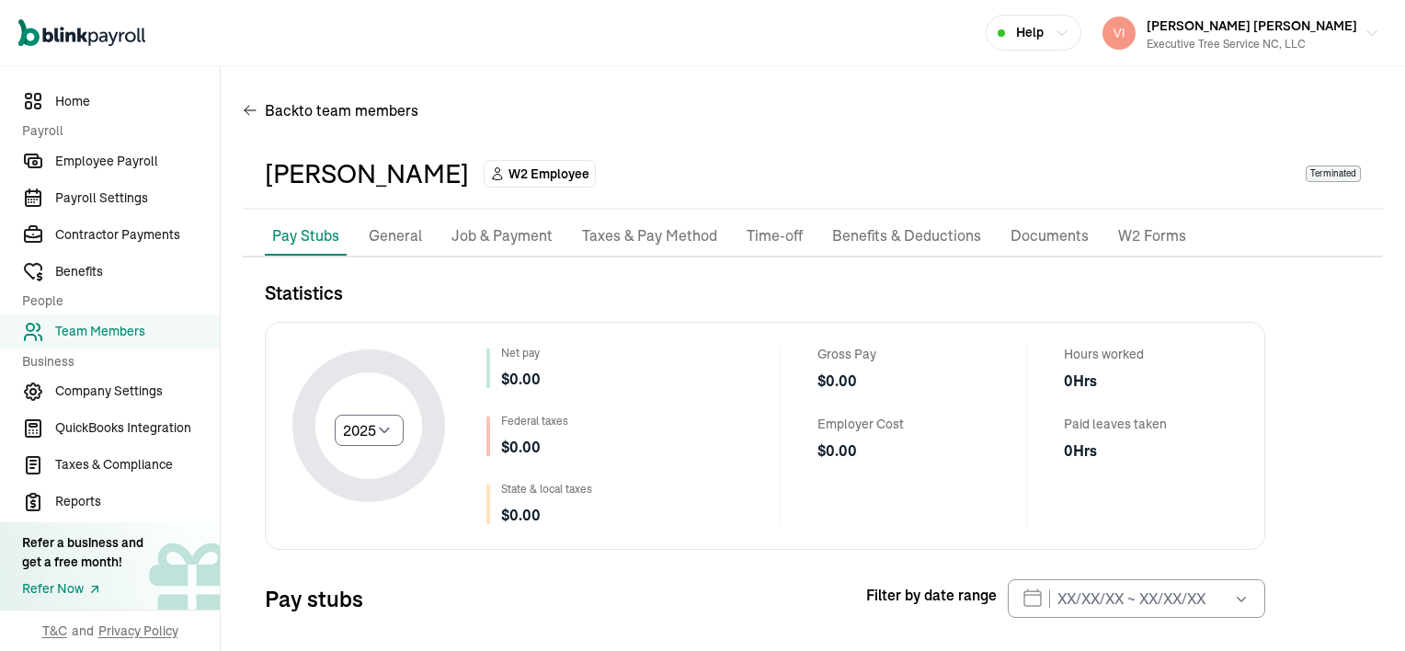
scroll to position [0, 0]
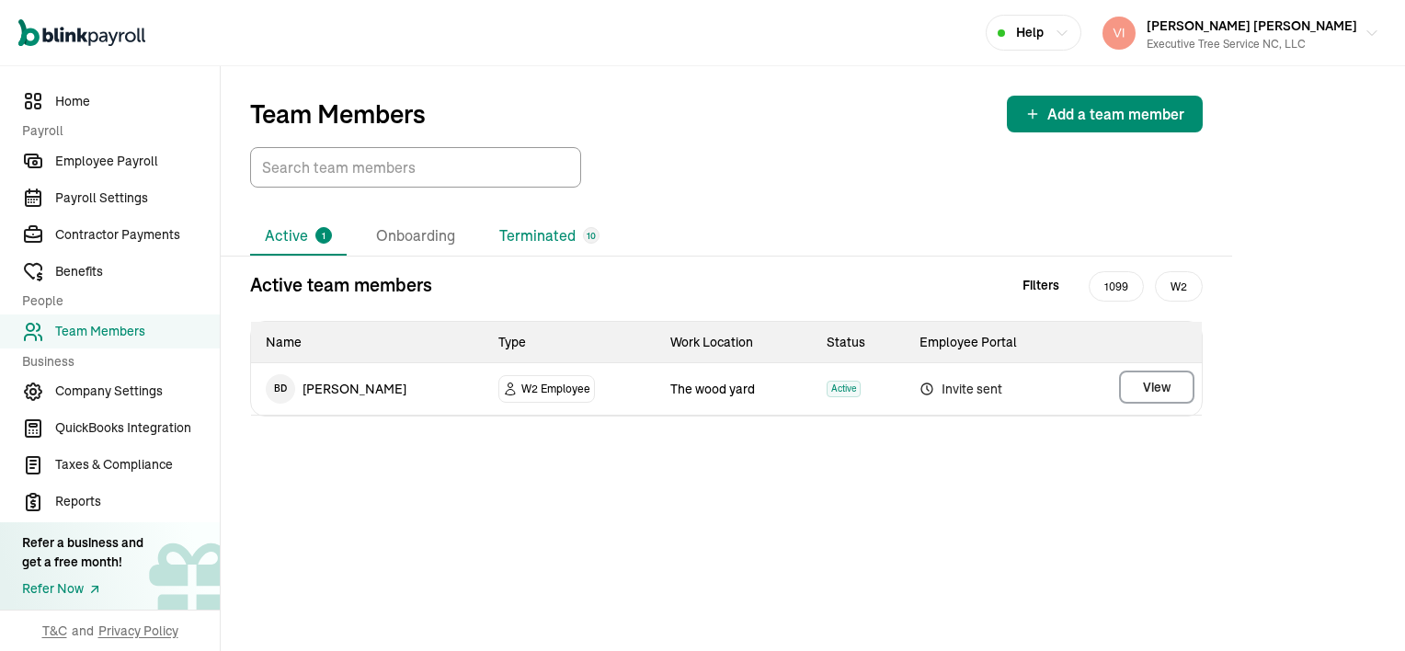
click at [522, 234] on li "Terminated 10" at bounding box center [550, 236] width 130 height 39
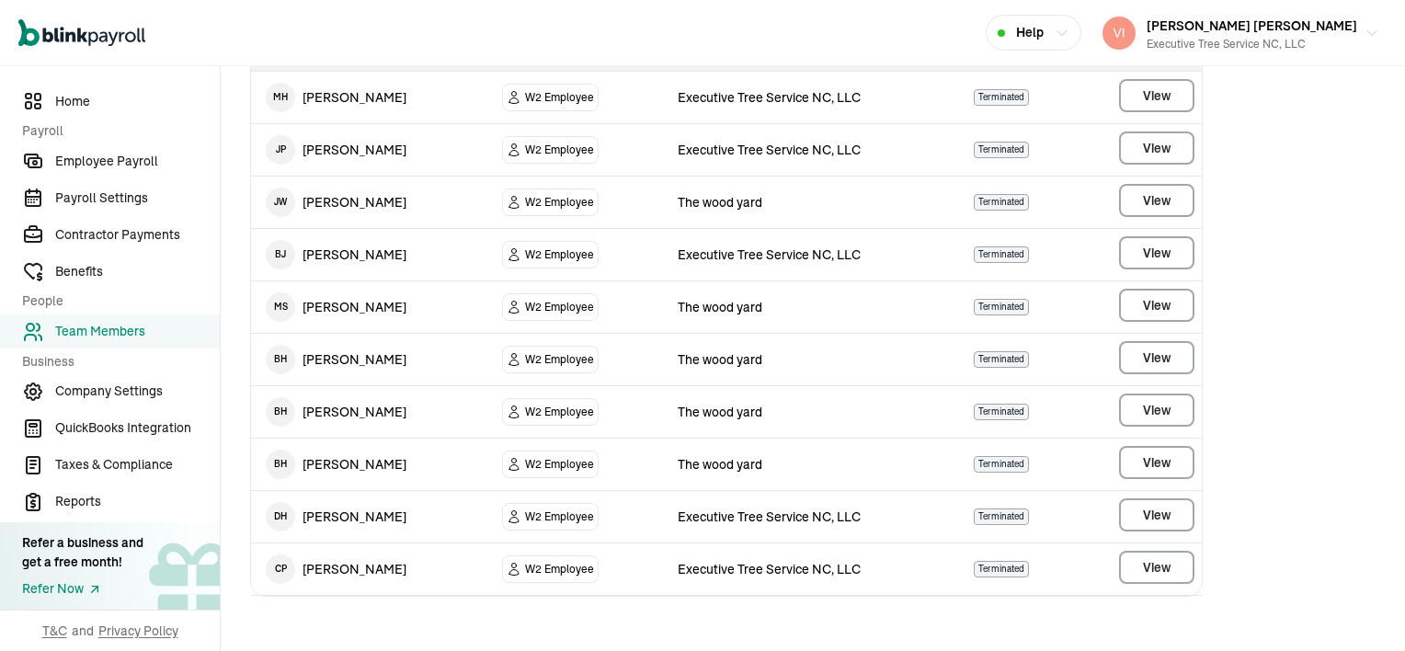
scroll to position [293, 0]
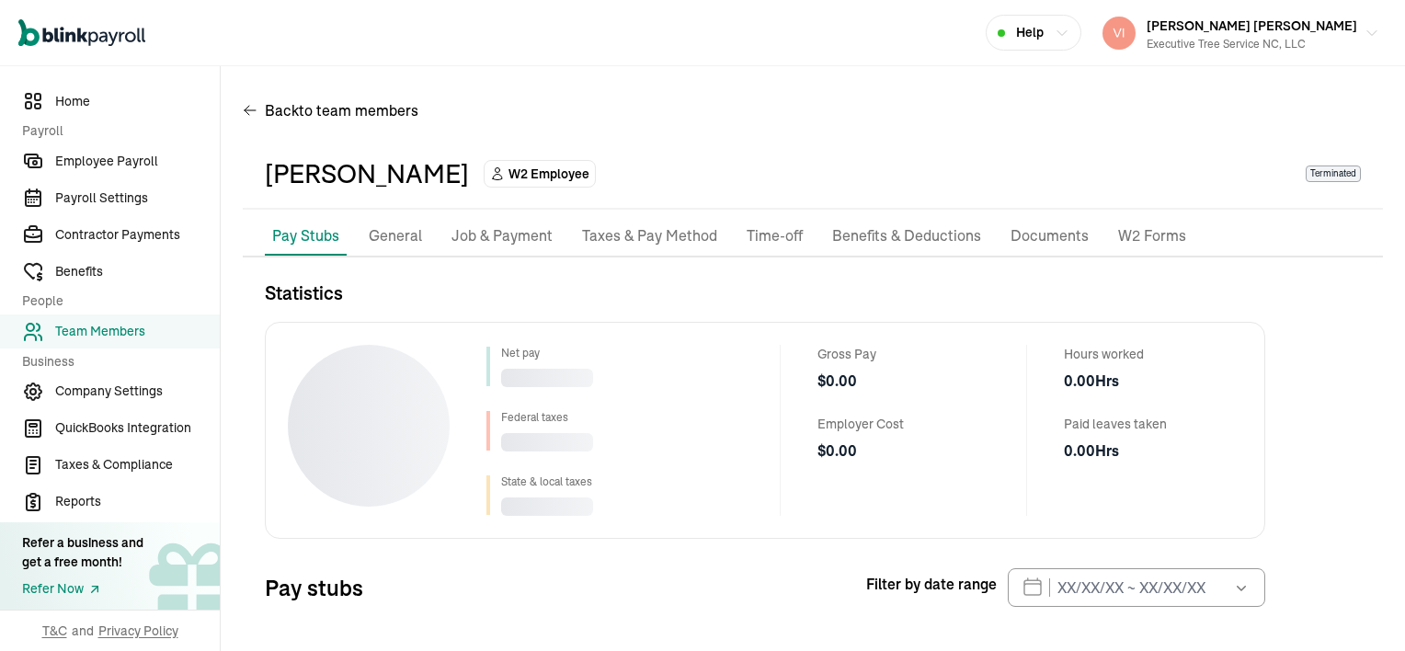
scroll to position [83, 0]
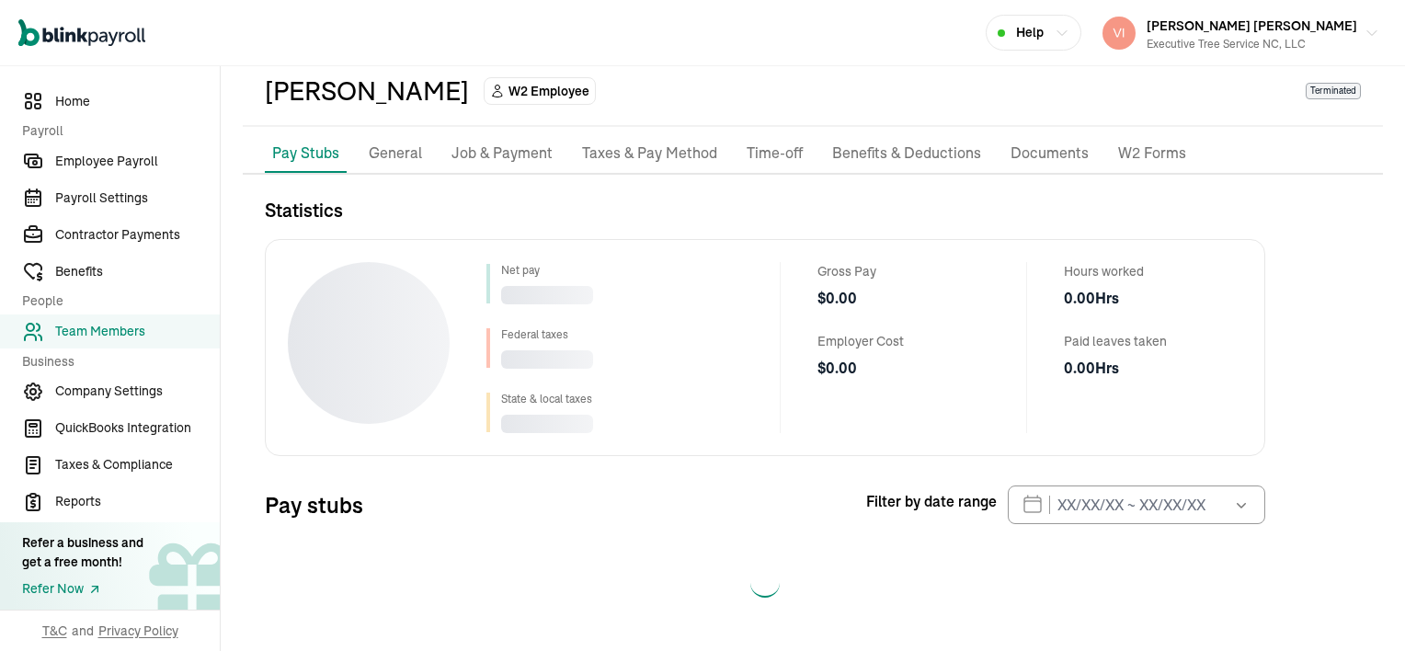
select select "2025"
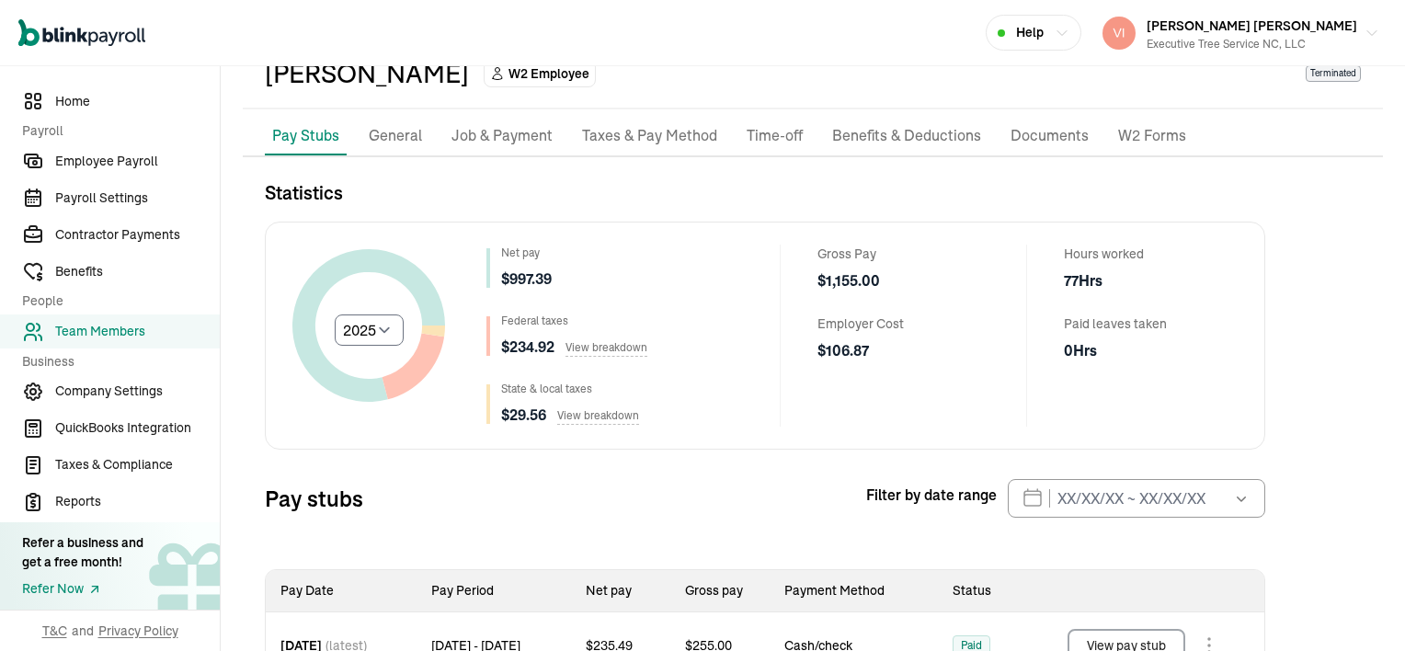
scroll to position [0, 0]
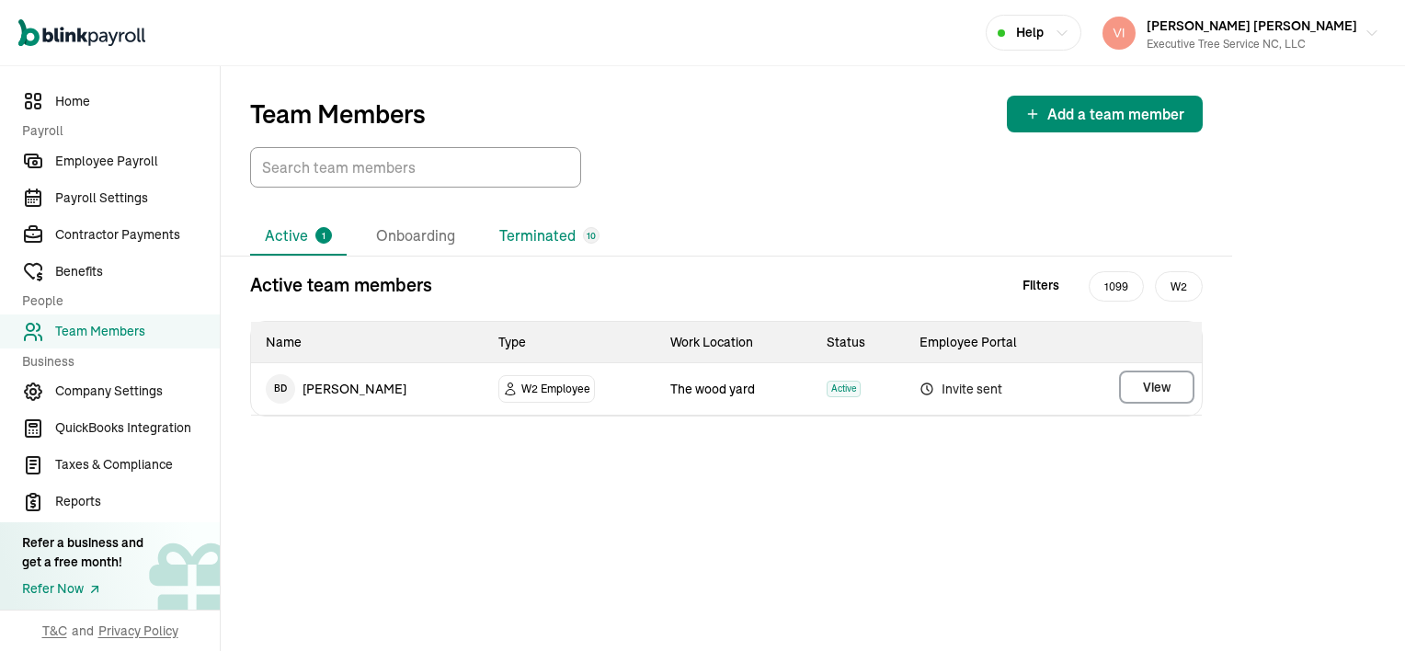
click at [557, 239] on li "Terminated 10" at bounding box center [550, 236] width 130 height 39
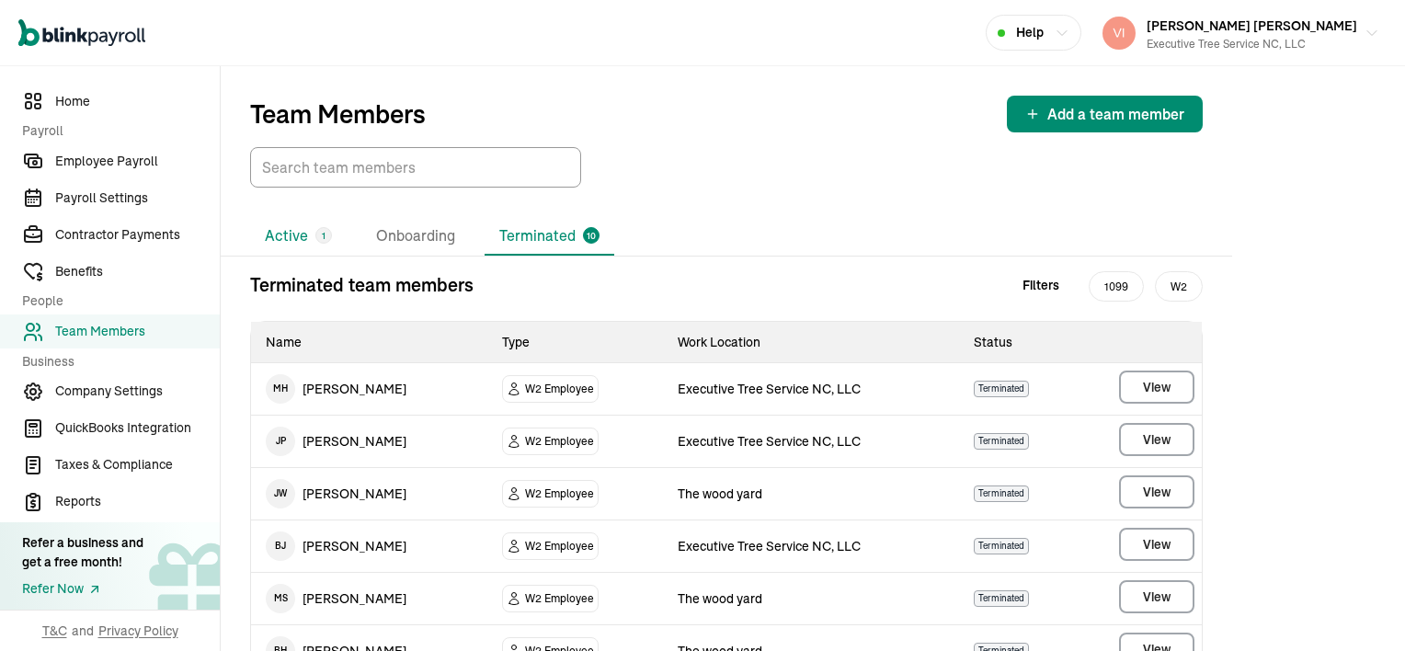
click at [295, 235] on li "Active 1" at bounding box center [298, 236] width 97 height 39
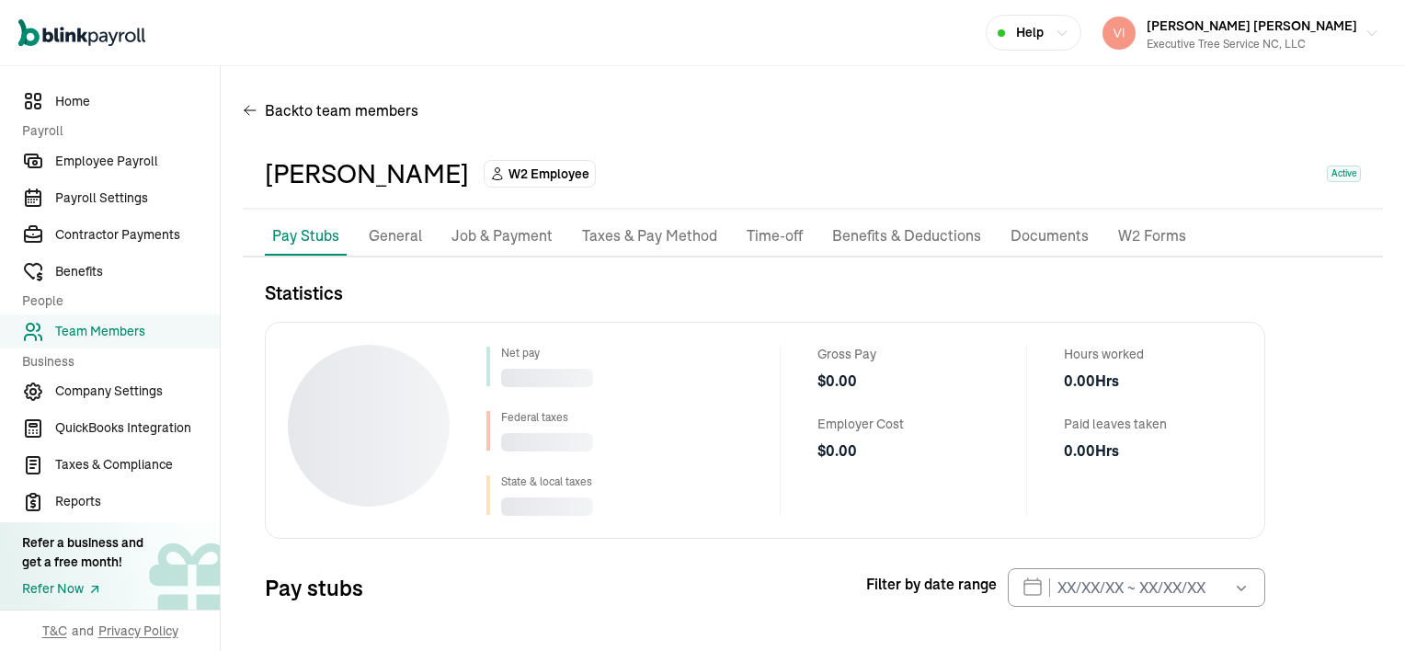
scroll to position [83, 0]
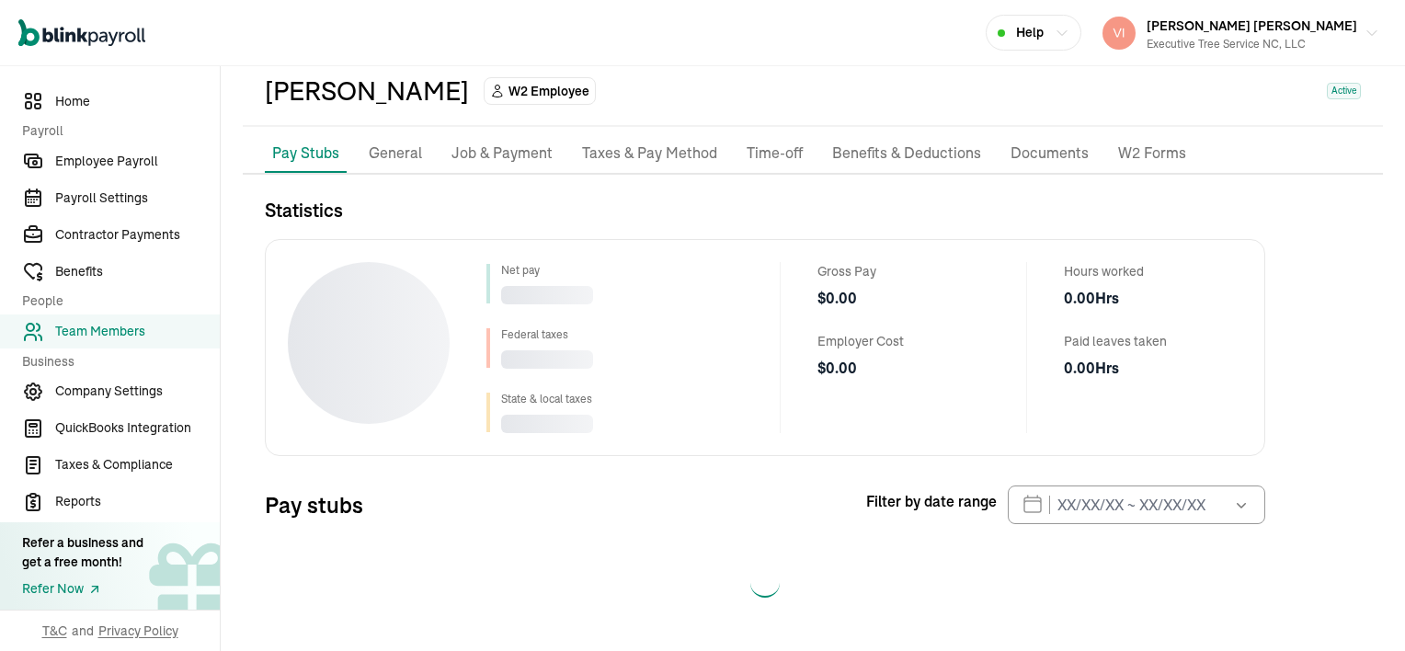
select select "2025"
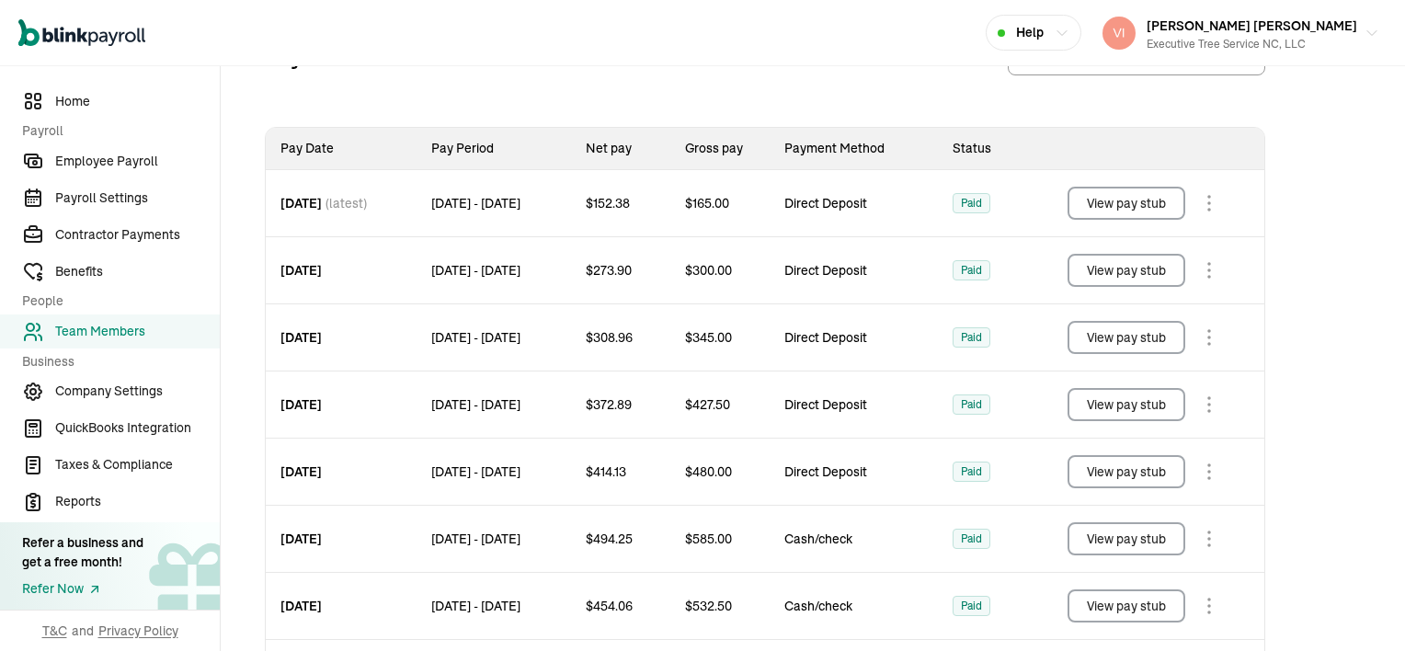
scroll to position [635, 0]
